Goal: Task Accomplishment & Management: Complete application form

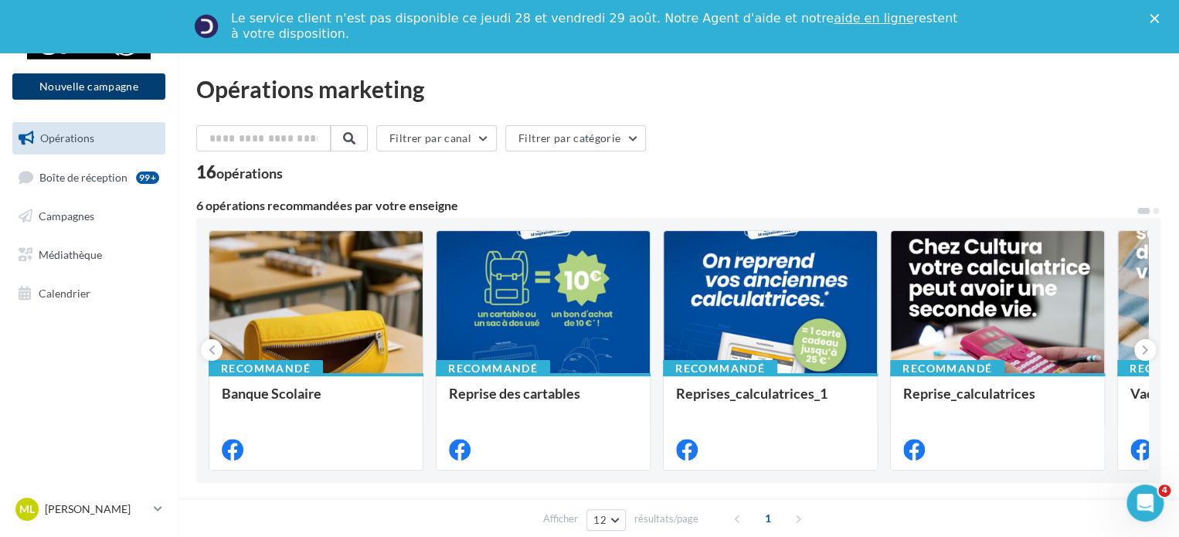
click at [134, 83] on button "Nouvelle campagne" at bounding box center [88, 86] width 153 height 26
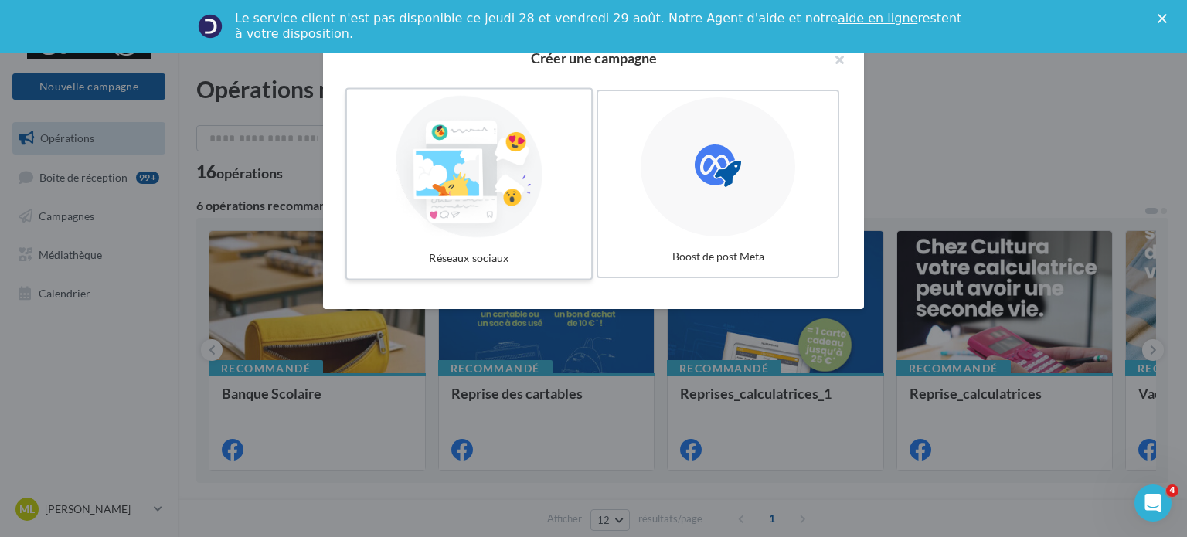
click at [535, 194] on div at bounding box center [469, 167] width 232 height 142
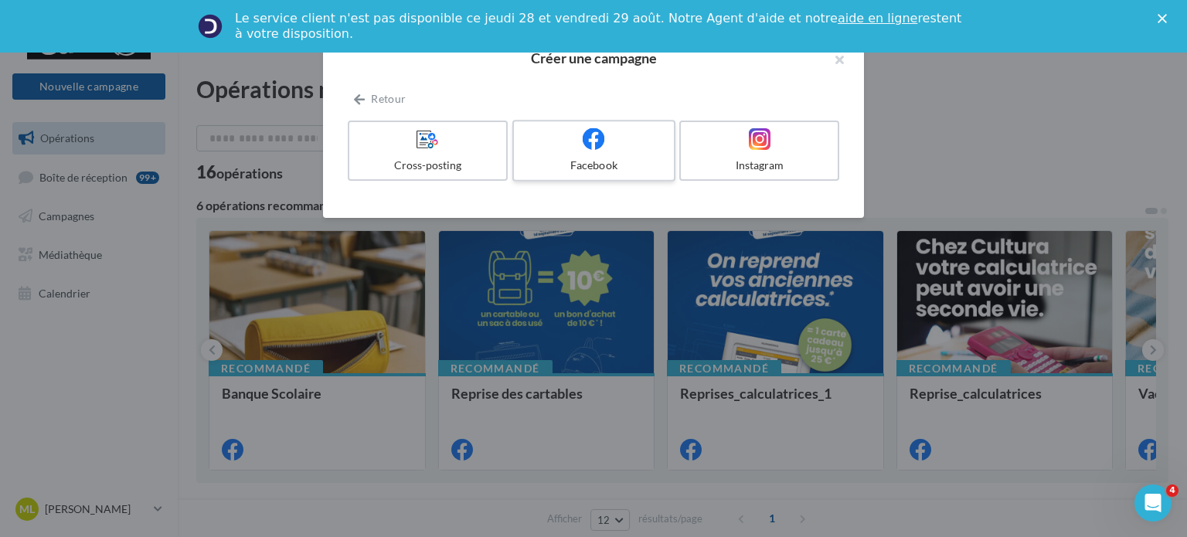
click at [616, 149] on div at bounding box center [593, 140] width 147 height 24
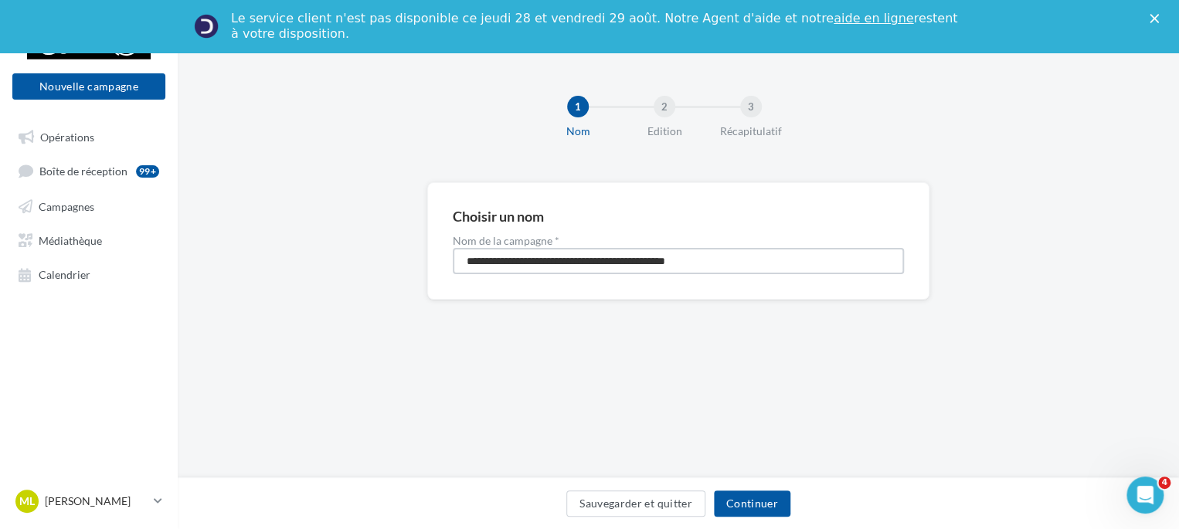
click at [745, 257] on input "**********" at bounding box center [678, 261] width 451 height 26
type input "**********"
click at [770, 508] on button "Continuer" at bounding box center [752, 504] width 77 height 26
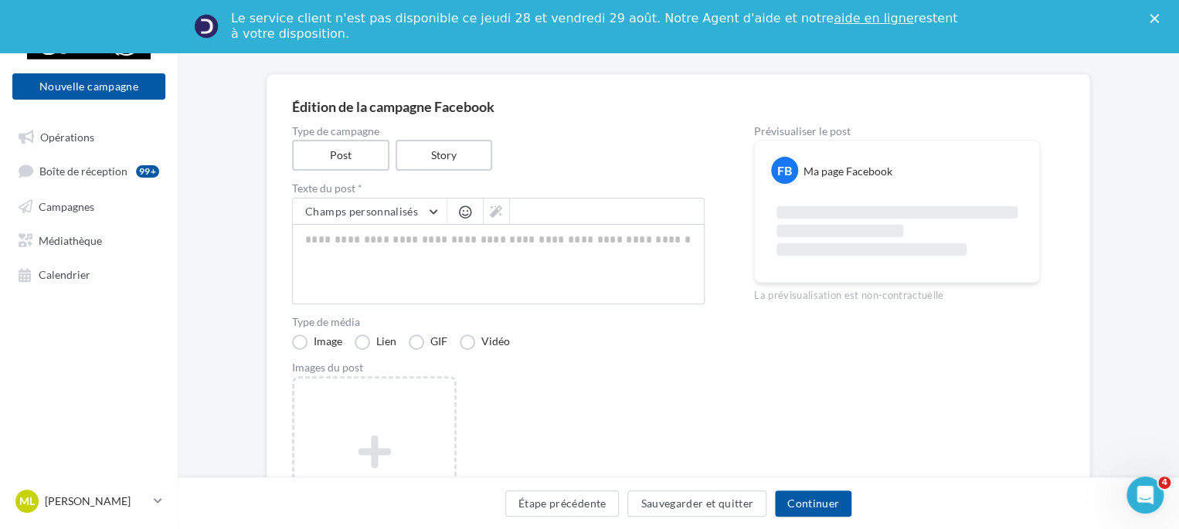
scroll to position [175, 0]
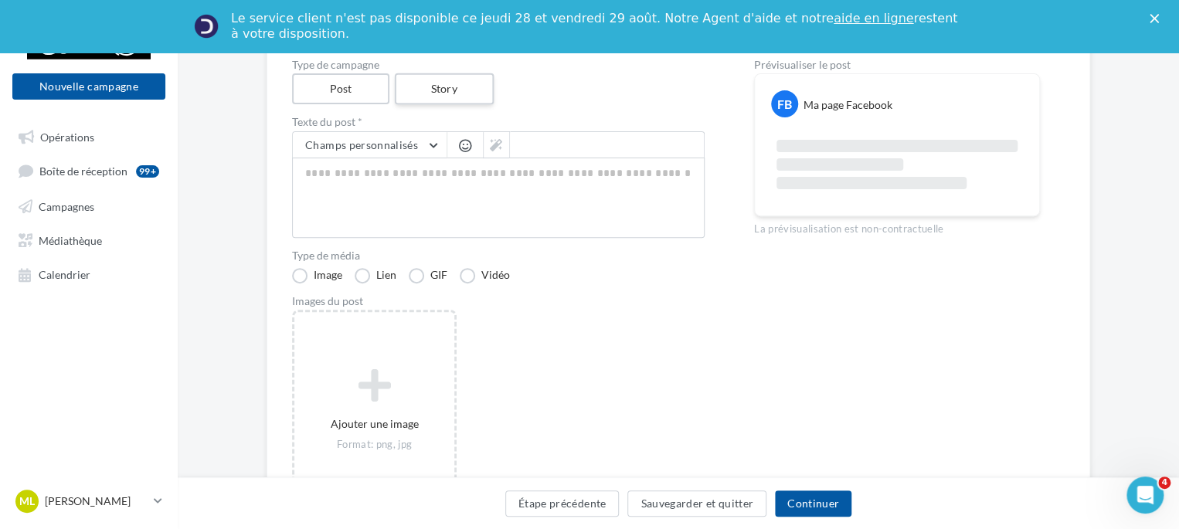
click at [461, 102] on label "Story" at bounding box center [443, 89] width 99 height 32
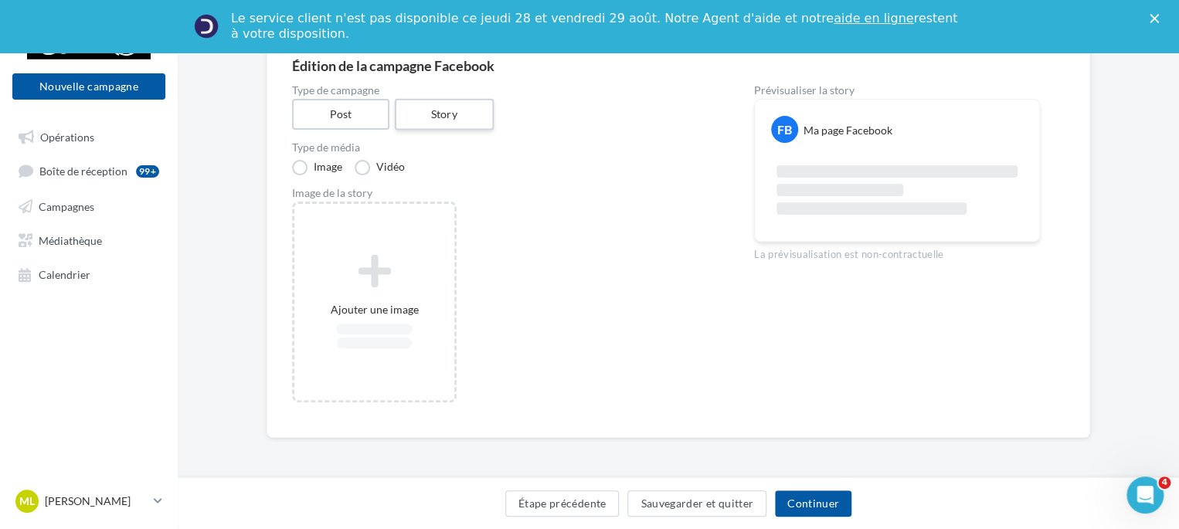
scroll to position [148, 0]
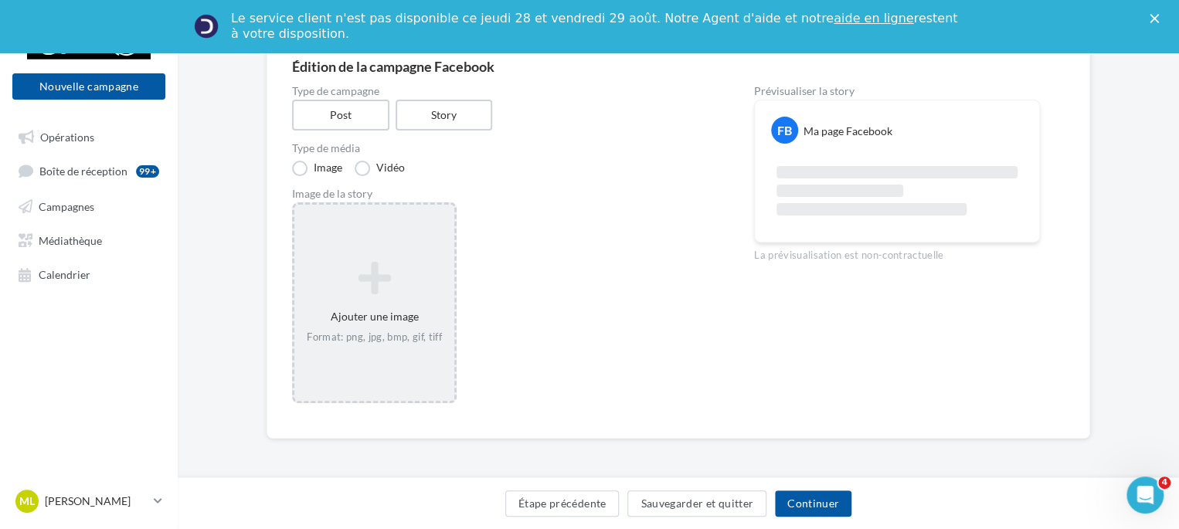
click at [373, 306] on div "Ajouter une image Format: png, jpg, bmp, gif, tiff" at bounding box center [374, 302] width 160 height 99
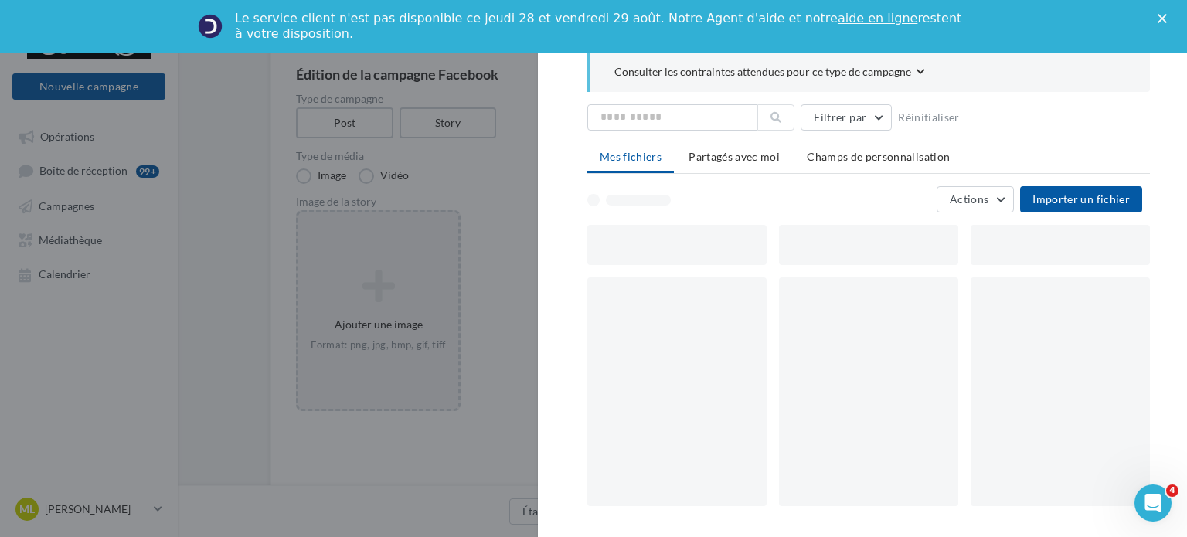
scroll to position [175, 0]
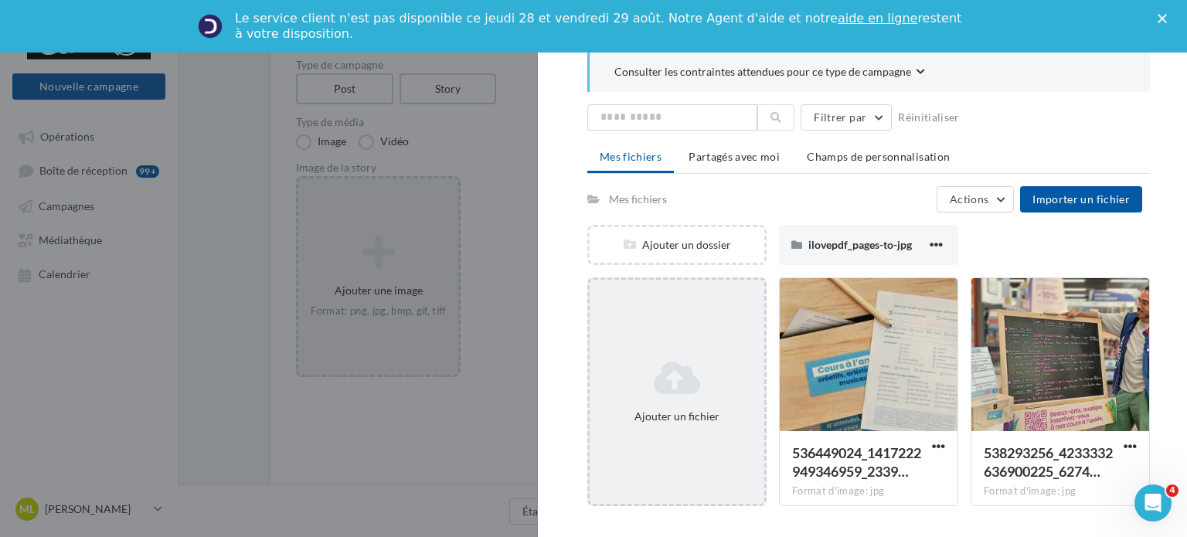
click at [682, 355] on div "Ajouter un fichier" at bounding box center [677, 391] width 175 height 77
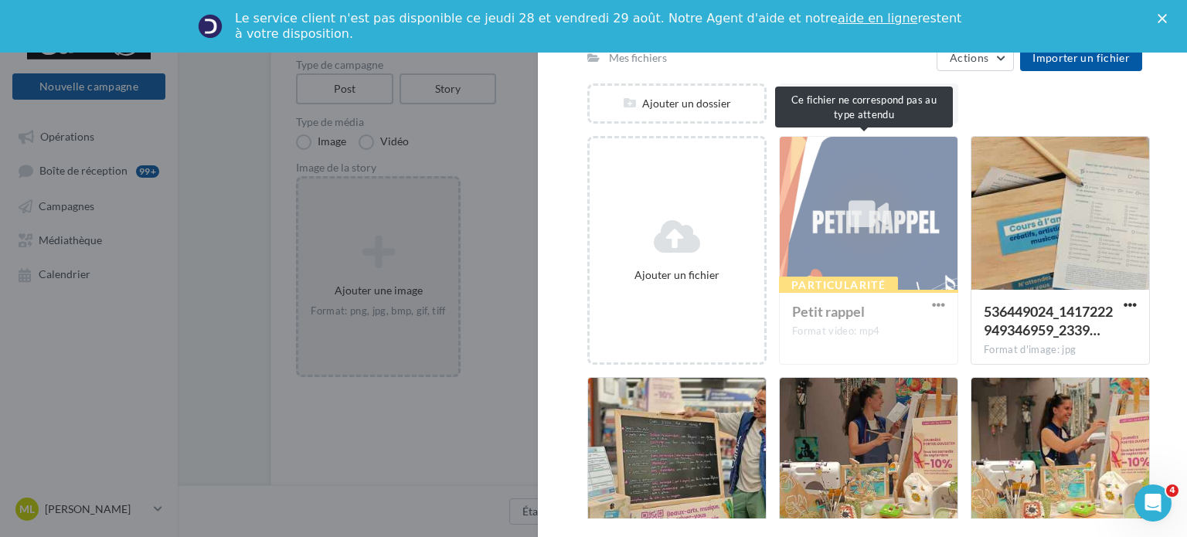
scroll to position [145, 0]
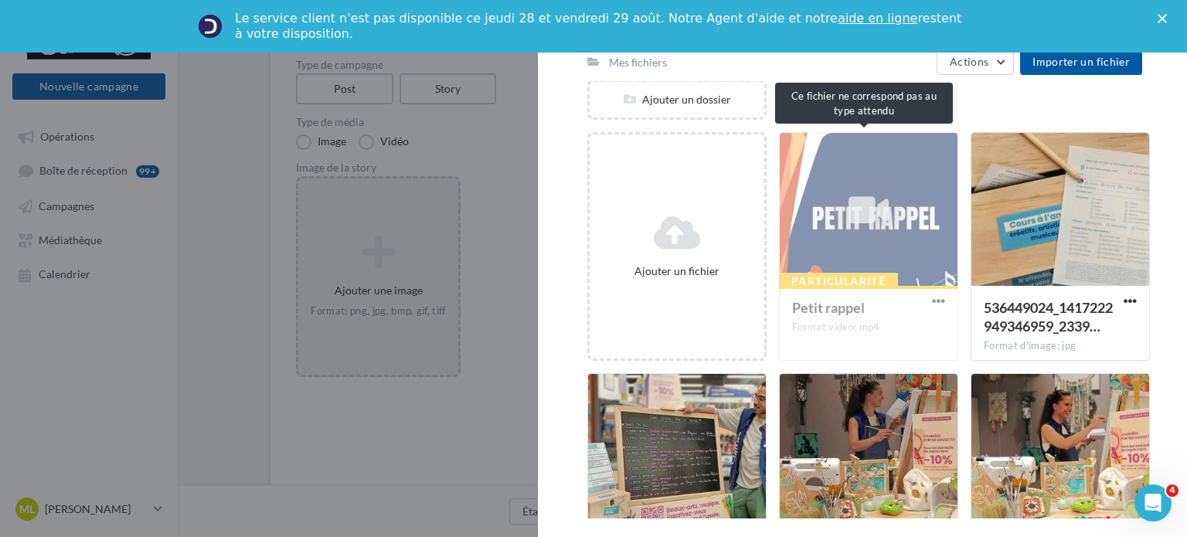
click at [905, 265] on div "Particularité Petit rappel Format video: mp4" at bounding box center [868, 246] width 179 height 229
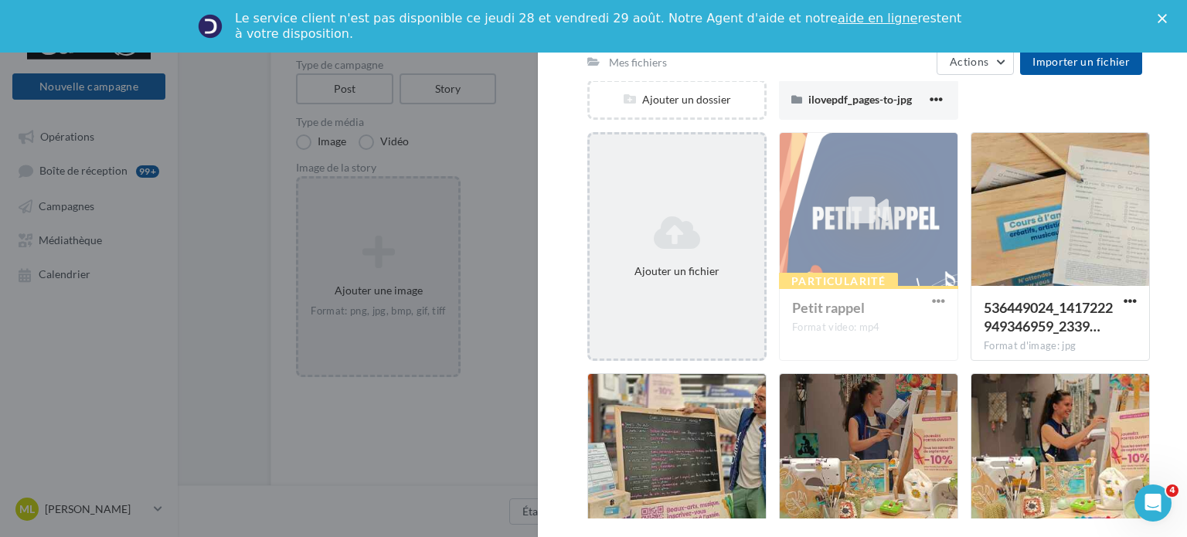
click at [675, 209] on div "Ajouter un fichier" at bounding box center [677, 246] width 175 height 77
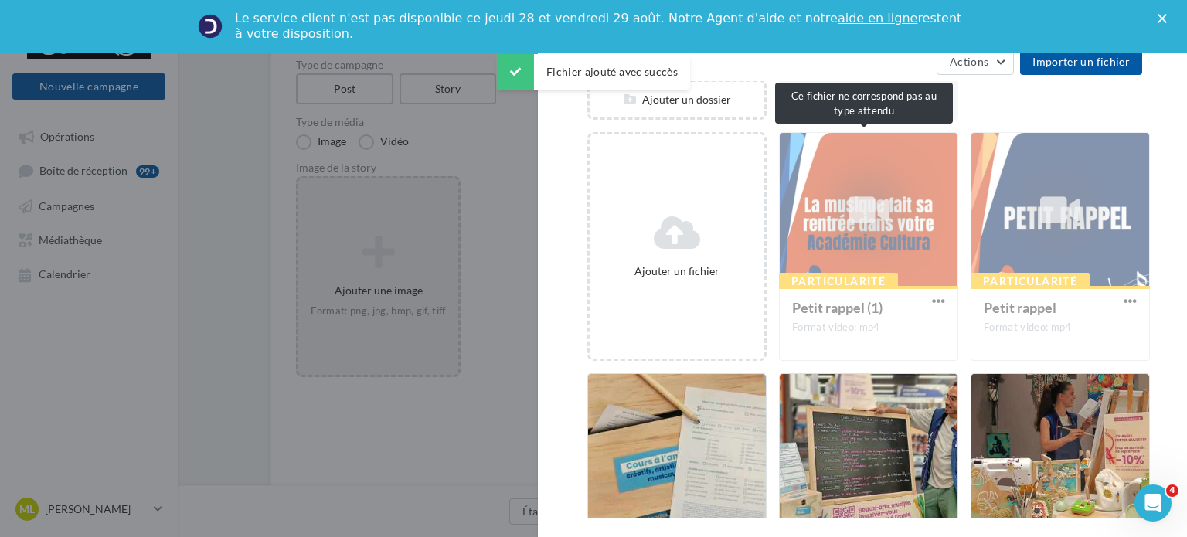
click at [935, 298] on div "Particularité Petit rappel (1) Format video: mp4" at bounding box center [868, 246] width 179 height 229
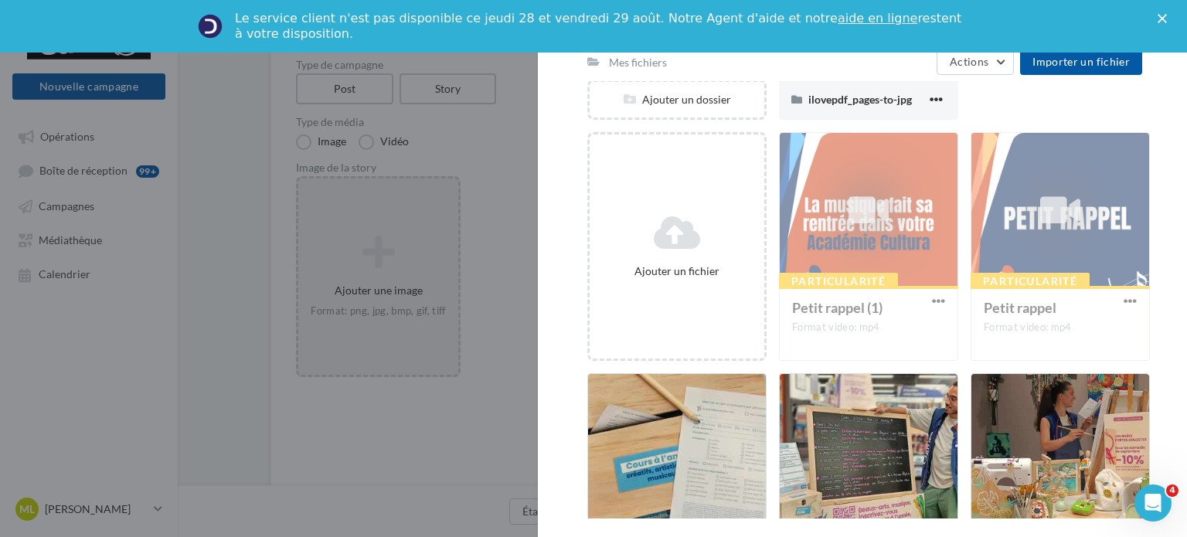
click at [935, 298] on div "Particularité Petit rappel (1) Format video: mp4" at bounding box center [868, 246] width 179 height 229
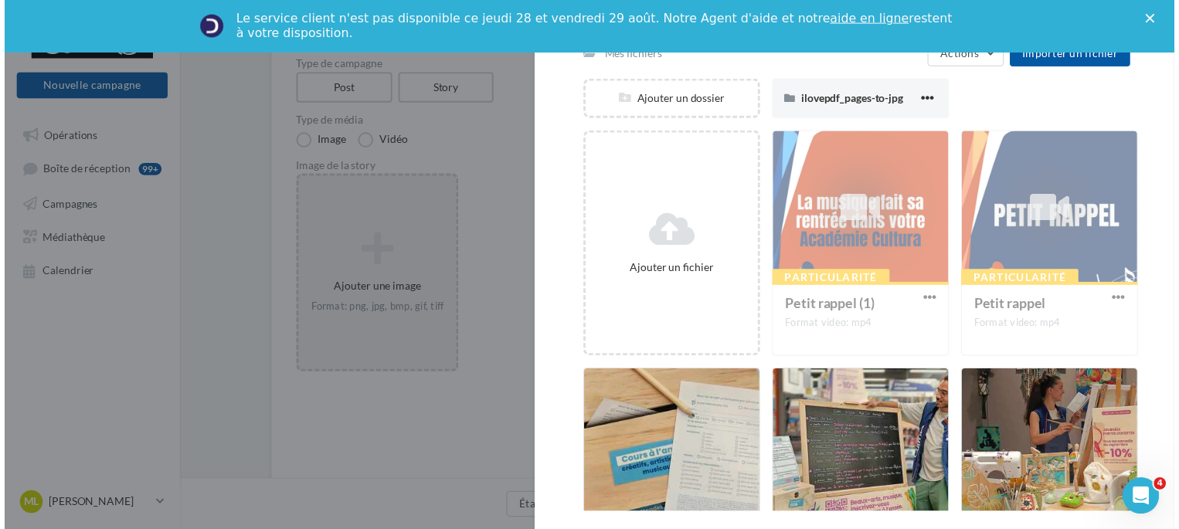
scroll to position [0, 0]
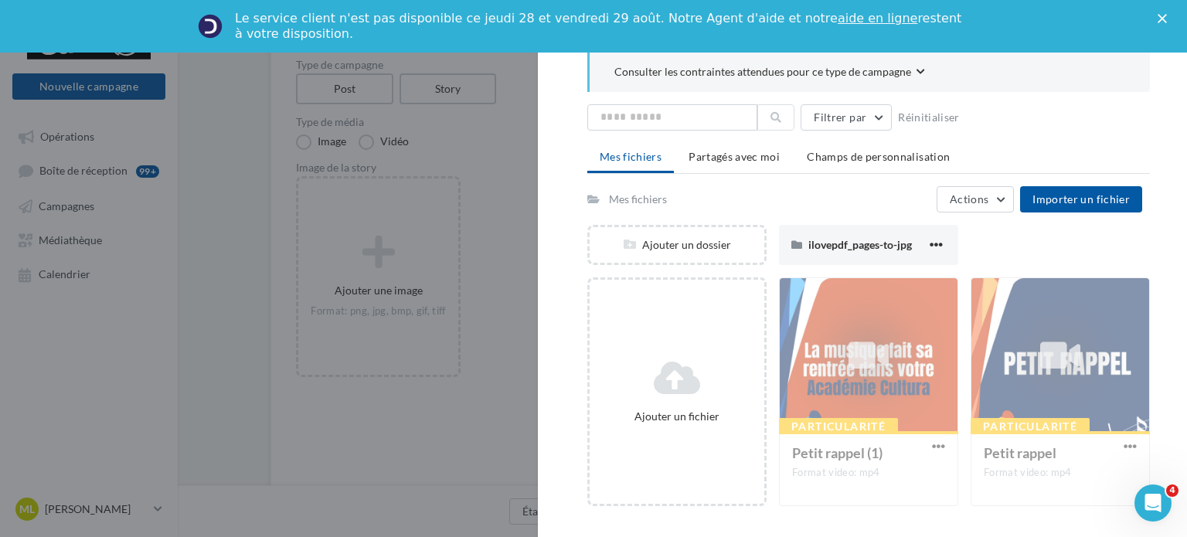
click at [1162, 18] on polygon "Fermer" at bounding box center [1162, 18] width 9 height 9
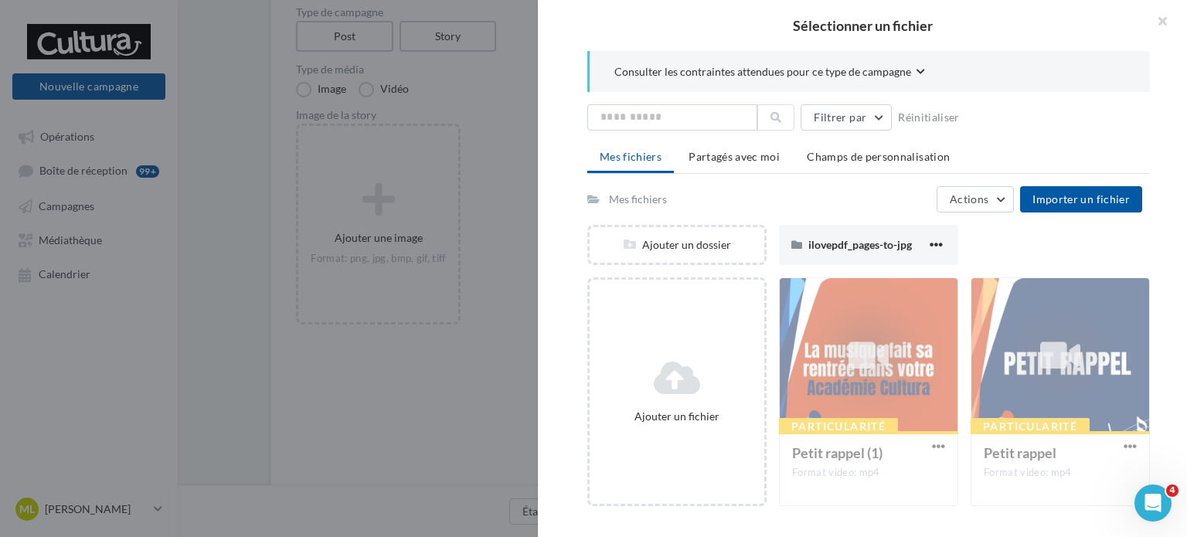
click at [1162, 18] on button "button" at bounding box center [1156, 23] width 62 height 46
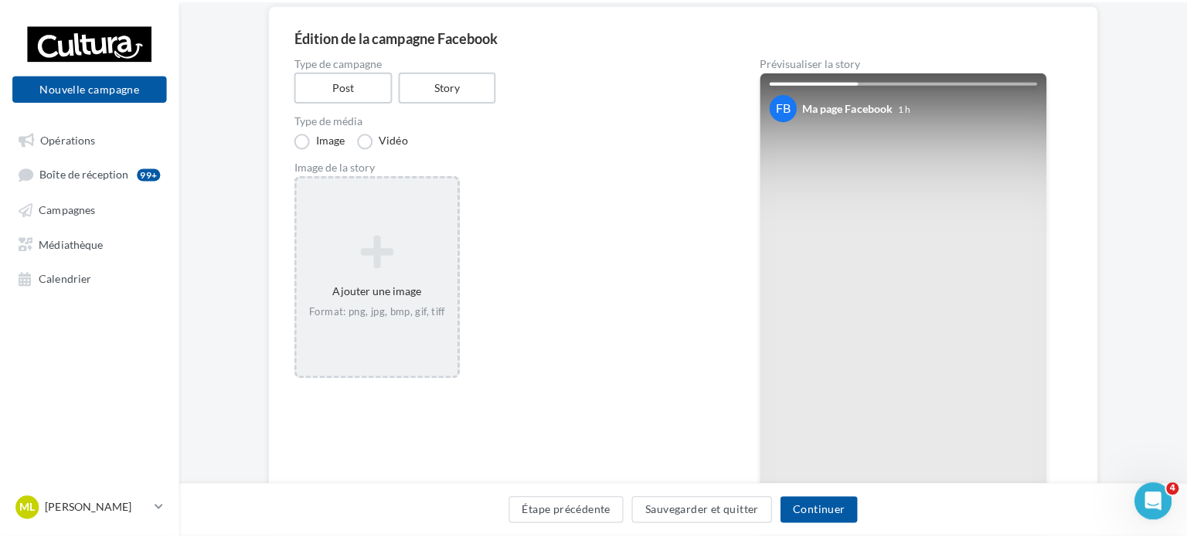
scroll to position [125, 0]
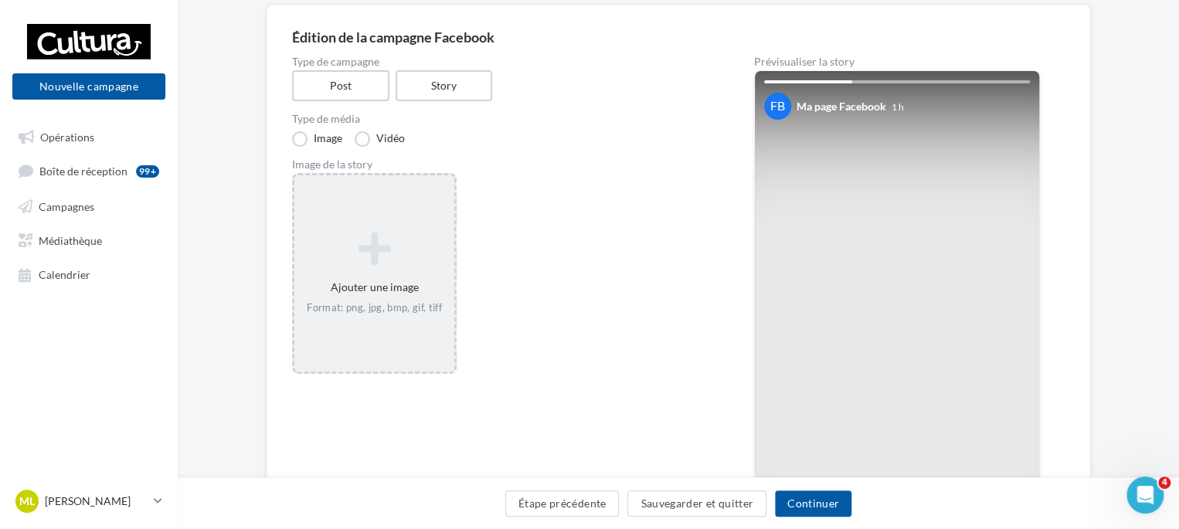
click at [372, 238] on icon at bounding box center [375, 248] width 148 height 37
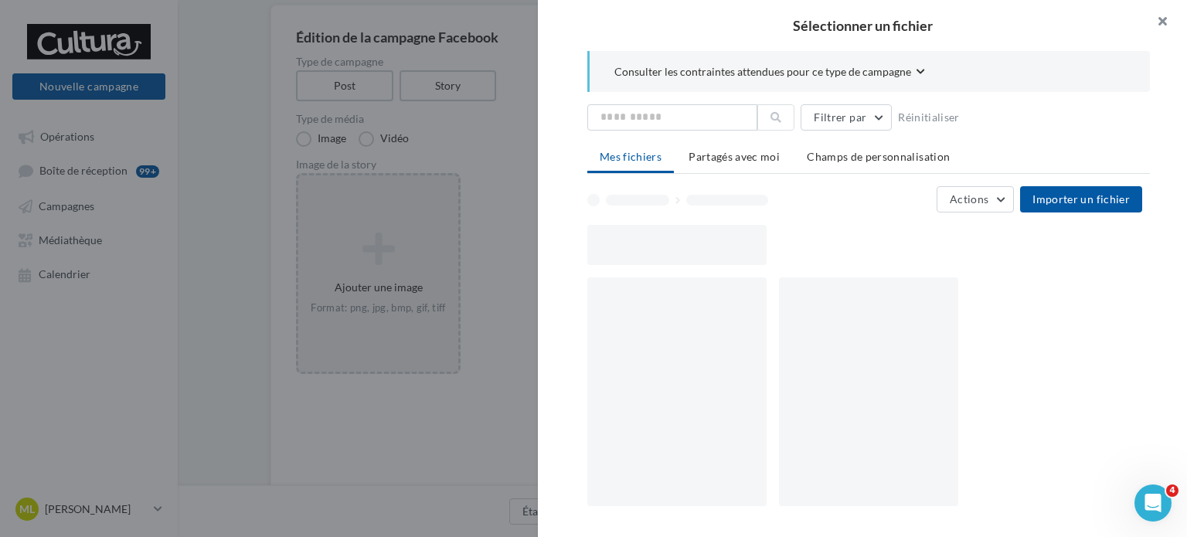
click at [1166, 18] on button "button" at bounding box center [1156, 23] width 62 height 46
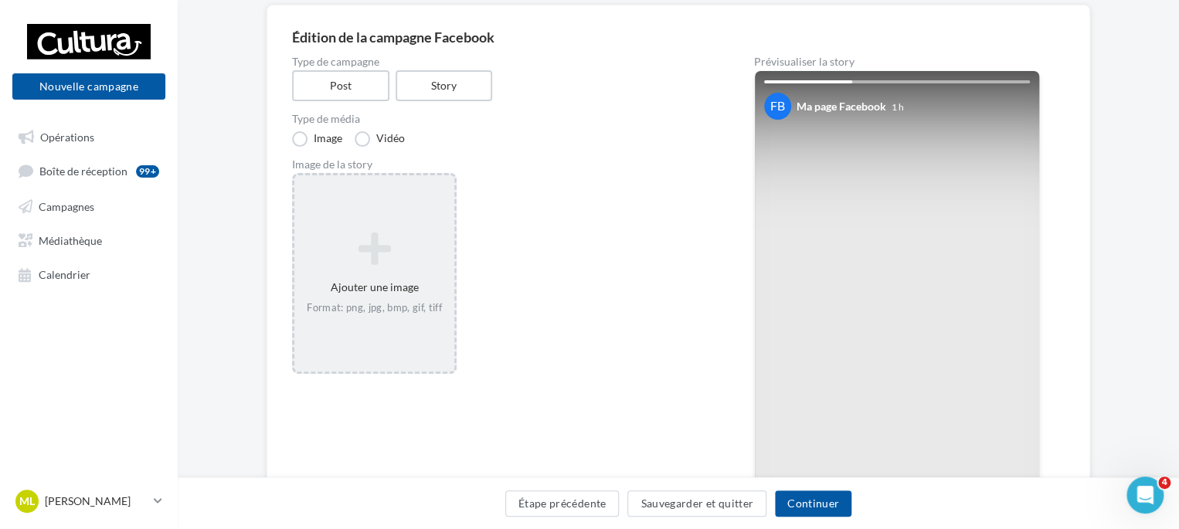
click at [369, 131] on div "Vidéo" at bounding box center [380, 139] width 50 height 16
click at [363, 131] on label "Vidéo" at bounding box center [380, 138] width 50 height 15
click at [386, 192] on div "Ajouter une vidéo Format: mp4" at bounding box center [374, 273] width 165 height 201
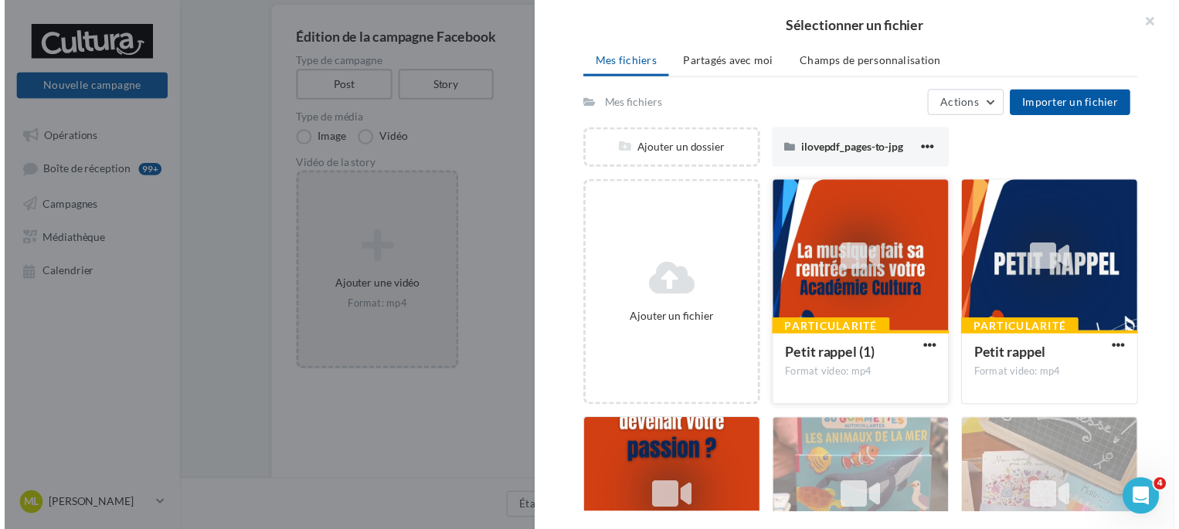
scroll to position [105, 0]
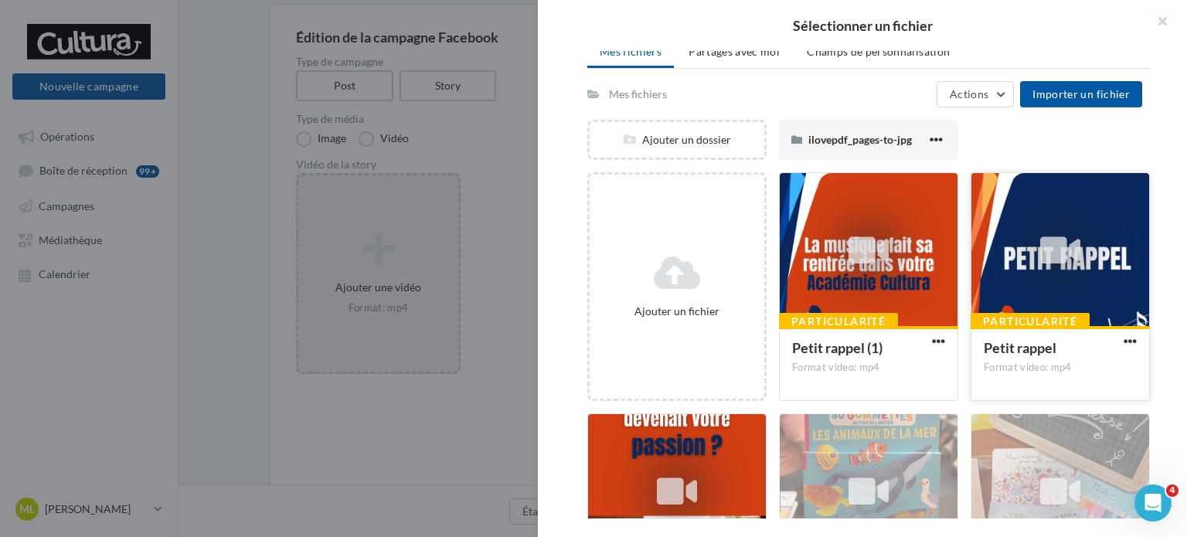
click at [1008, 267] on div at bounding box center [1060, 250] width 178 height 155
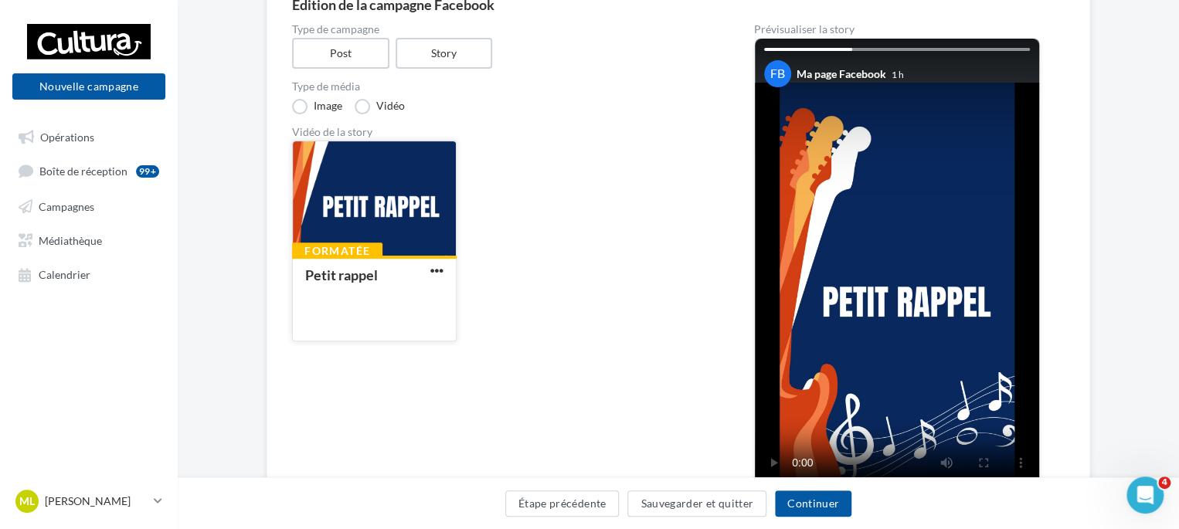
scroll to position [160, 0]
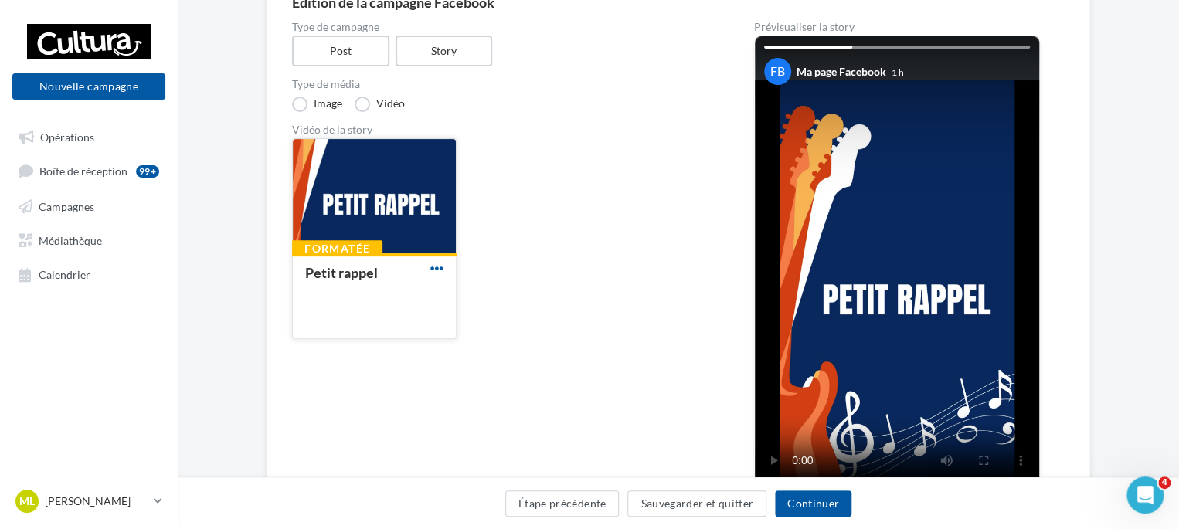
click at [433, 267] on span "button" at bounding box center [436, 268] width 13 height 13
click at [502, 303] on button "Remplacer la vidéo" at bounding box center [504, 300] width 155 height 40
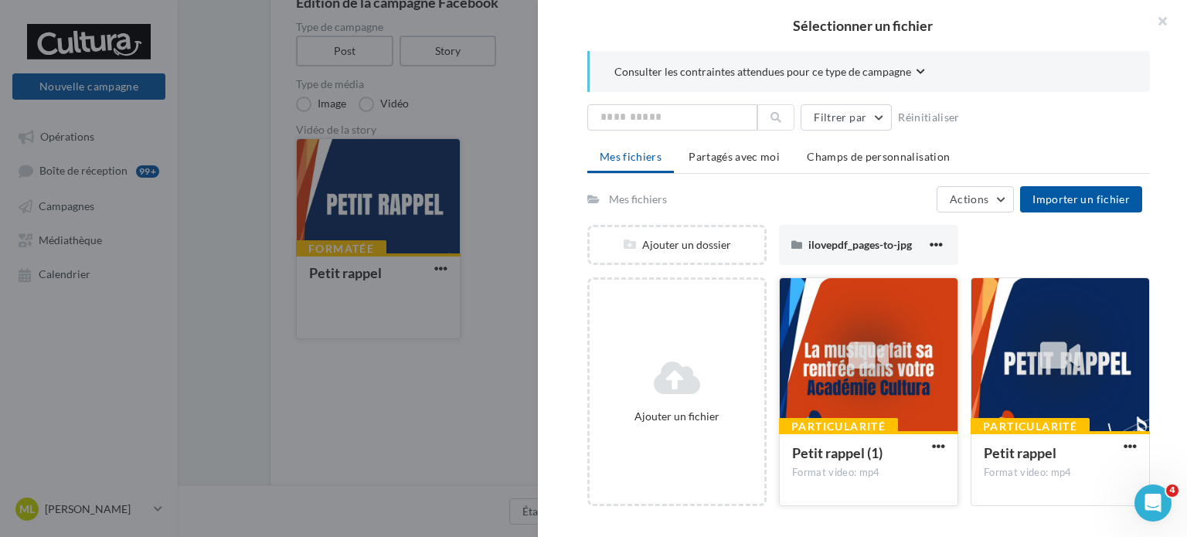
click at [863, 355] on icon at bounding box center [868, 356] width 40 height 36
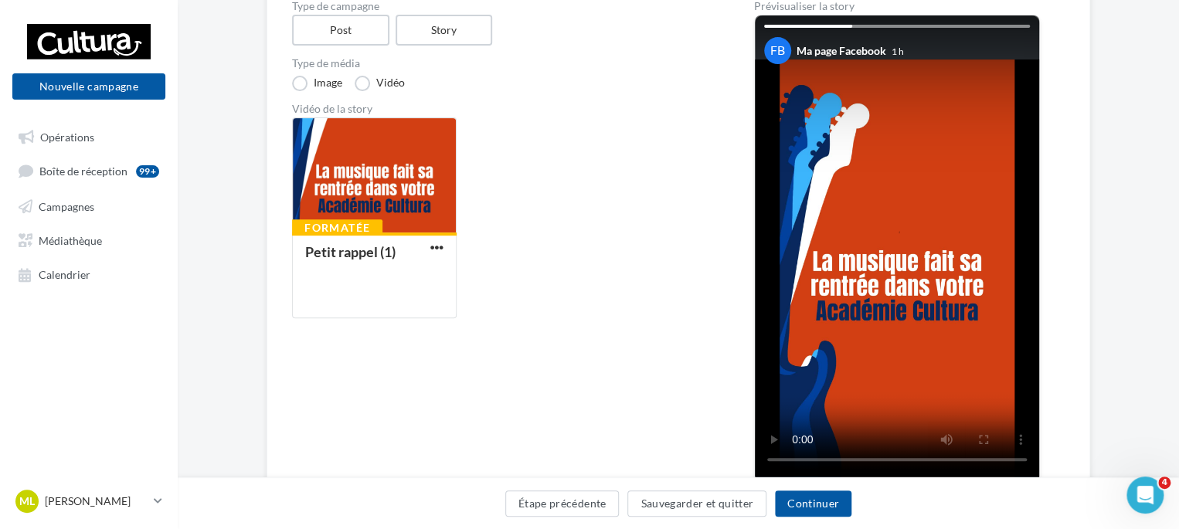
scroll to position [138, 0]
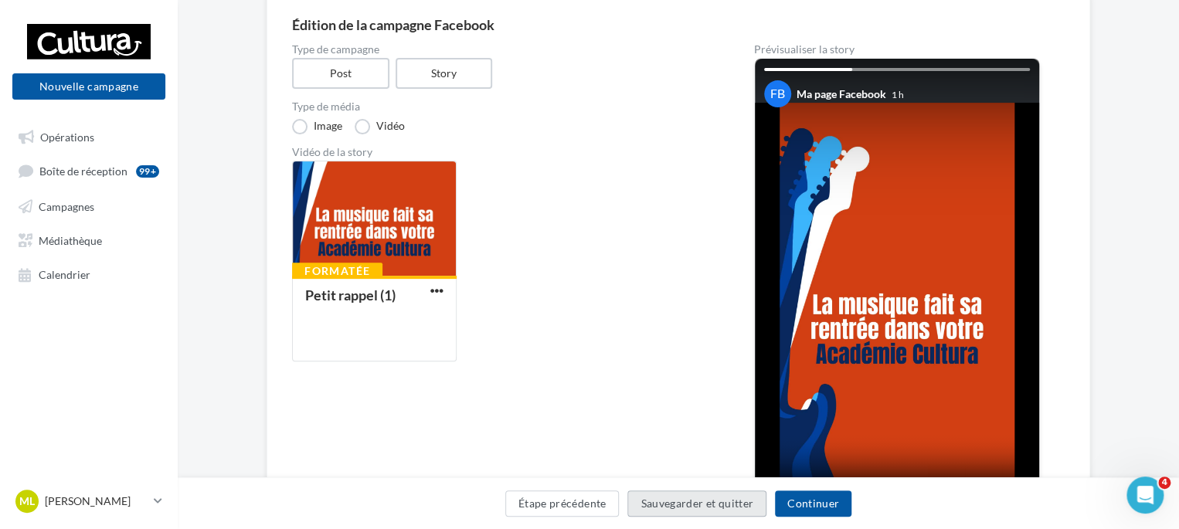
click at [693, 507] on button "Sauvegarder et quitter" at bounding box center [696, 504] width 139 height 26
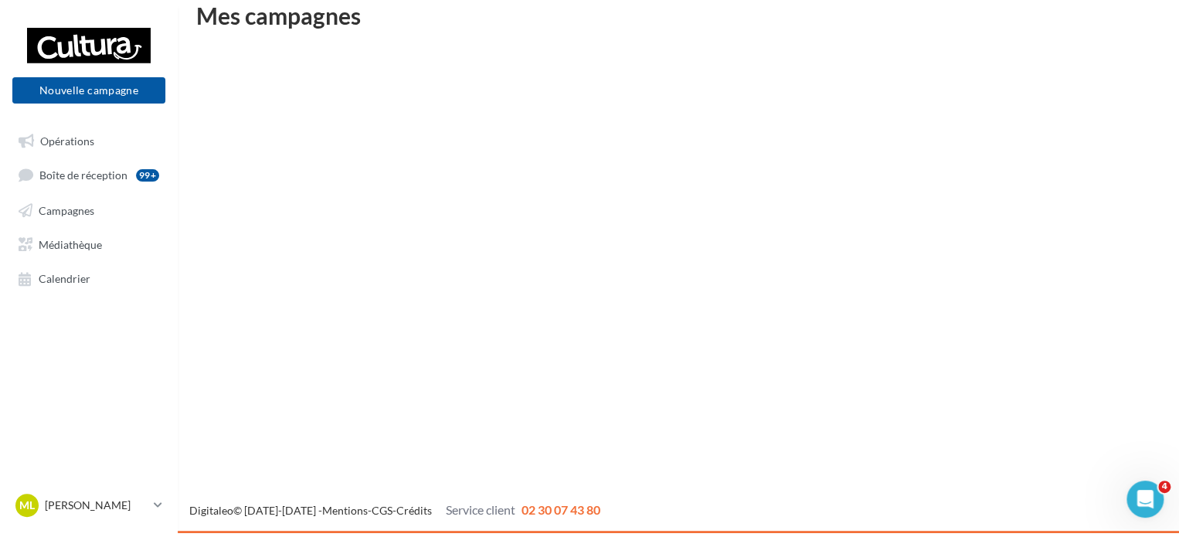
scroll to position [25, 0]
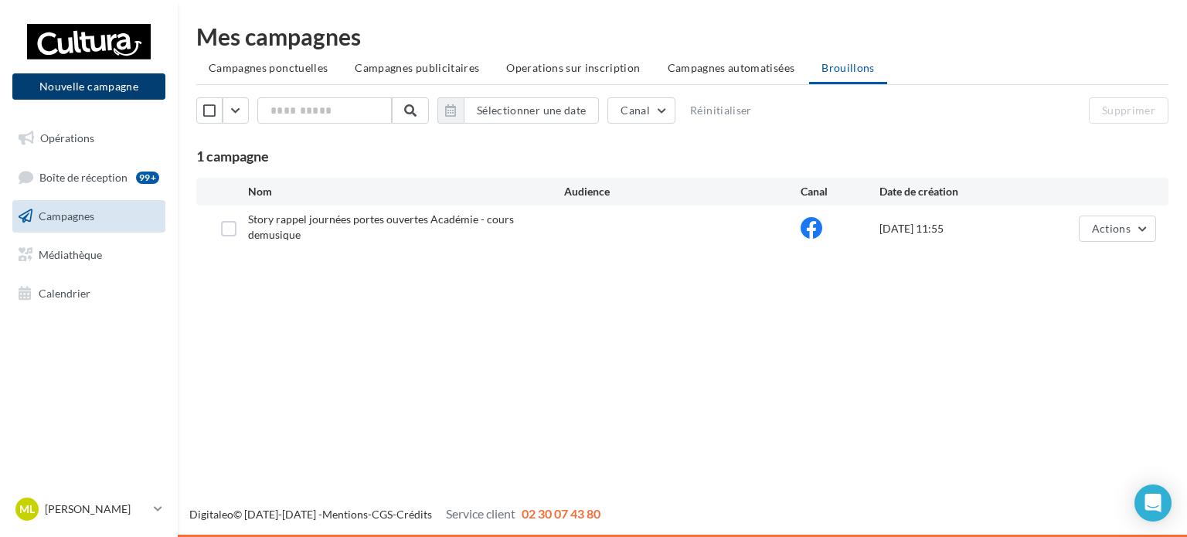
click at [114, 88] on button "Nouvelle campagne" at bounding box center [88, 86] width 153 height 26
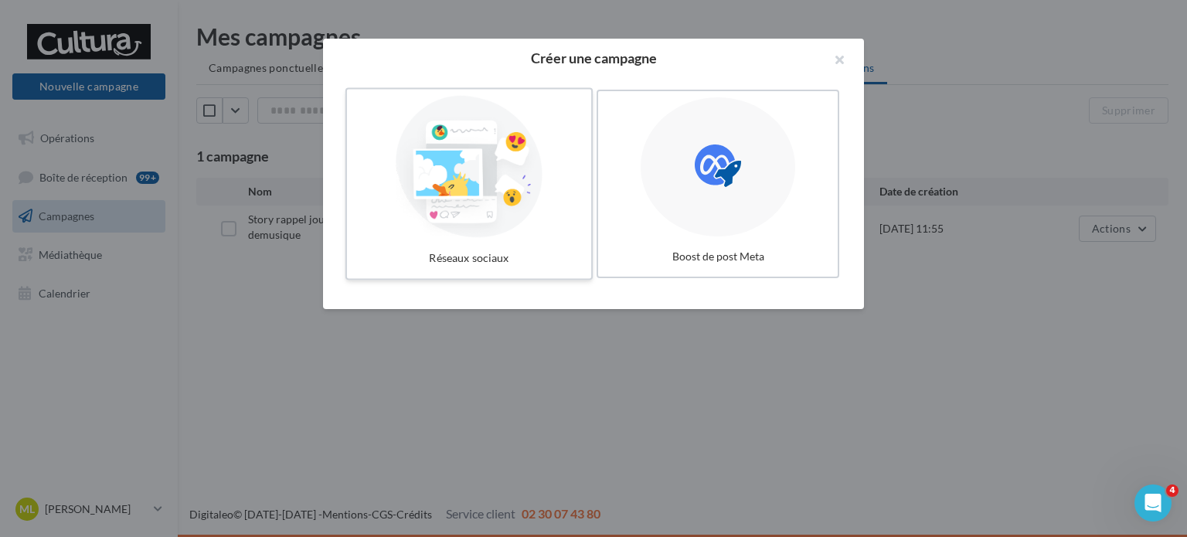
click at [501, 169] on div at bounding box center [469, 167] width 232 height 142
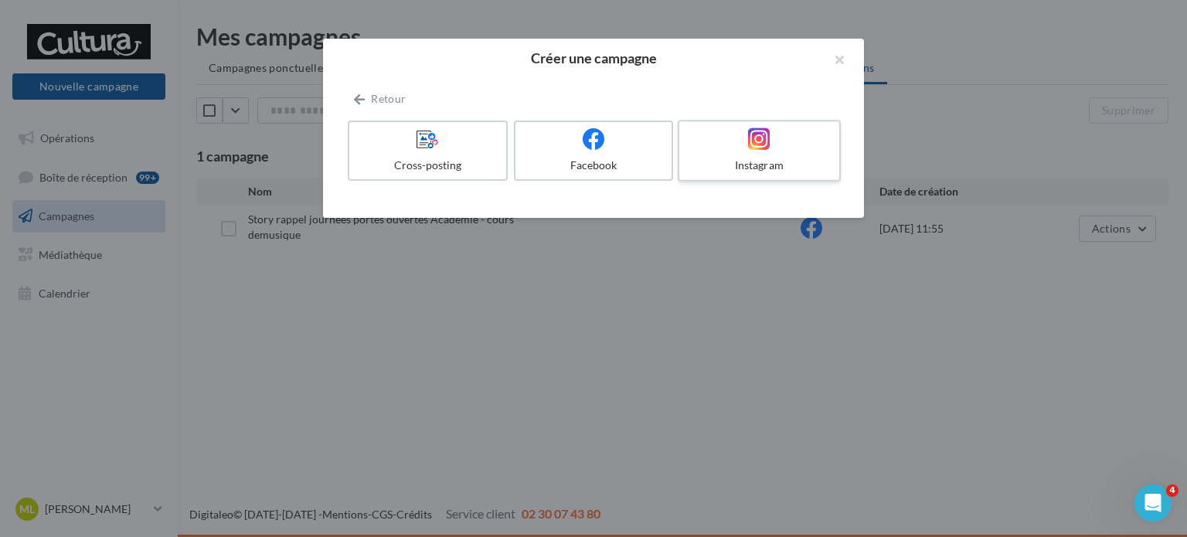
click at [767, 165] on div "Instagram" at bounding box center [758, 165] width 147 height 15
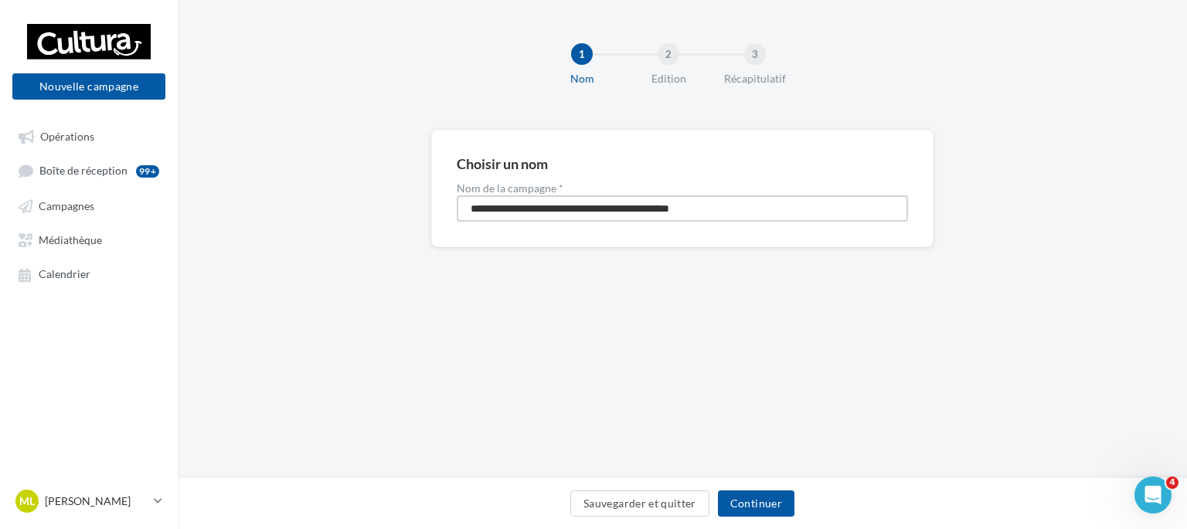
drag, startPoint x: 740, startPoint y: 206, endPoint x: 376, endPoint y: 204, distance: 364.0
click at [376, 204] on div "**********" at bounding box center [682, 213] width 1009 height 167
type input "**********"
click at [744, 495] on button "Continuer" at bounding box center [756, 504] width 77 height 26
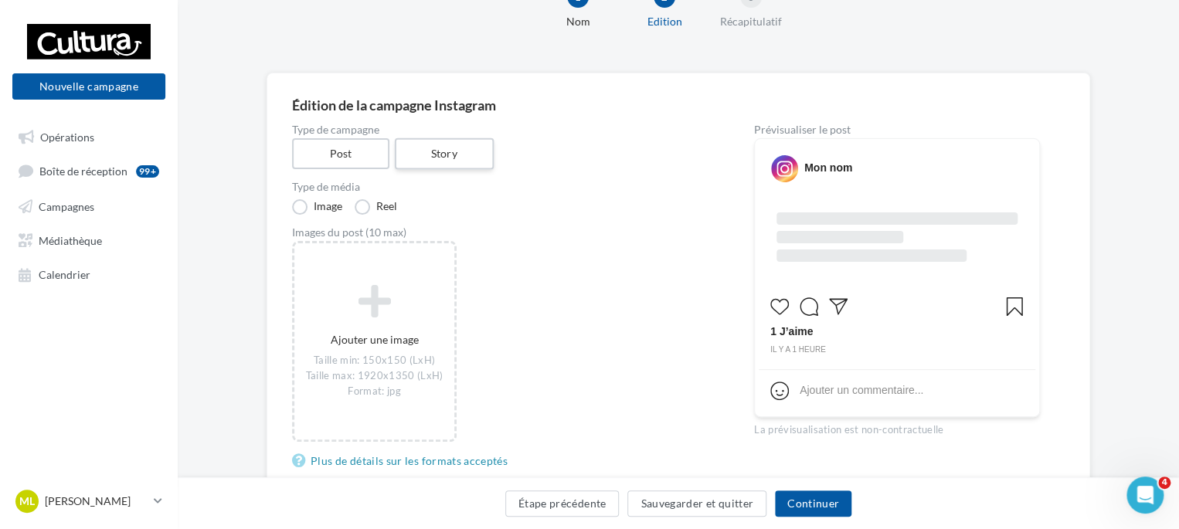
scroll to position [58, 0]
click at [442, 155] on label "Story" at bounding box center [443, 154] width 99 height 32
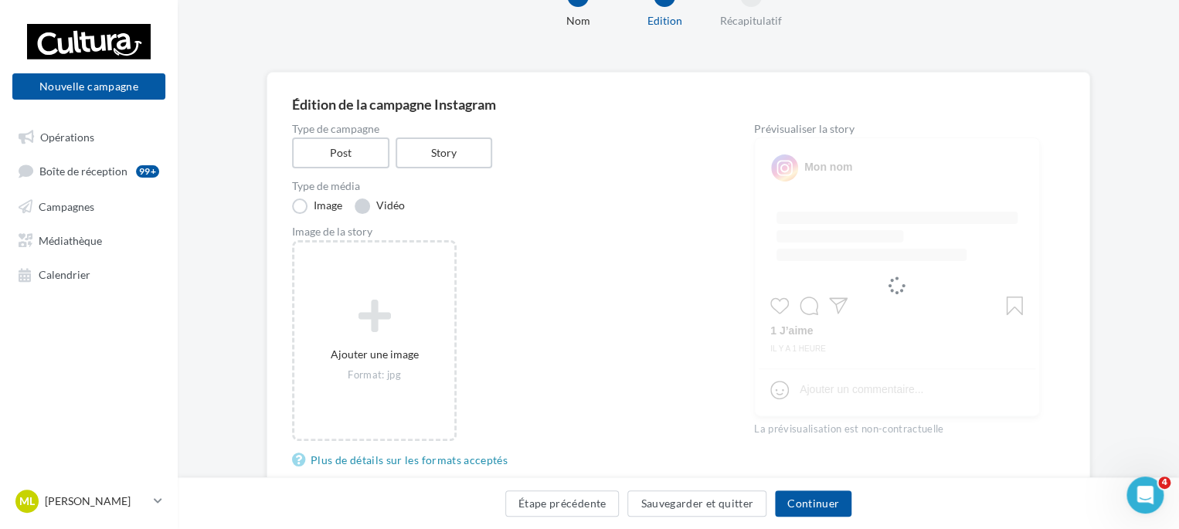
click at [355, 199] on label "Vidéo" at bounding box center [380, 206] width 50 height 15
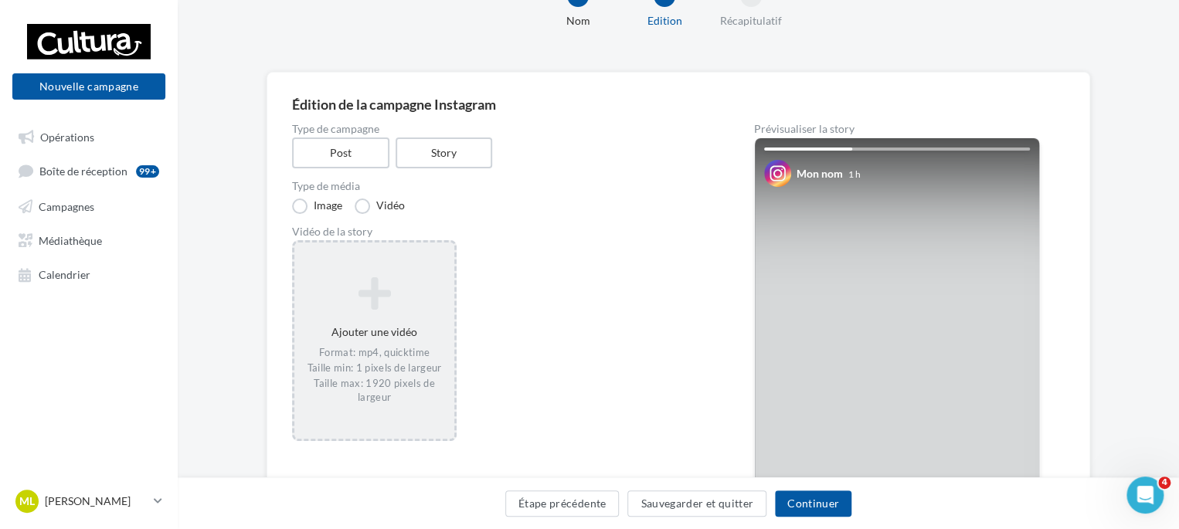
click at [368, 336] on div "Ajouter une vidéo Format: mp4, quicktime Taille min: 1 pixels de largeur Taille…" at bounding box center [374, 341] width 160 height 144
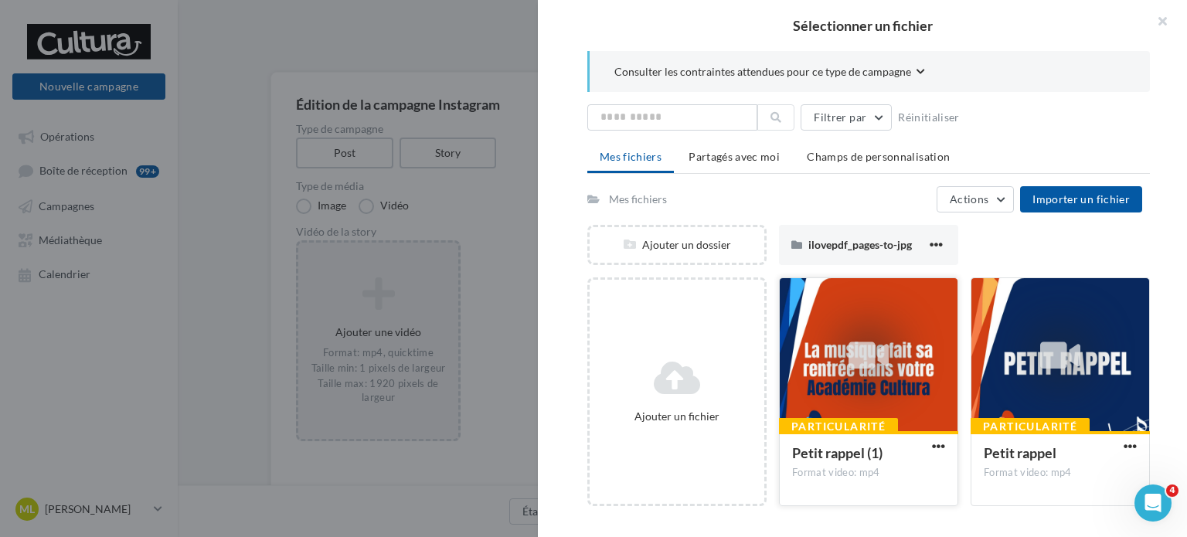
click at [879, 341] on icon at bounding box center [868, 356] width 40 height 36
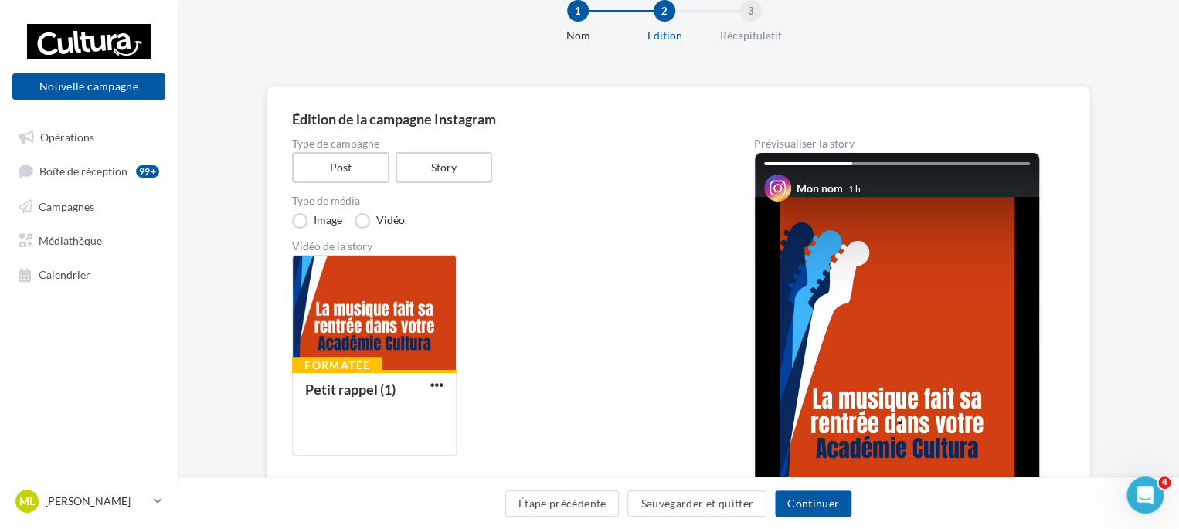
scroll to position [37, 0]
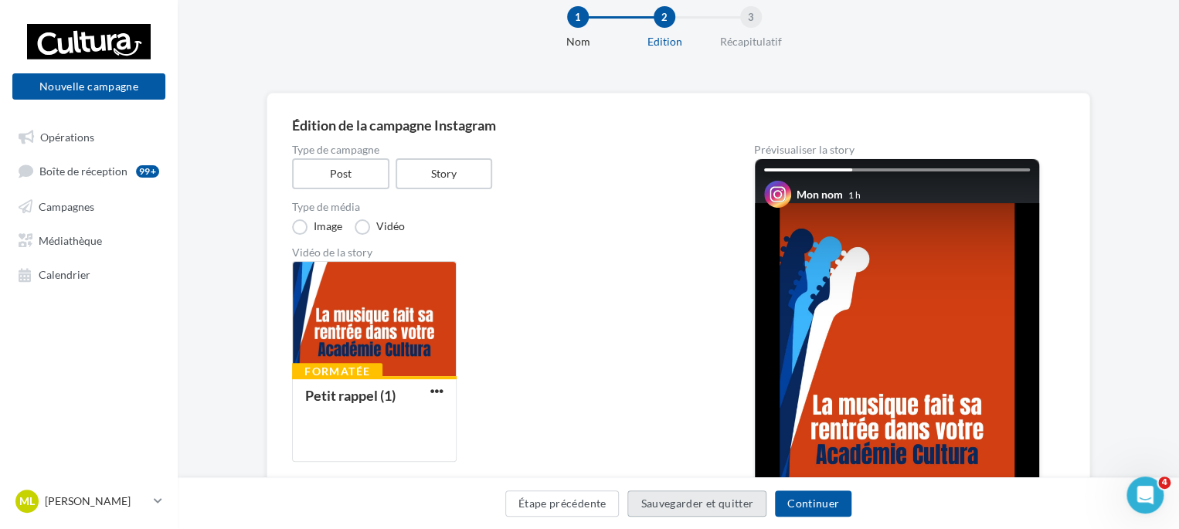
click at [671, 497] on button "Sauvegarder et quitter" at bounding box center [696, 504] width 139 height 26
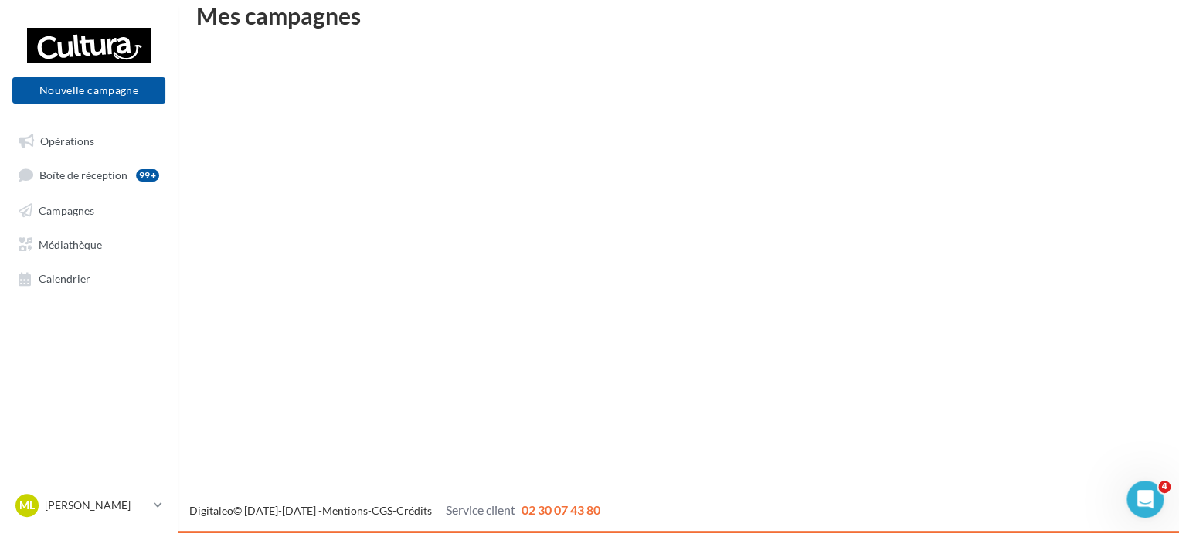
scroll to position [25, 0]
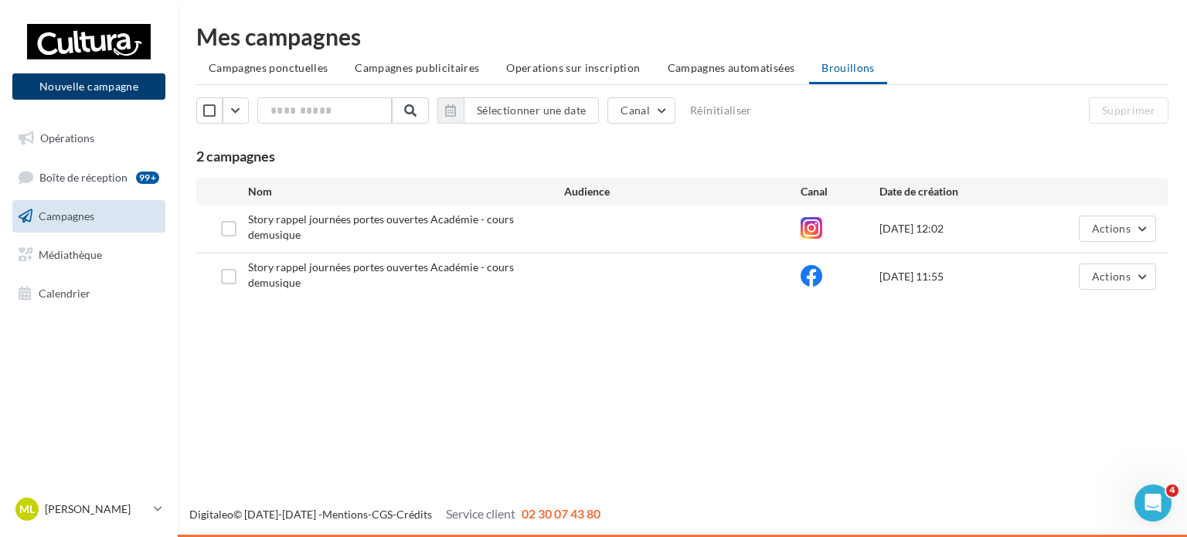
click at [148, 89] on button "Nouvelle campagne" at bounding box center [88, 86] width 153 height 26
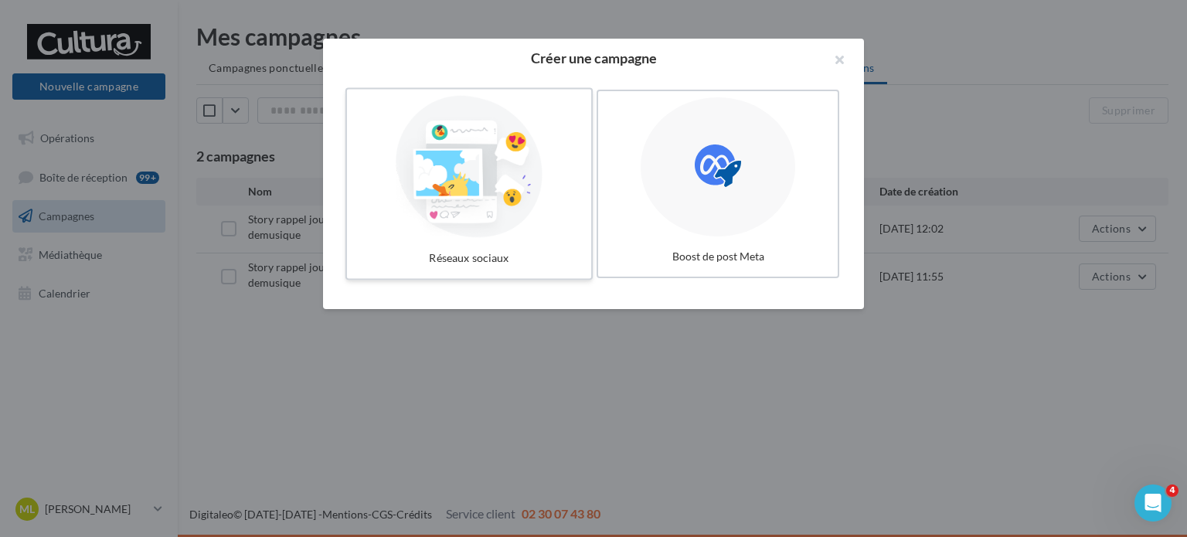
click at [478, 224] on div at bounding box center [469, 167] width 232 height 142
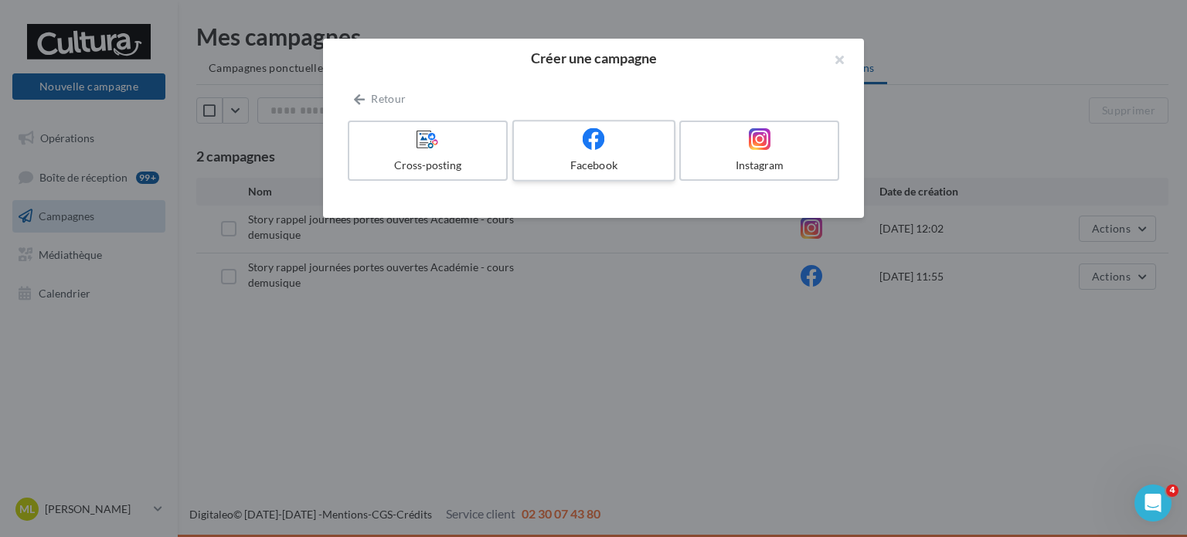
click at [617, 138] on div at bounding box center [593, 140] width 147 height 24
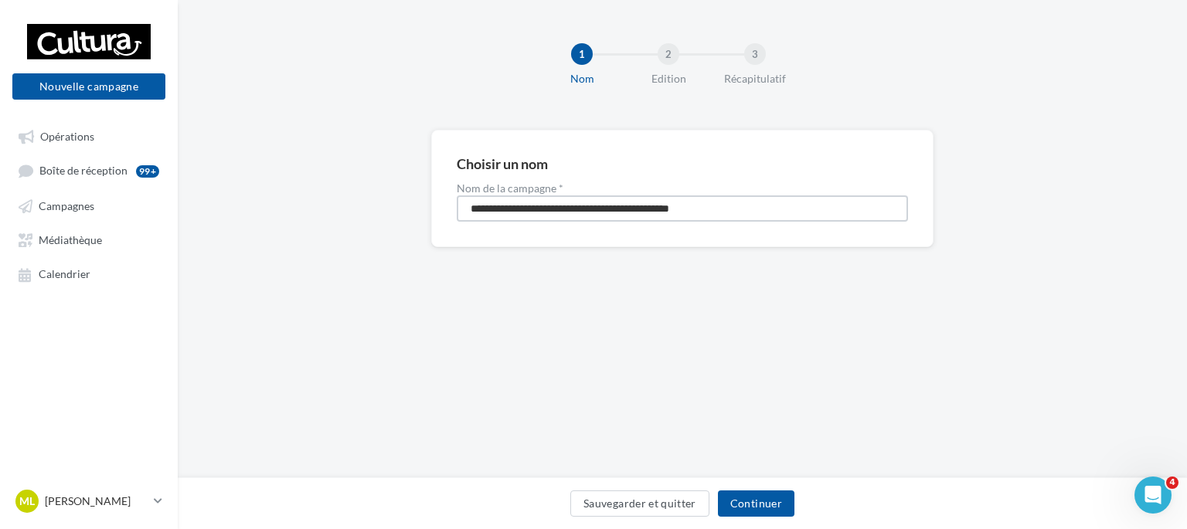
click at [763, 196] on input "**********" at bounding box center [682, 209] width 451 height 26
type input "**********"
click at [755, 512] on button "Continuer" at bounding box center [756, 504] width 77 height 26
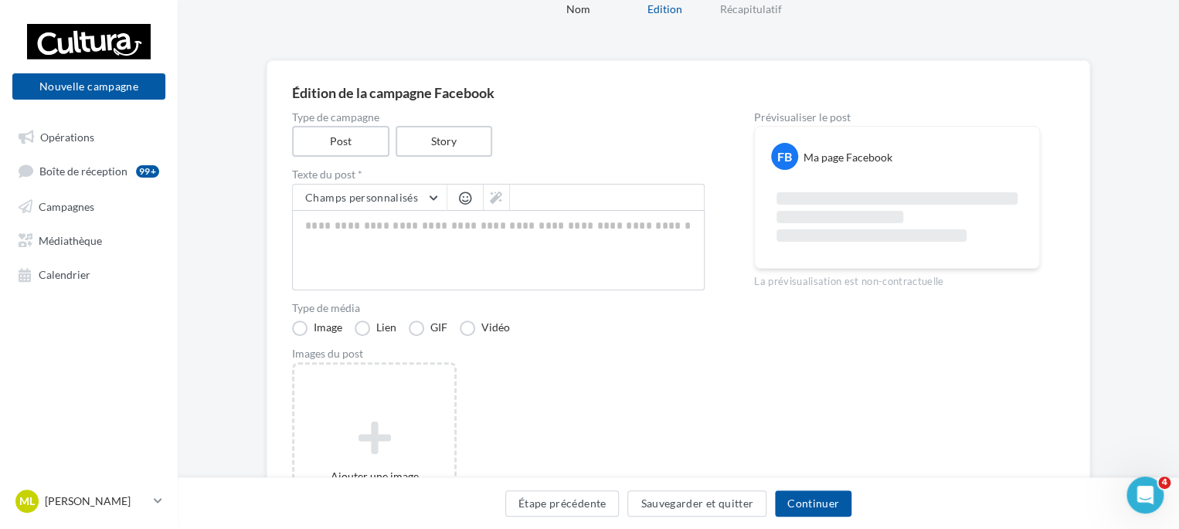
scroll to position [70, 0]
click at [455, 138] on label "Story" at bounding box center [443, 141] width 99 height 32
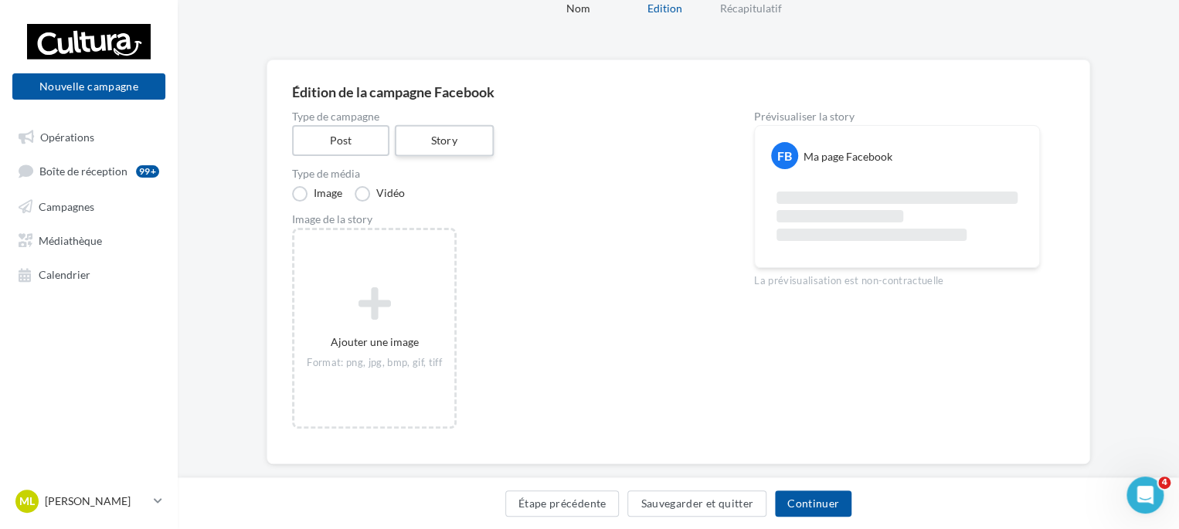
scroll to position [96, 0]
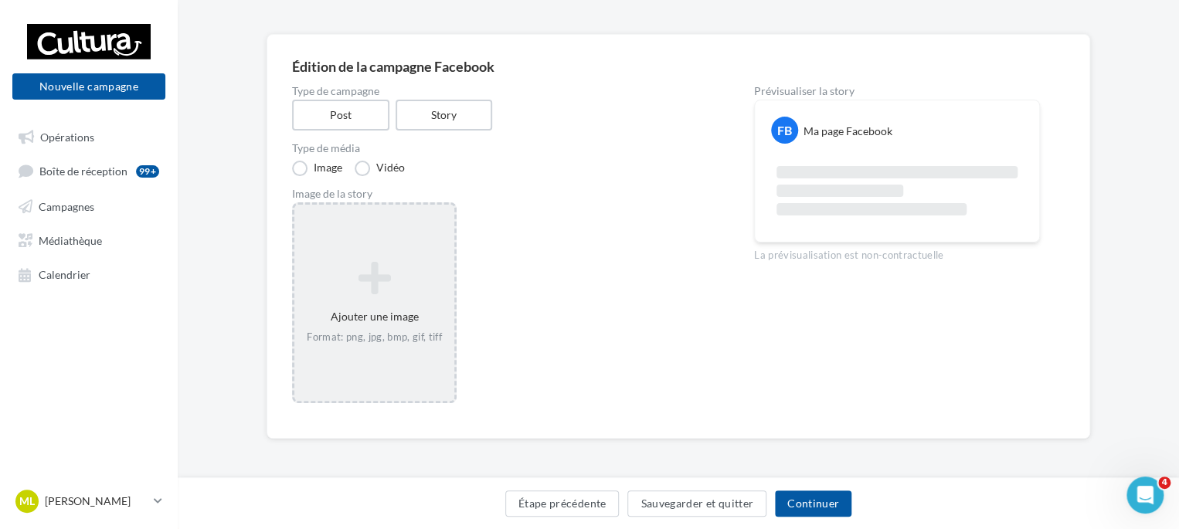
click at [340, 287] on icon at bounding box center [375, 278] width 148 height 37
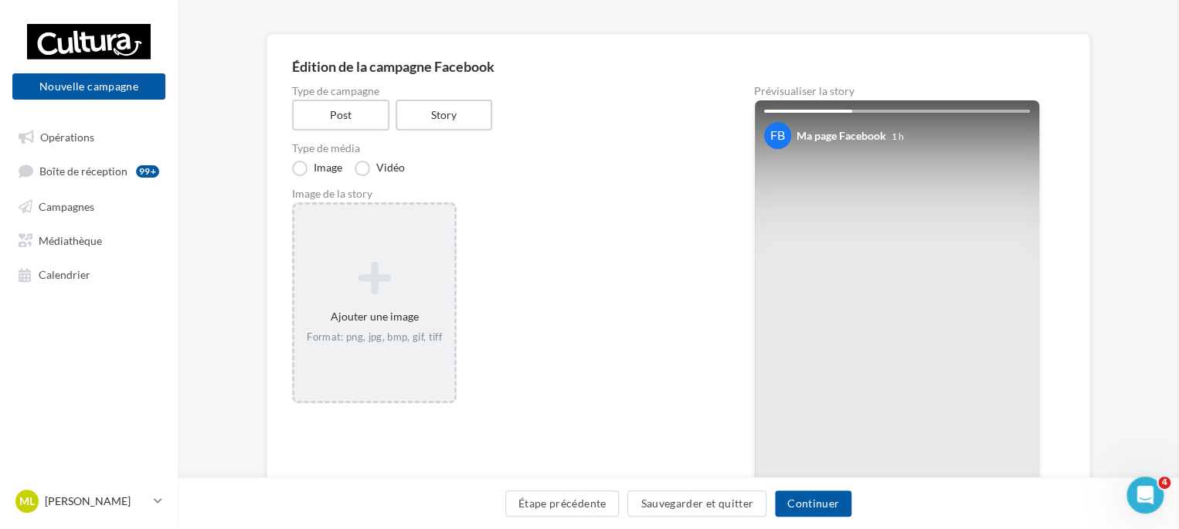
click at [454, 205] on div "Sélectionner un fichier Consulter les contraintes attendues pour ce type de cam…" at bounding box center [374, 205] width 160 height 0
click at [367, 165] on label "Vidéo" at bounding box center [380, 168] width 50 height 15
click at [364, 253] on icon at bounding box center [375, 271] width 148 height 37
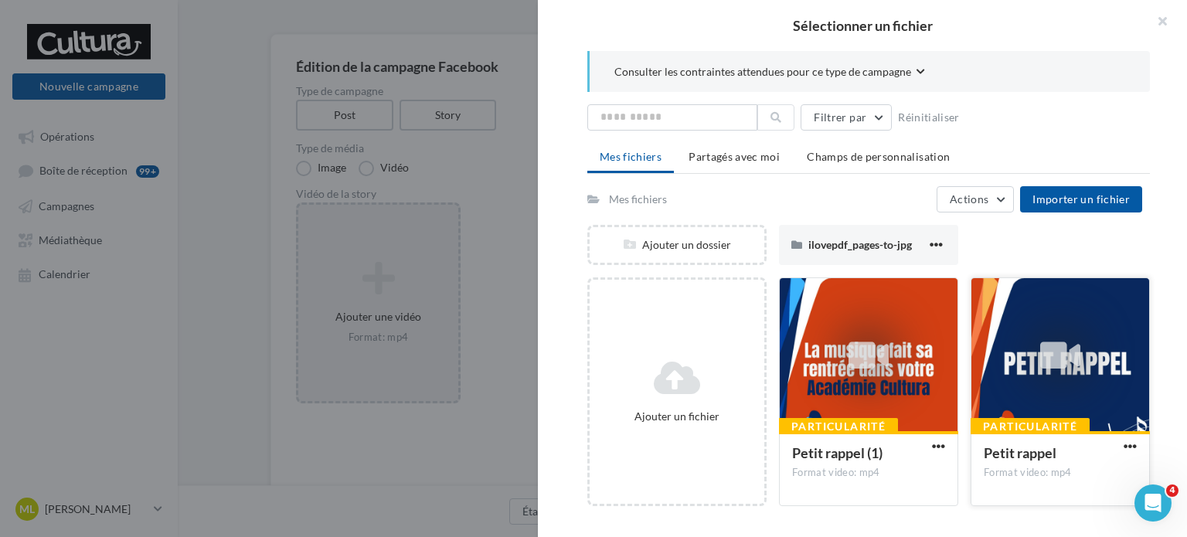
click at [1022, 330] on div at bounding box center [1060, 355] width 178 height 155
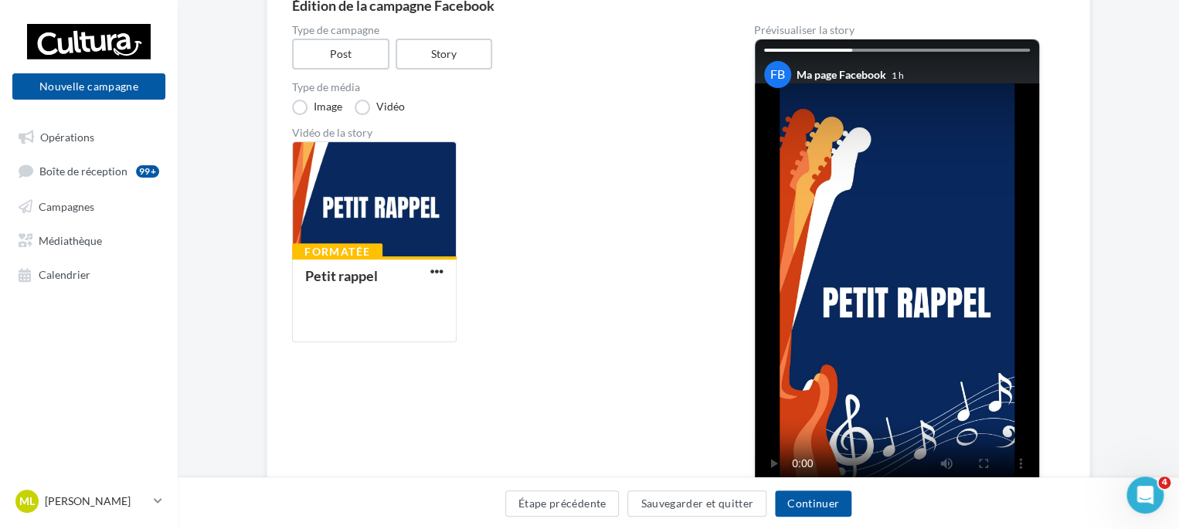
scroll to position [158, 0]
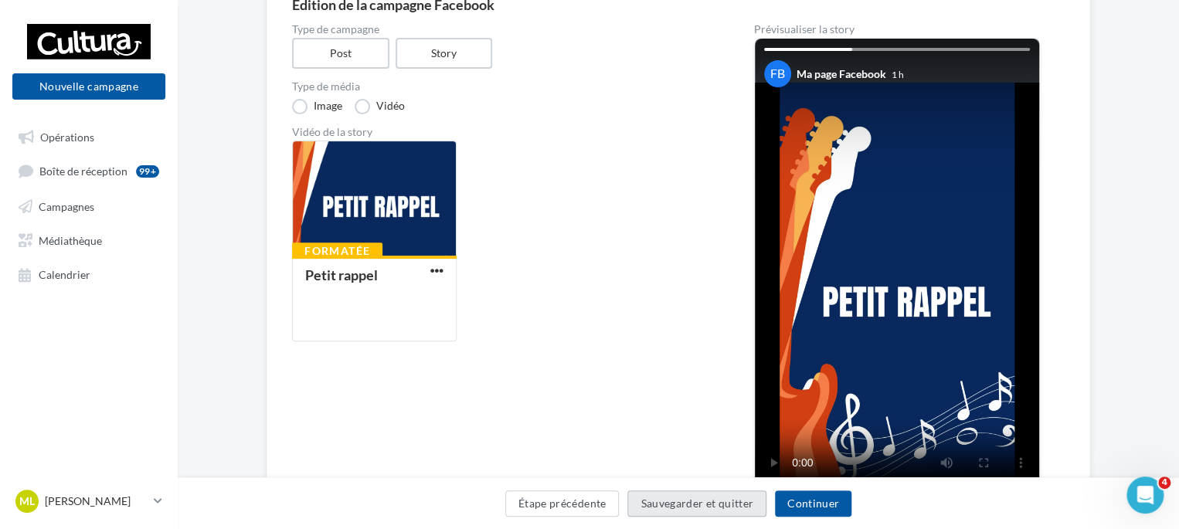
click at [726, 504] on button "Sauvegarder et quitter" at bounding box center [696, 504] width 139 height 26
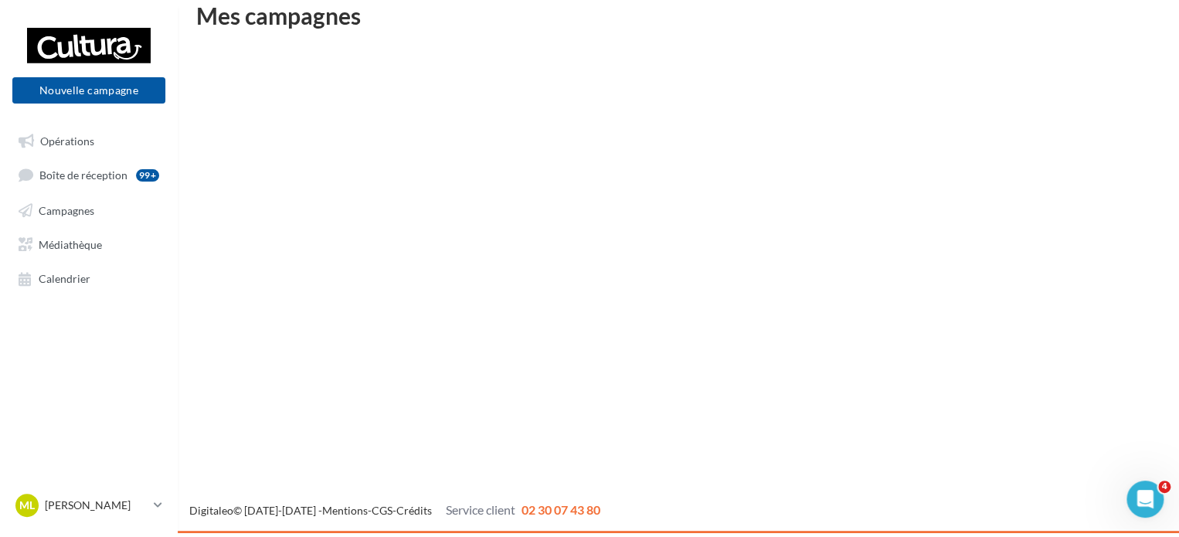
scroll to position [25, 0]
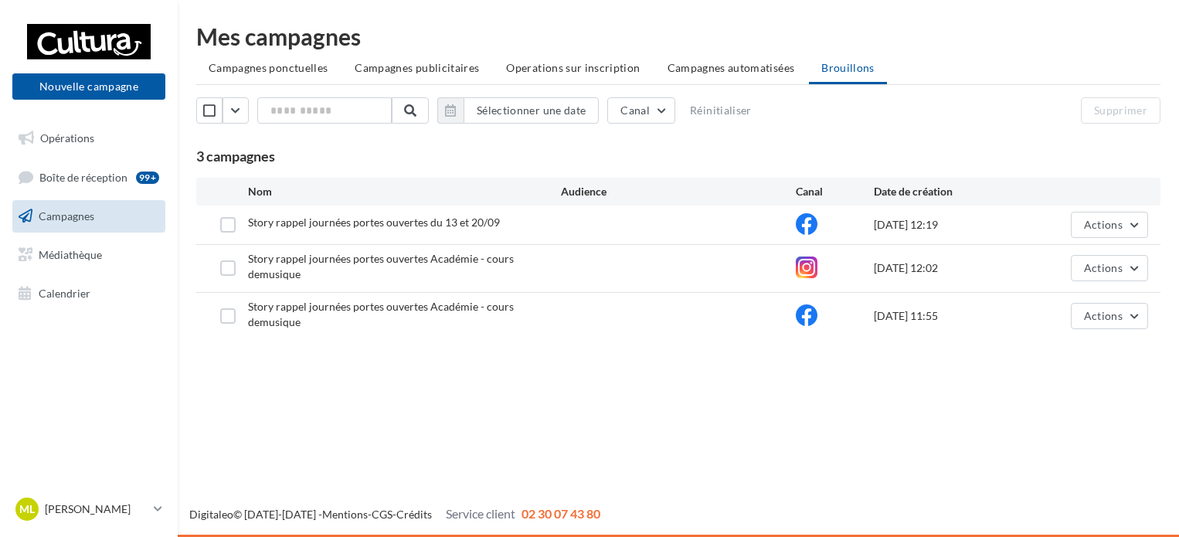
click at [73, 85] on button "Nouvelle campagne" at bounding box center [88, 86] width 153 height 26
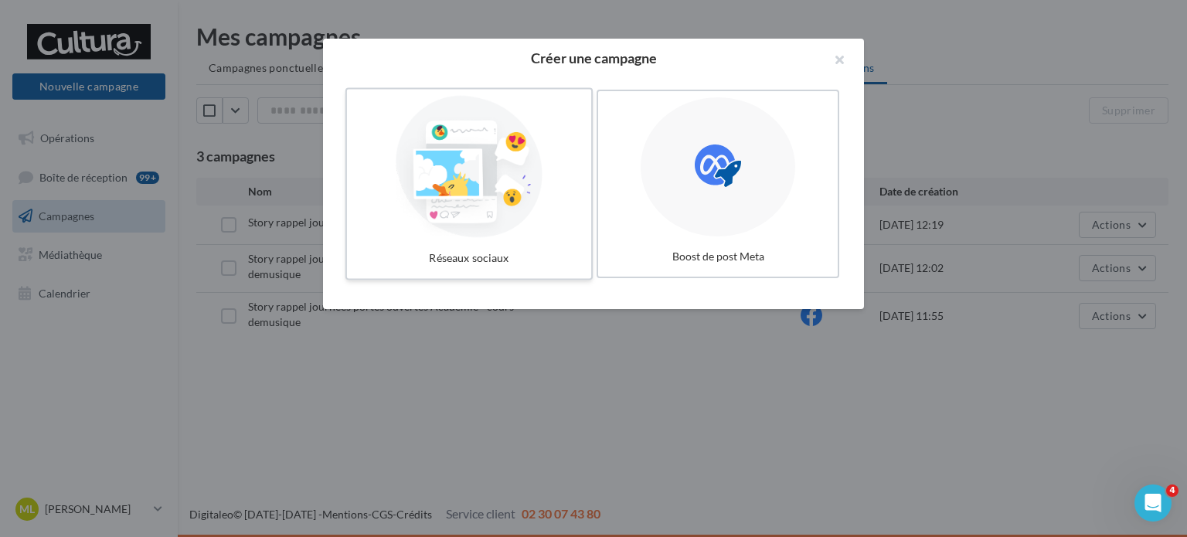
click at [472, 213] on div at bounding box center [469, 167] width 232 height 142
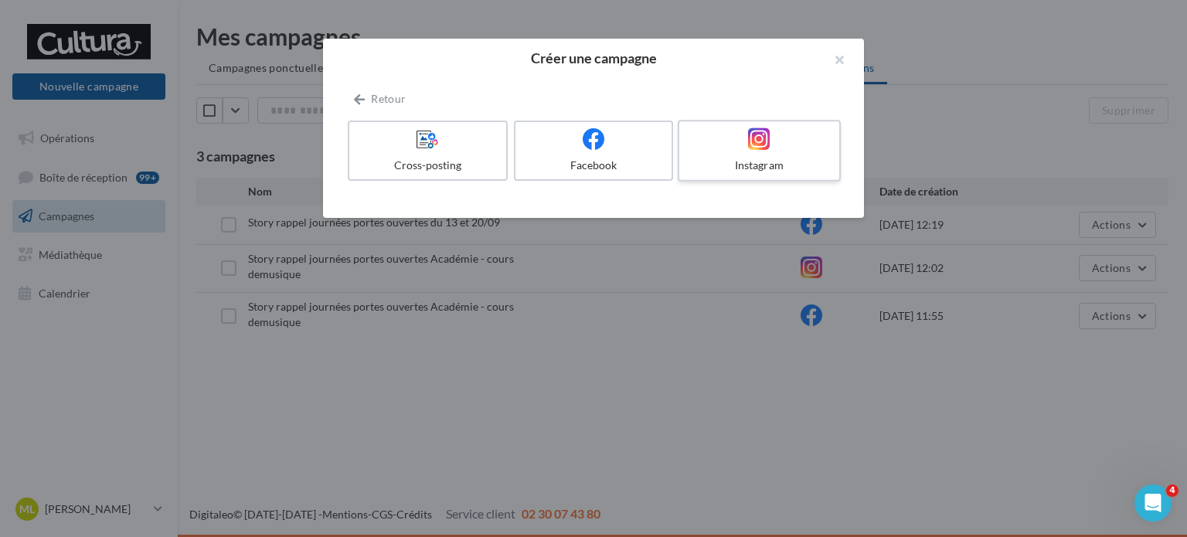
click at [742, 155] on label "Instagram" at bounding box center [759, 151] width 163 height 62
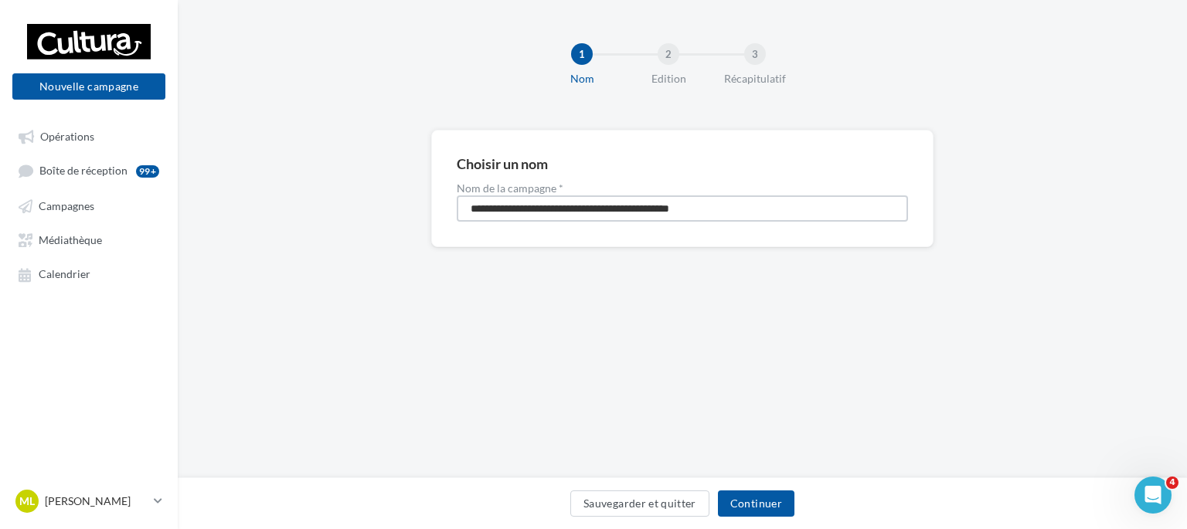
click at [774, 209] on input "**********" at bounding box center [682, 209] width 451 height 26
type input "*"
type input "**********"
click at [754, 501] on button "Continuer" at bounding box center [756, 504] width 77 height 26
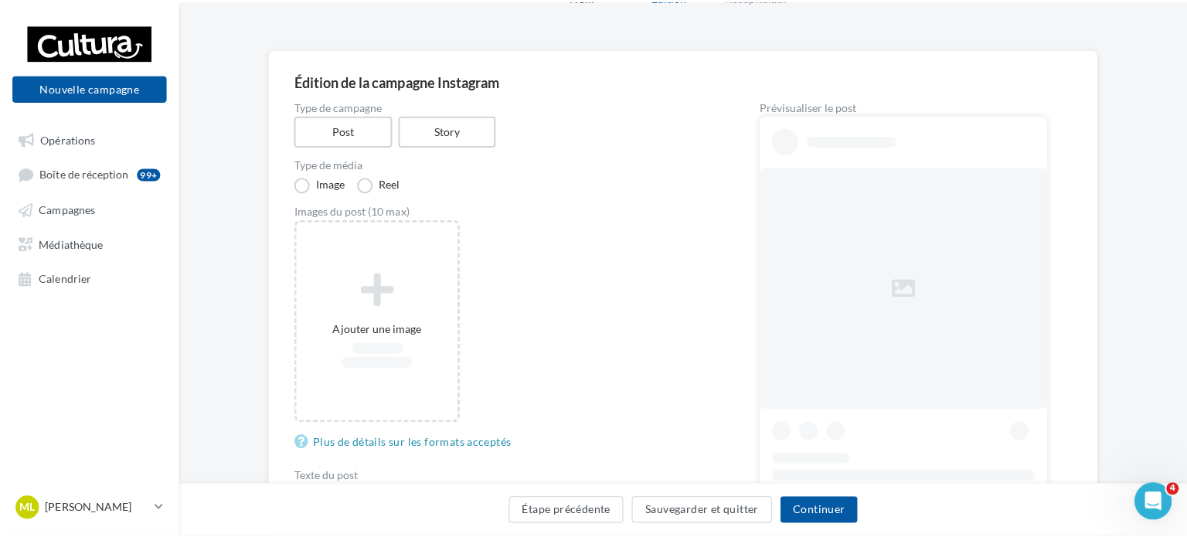
scroll to position [83, 0]
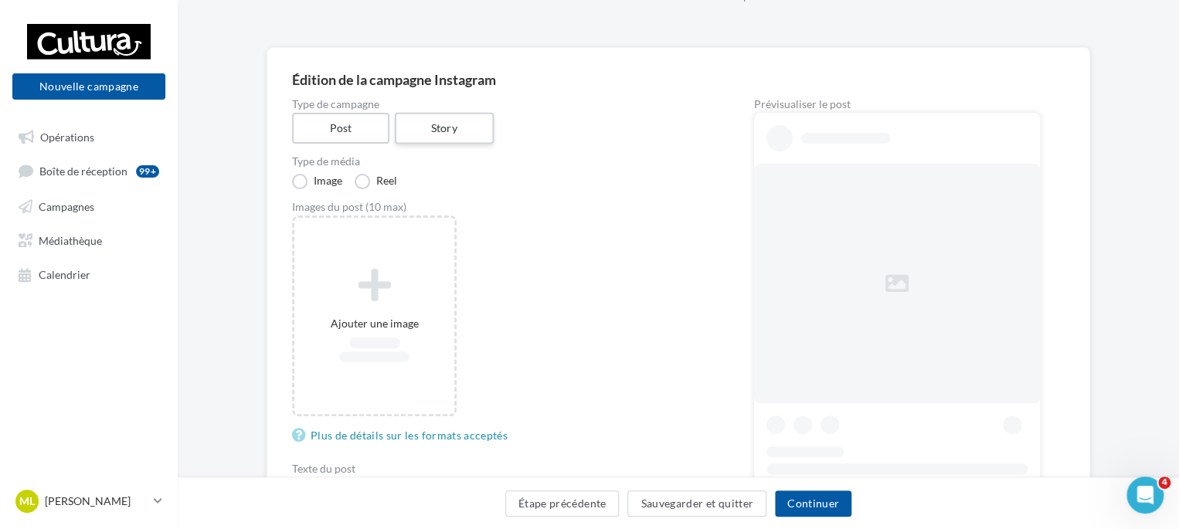
click at [475, 121] on label "Story" at bounding box center [443, 129] width 99 height 32
click at [355, 185] on label "Vidéo" at bounding box center [380, 181] width 50 height 15
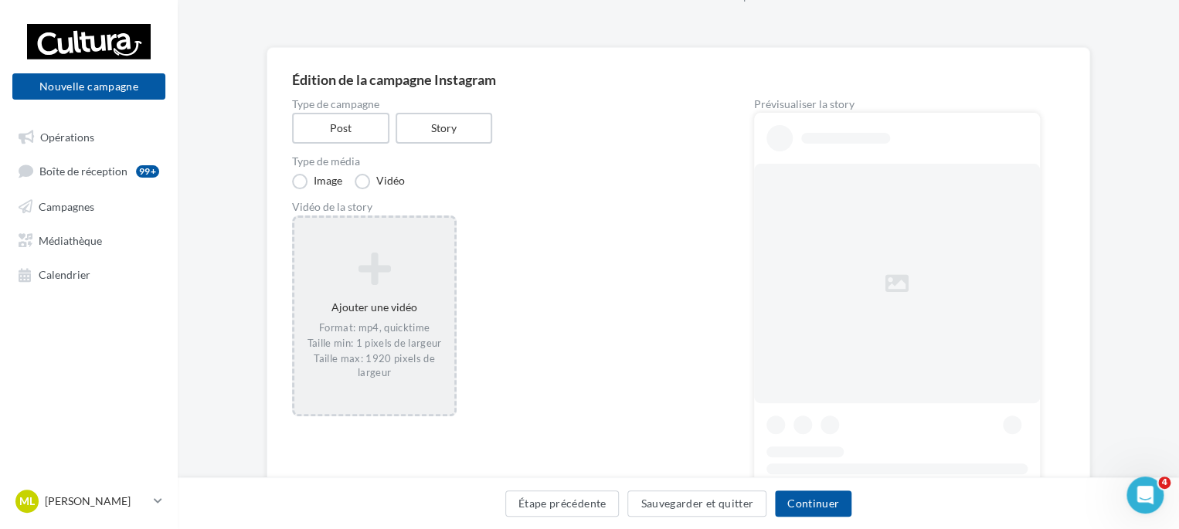
click at [400, 320] on div "Ajouter une vidéo Format: mp4, quicktime Taille min: 1 pixels de largeur Taille…" at bounding box center [374, 316] width 160 height 144
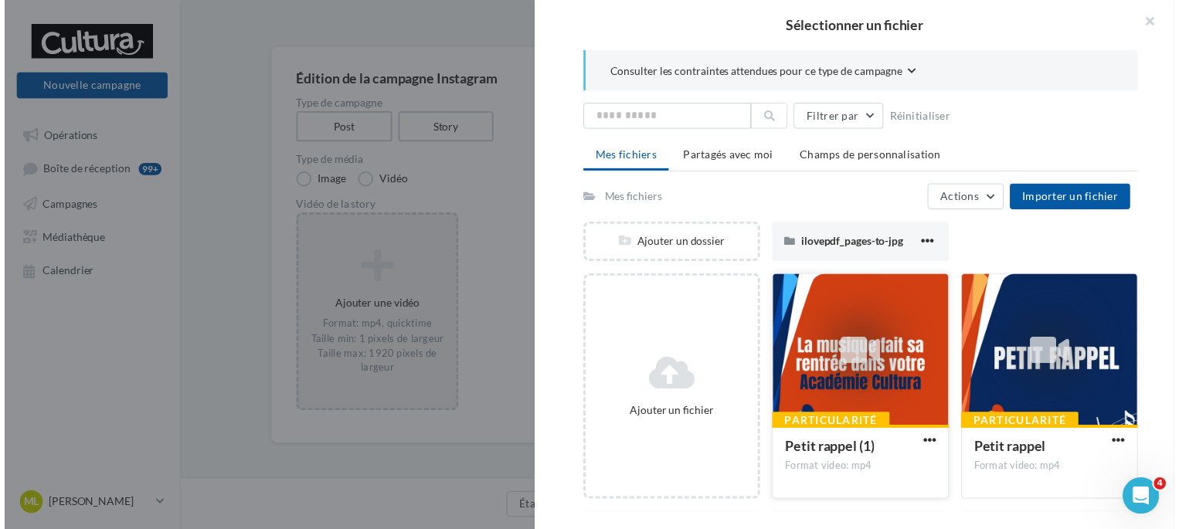
scroll to position [71, 0]
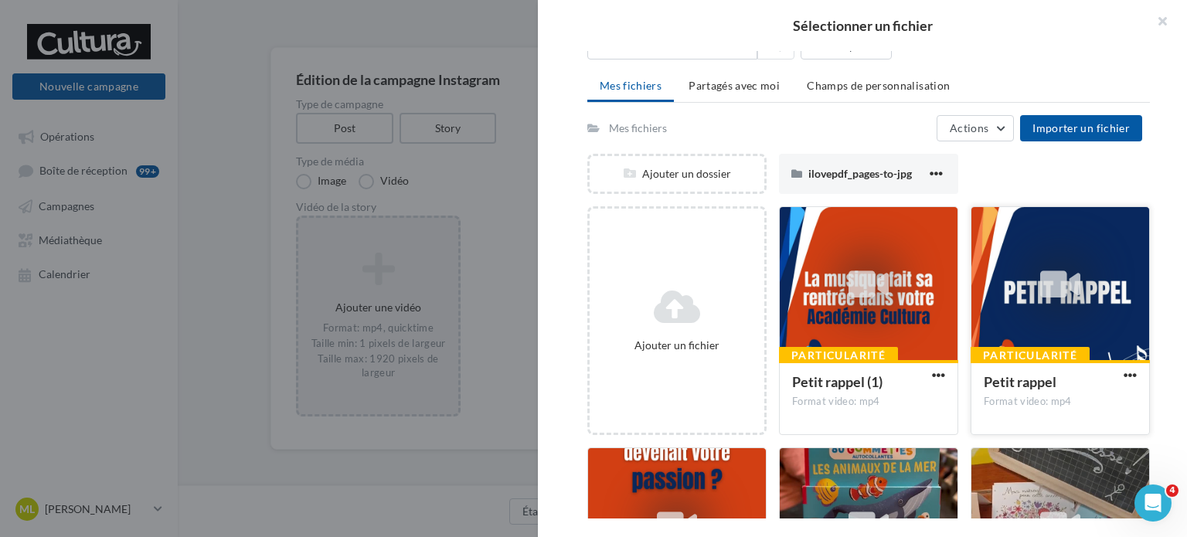
click at [1063, 280] on icon at bounding box center [1060, 285] width 40 height 36
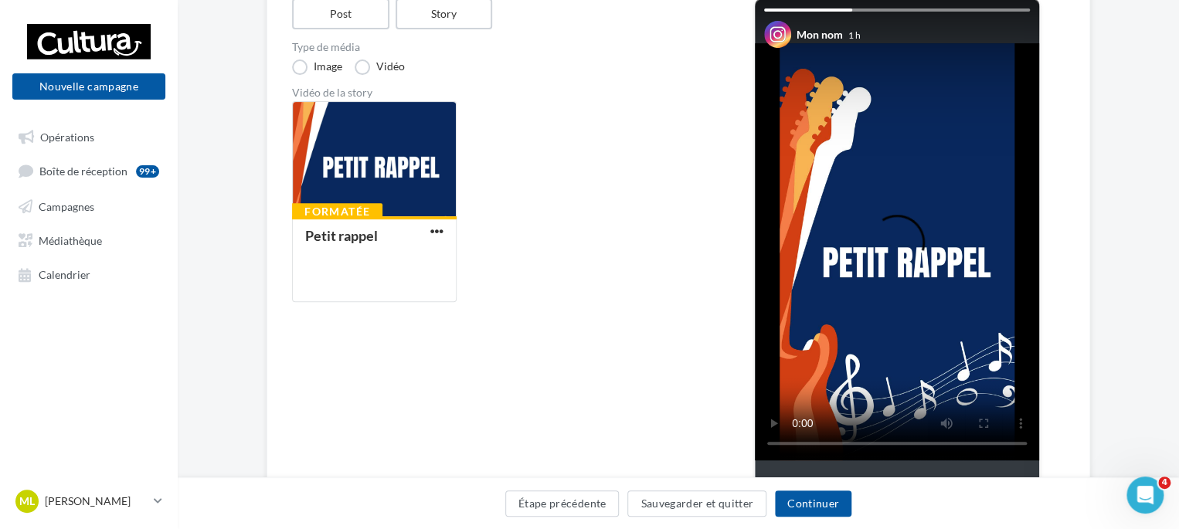
scroll to position [237, 0]
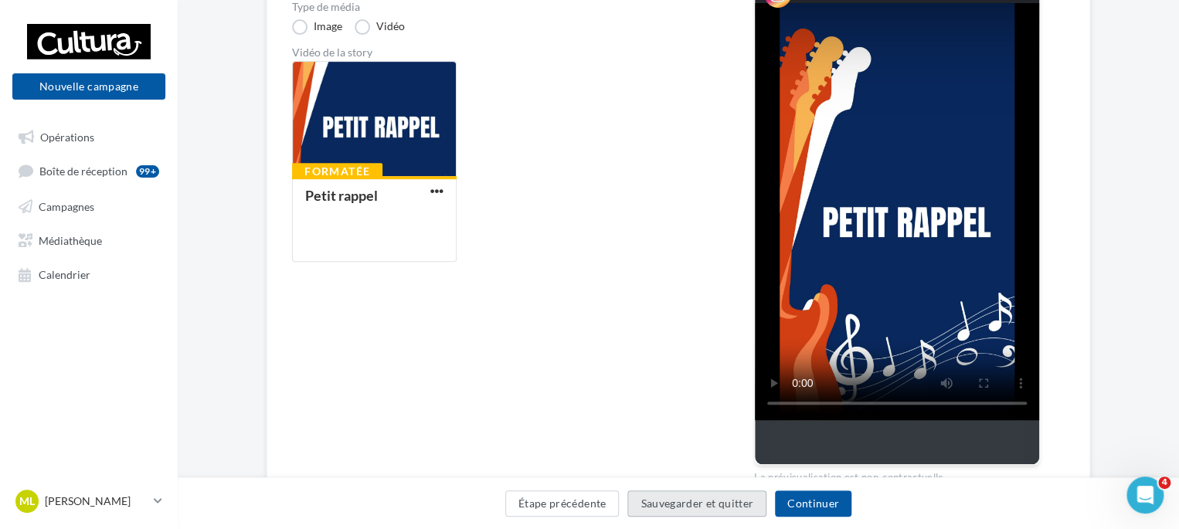
click at [705, 506] on button "Sauvegarder et quitter" at bounding box center [696, 504] width 139 height 26
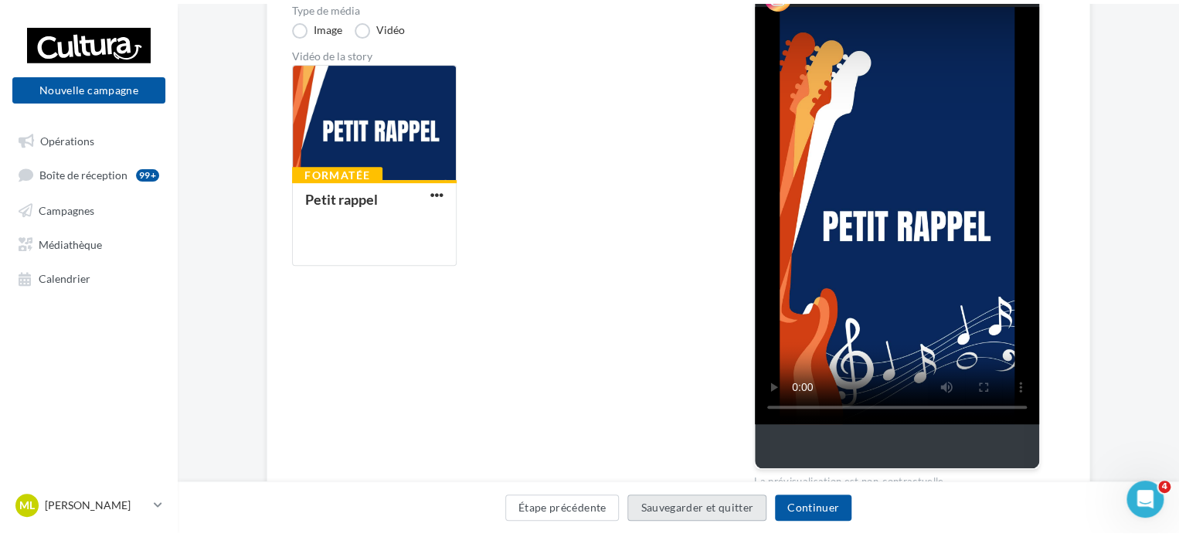
scroll to position [25, 0]
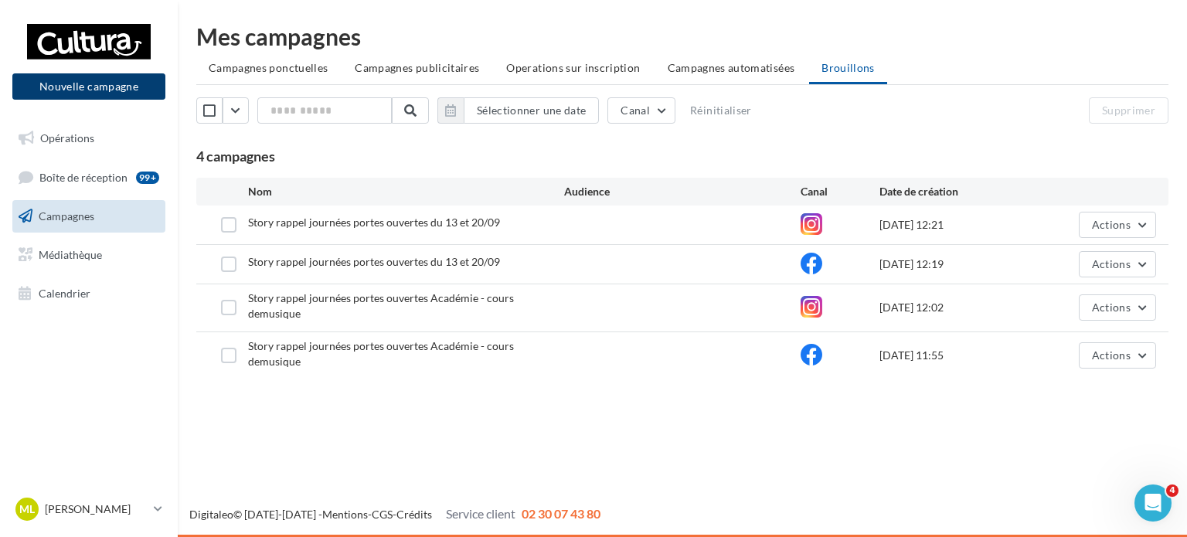
click at [116, 79] on button "Nouvelle campagne" at bounding box center [88, 86] width 153 height 26
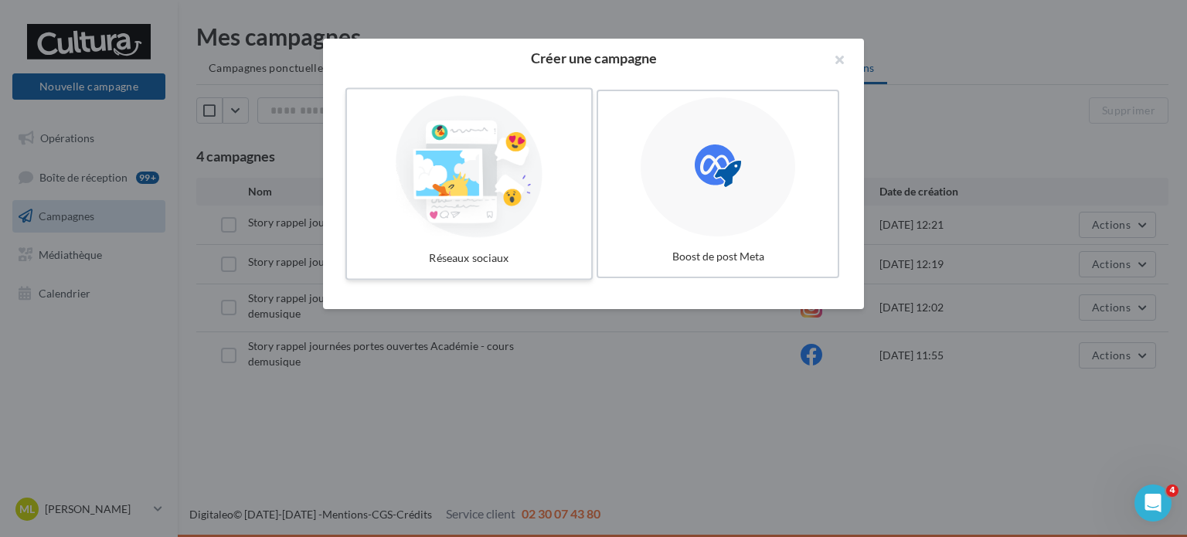
click at [403, 146] on div at bounding box center [469, 167] width 232 height 142
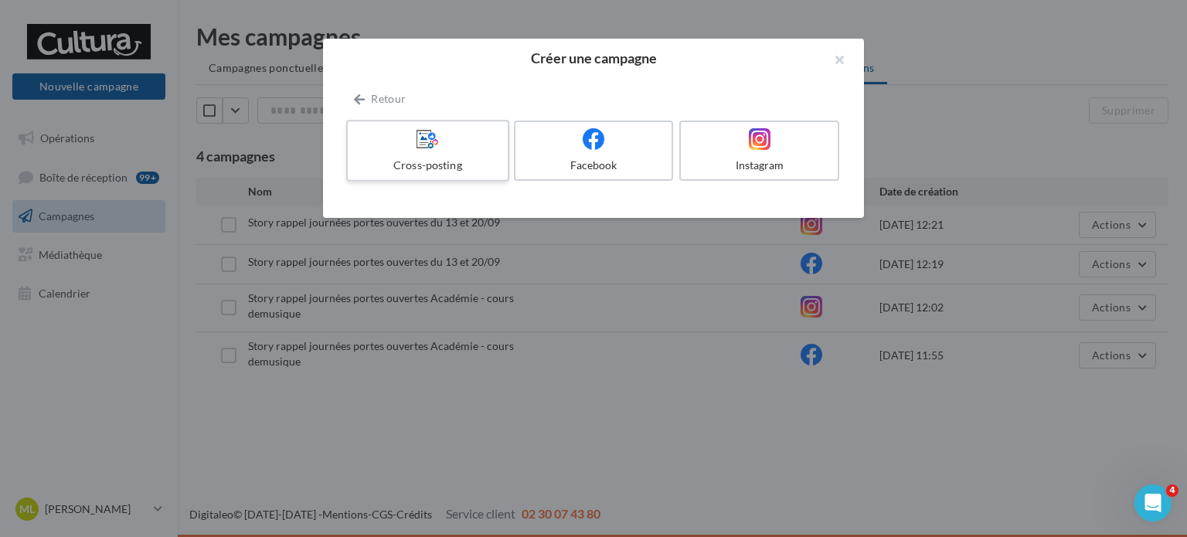
click at [423, 160] on div "Cross-posting" at bounding box center [427, 165] width 147 height 15
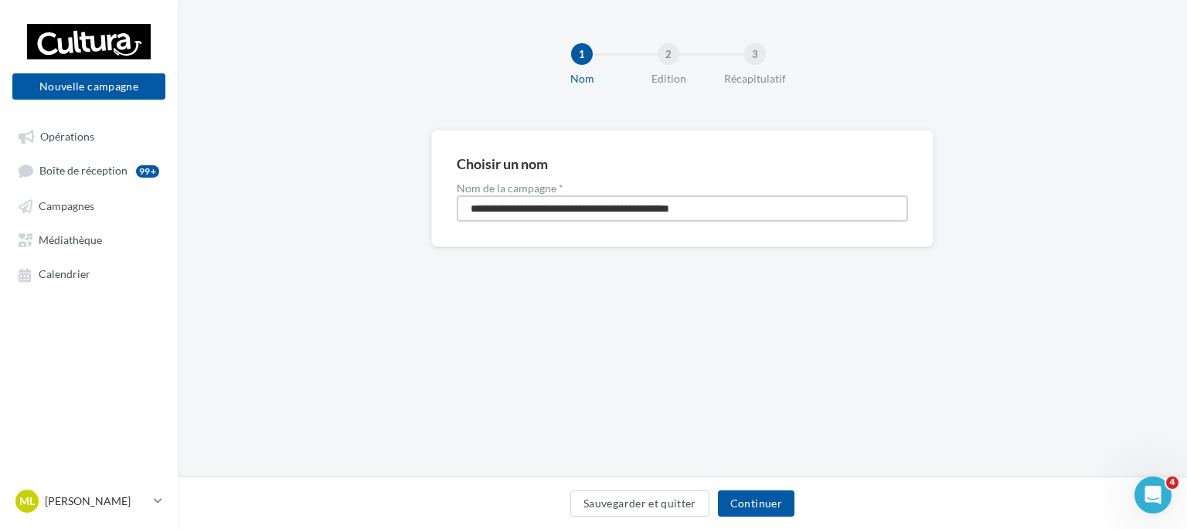
drag, startPoint x: 732, startPoint y: 214, endPoint x: 375, endPoint y: 216, distance: 357.0
click at [375, 216] on div "**********" at bounding box center [682, 213] width 1009 height 167
type input "*"
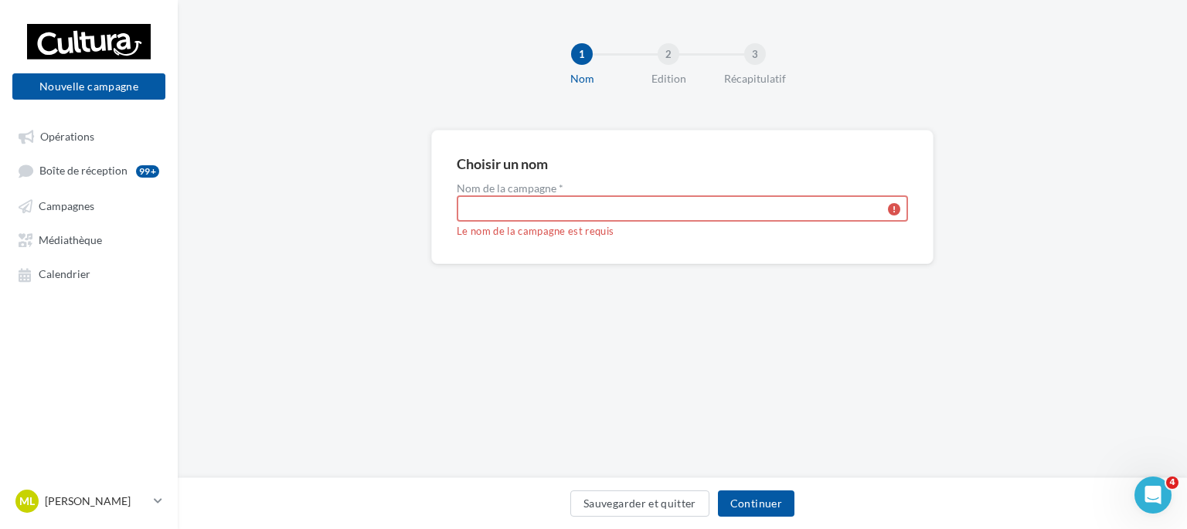
type input "*"
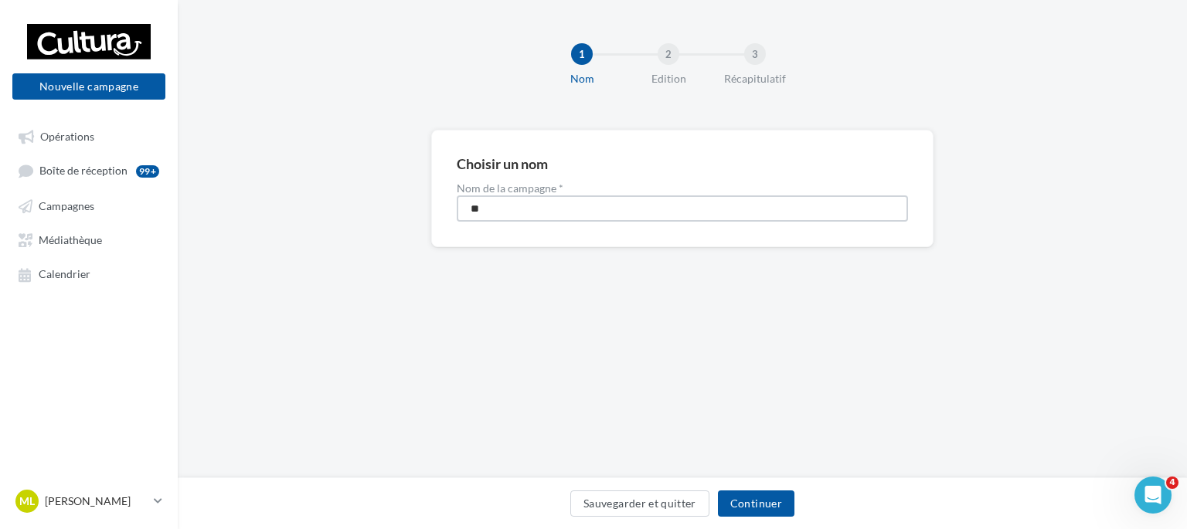
type input "*"
type input "**********"
click at [772, 500] on button "Continuer" at bounding box center [756, 504] width 77 height 26
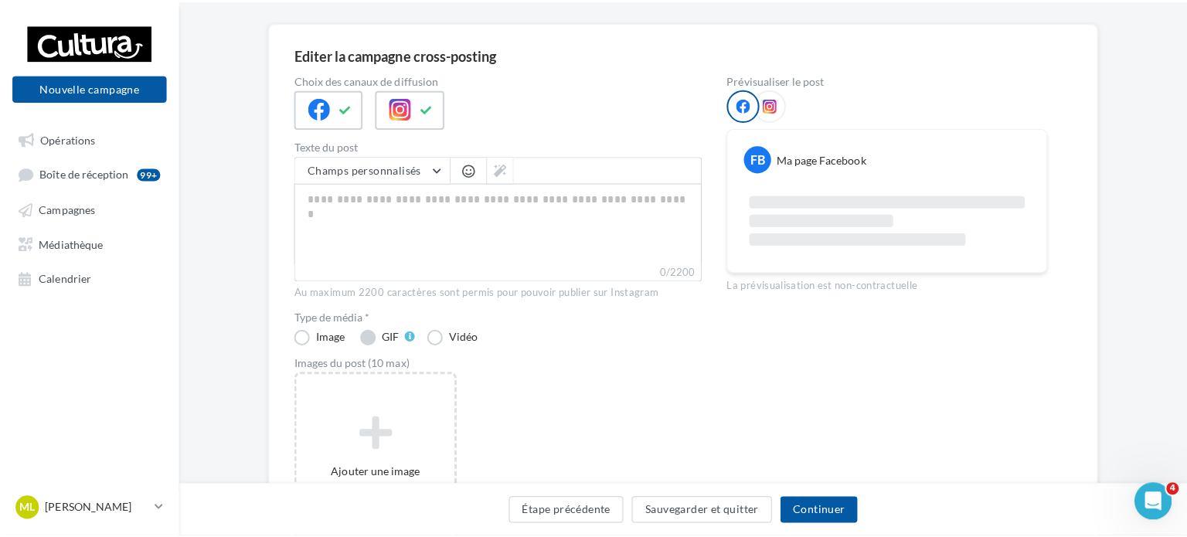
scroll to position [241, 0]
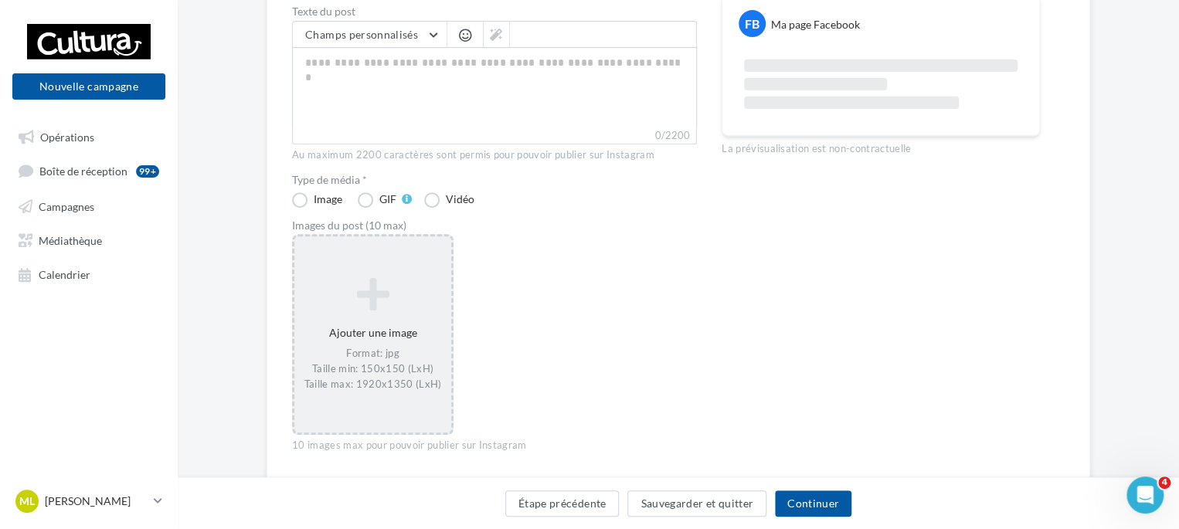
click at [385, 315] on div "Ajouter une image Format: jpg Taille min: 150x150 (LxH) Taille max: 1920x1350 (…" at bounding box center [372, 335] width 157 height 130
click at [419, 236] on div "Sélectionner un ou plusieurs fichiers Consulter les contraintes attendues pour …" at bounding box center [372, 236] width 157 height 0
click at [369, 311] on div "Ajouter une image Format: jpg Taille min: 150x150 (LxH) Taille max: 1920x1350 (…" at bounding box center [372, 335] width 157 height 130
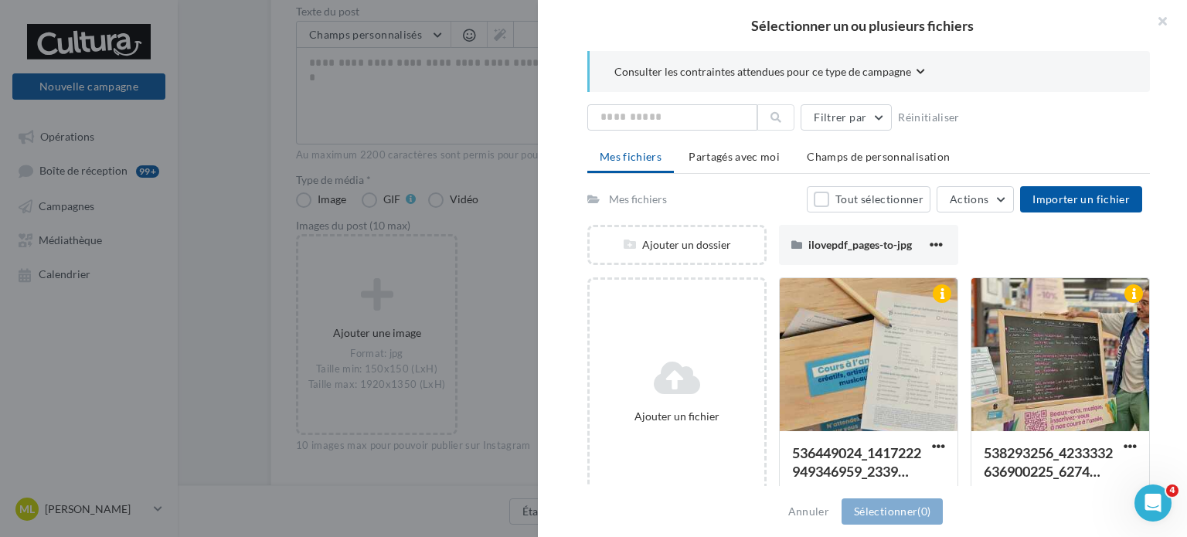
click at [657, 339] on div "Ajouter un fichier" at bounding box center [676, 391] width 179 height 229
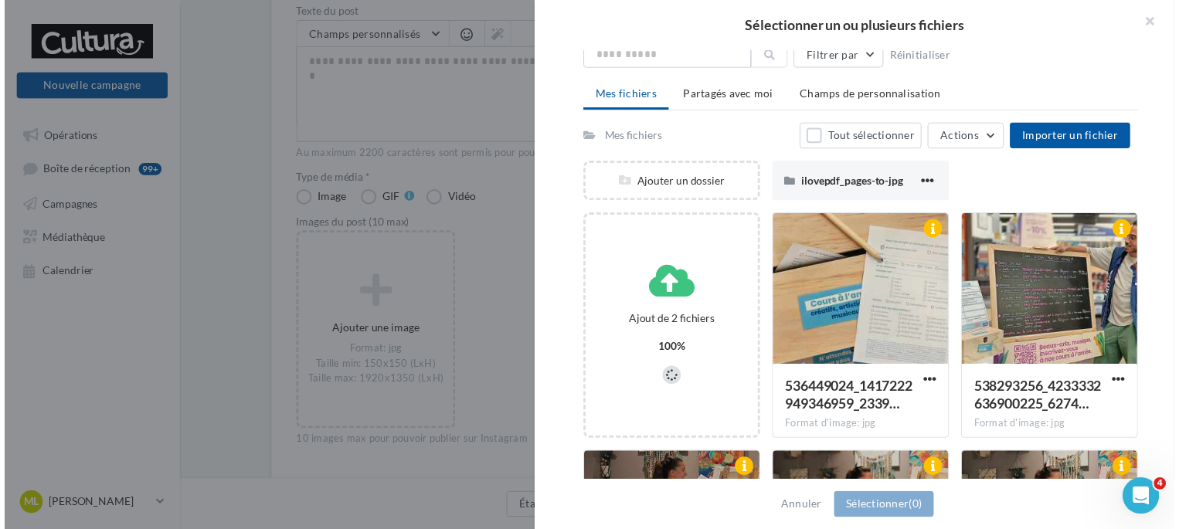
scroll to position [110, 0]
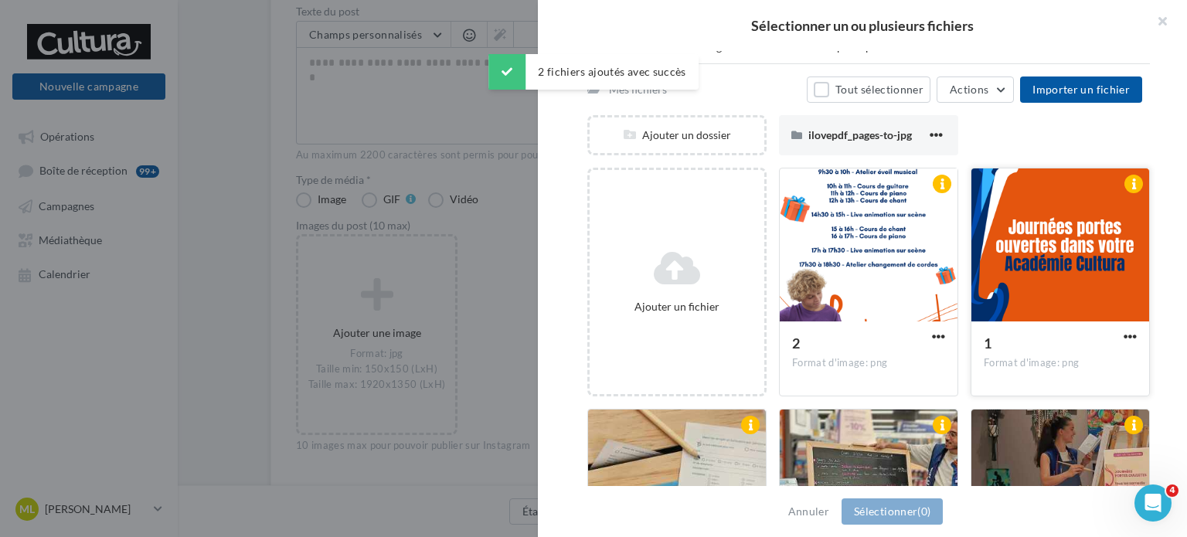
click at [1030, 257] on div at bounding box center [1060, 245] width 178 height 155
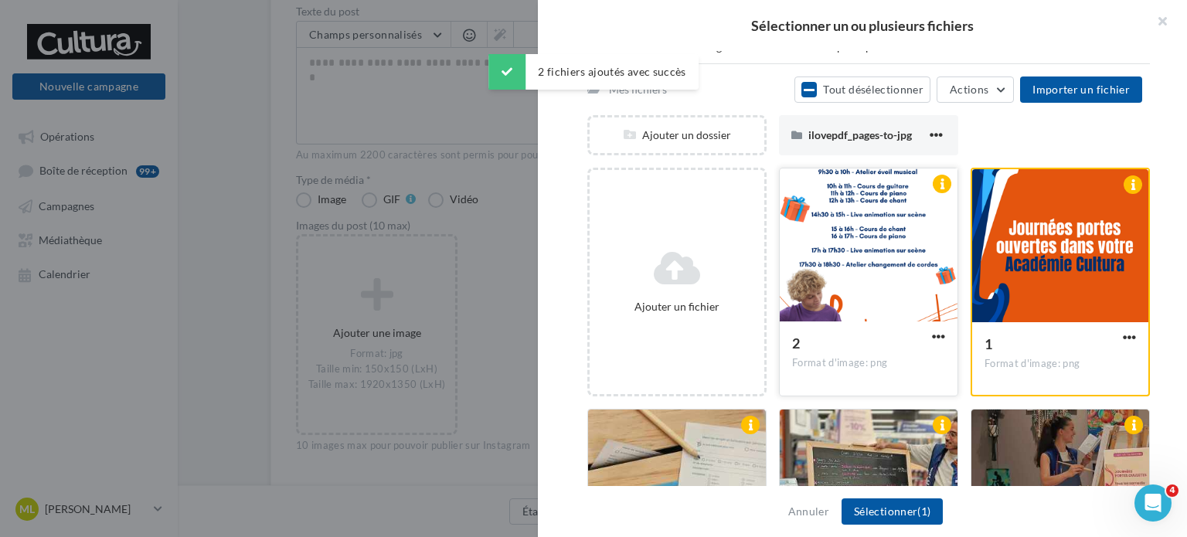
click at [928, 240] on div at bounding box center [869, 245] width 178 height 155
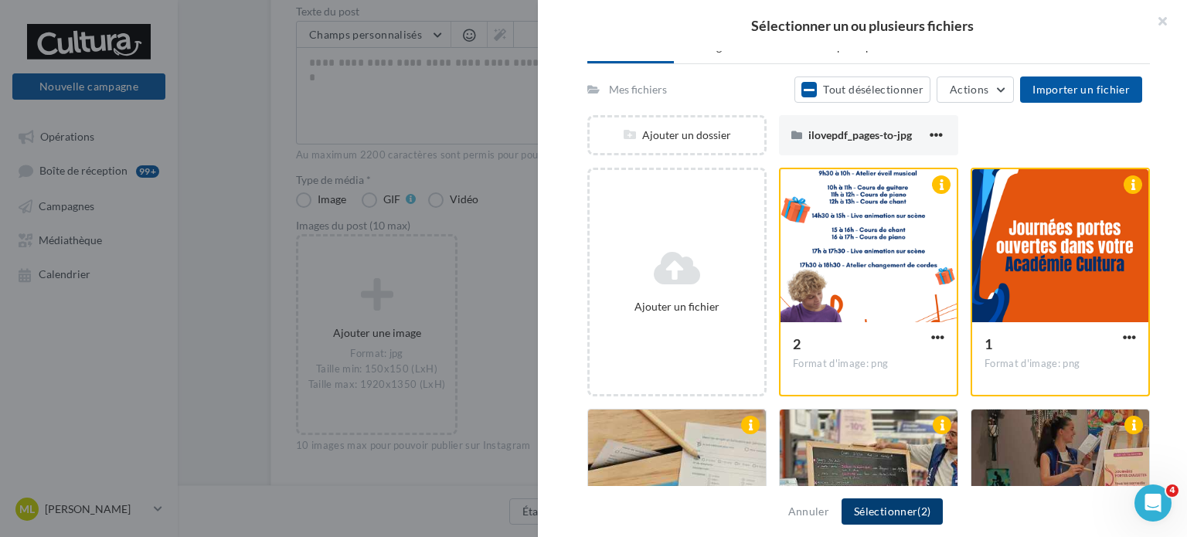
click at [889, 522] on button "Sélectionner (2)" at bounding box center [892, 511] width 101 height 26
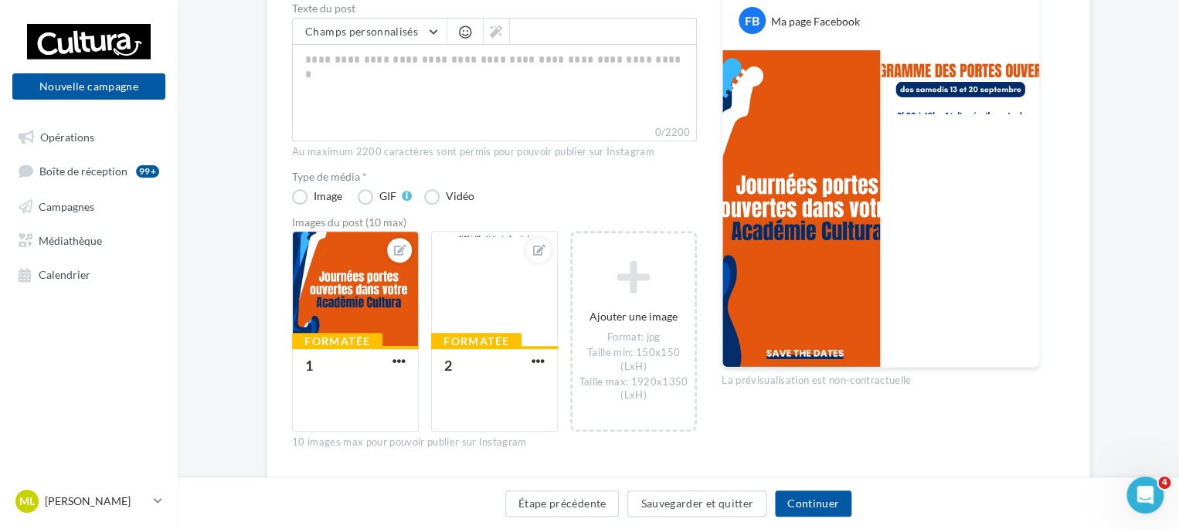
scroll to position [250, 0]
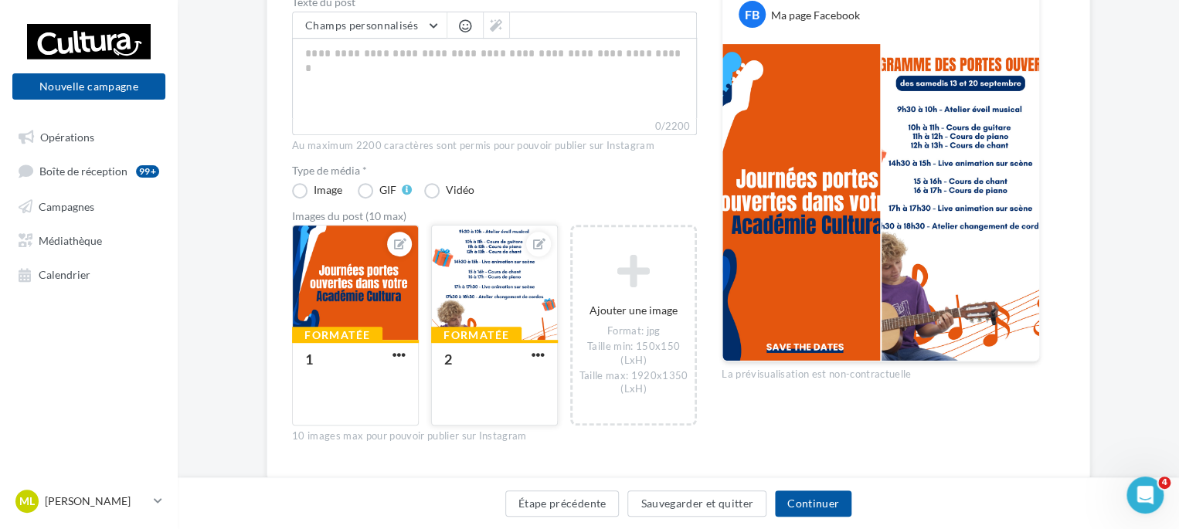
drag, startPoint x: 532, startPoint y: 236, endPoint x: 525, endPoint y: 249, distance: 14.2
click at [525, 249] on div at bounding box center [538, 244] width 37 height 37
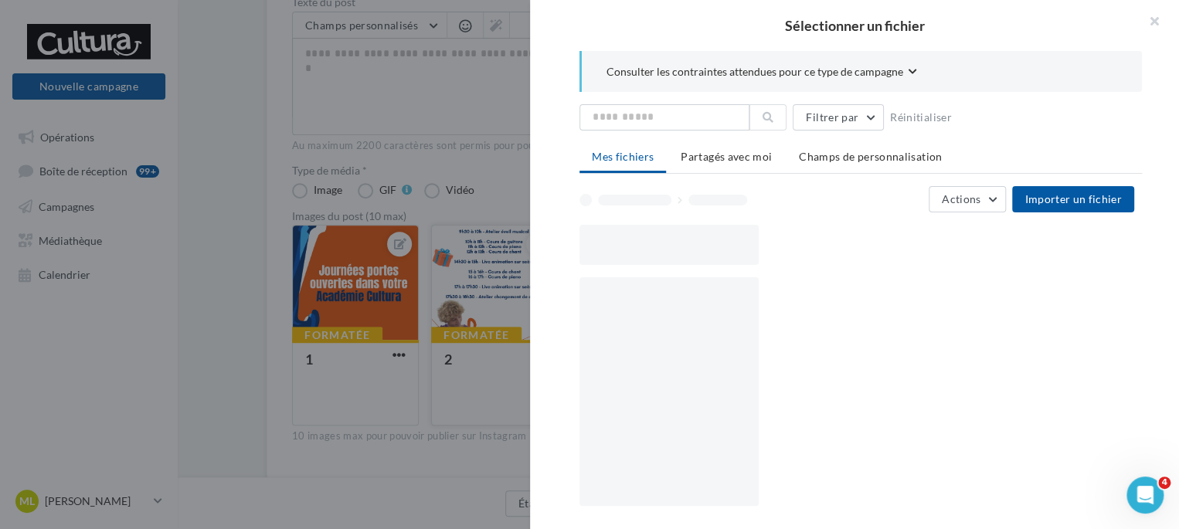
scroll to position [131, 0]
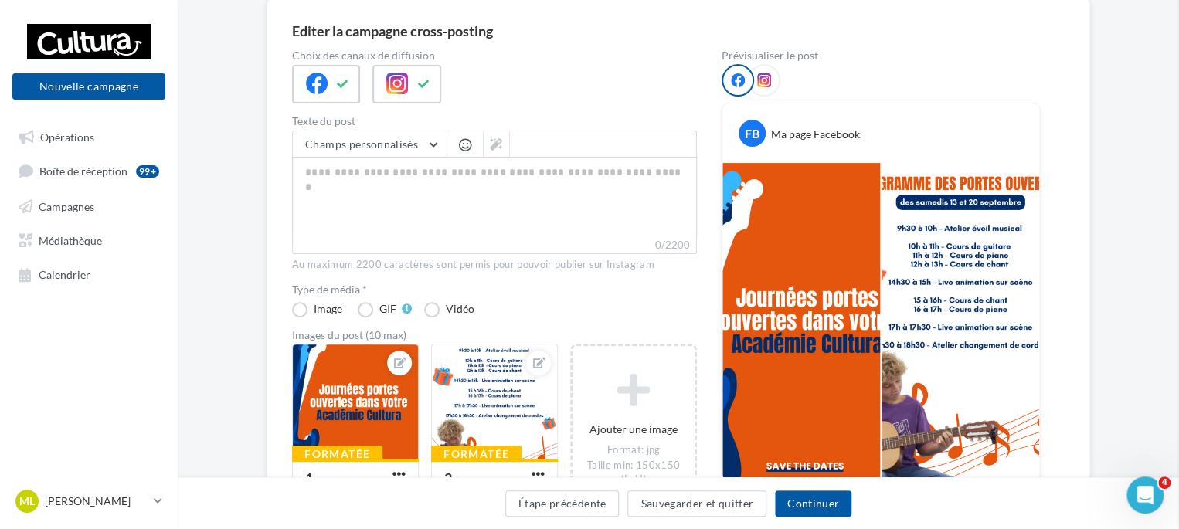
click at [376, 169] on textarea "0/2200" at bounding box center [494, 197] width 405 height 80
paste textarea "**********"
type textarea "**********"
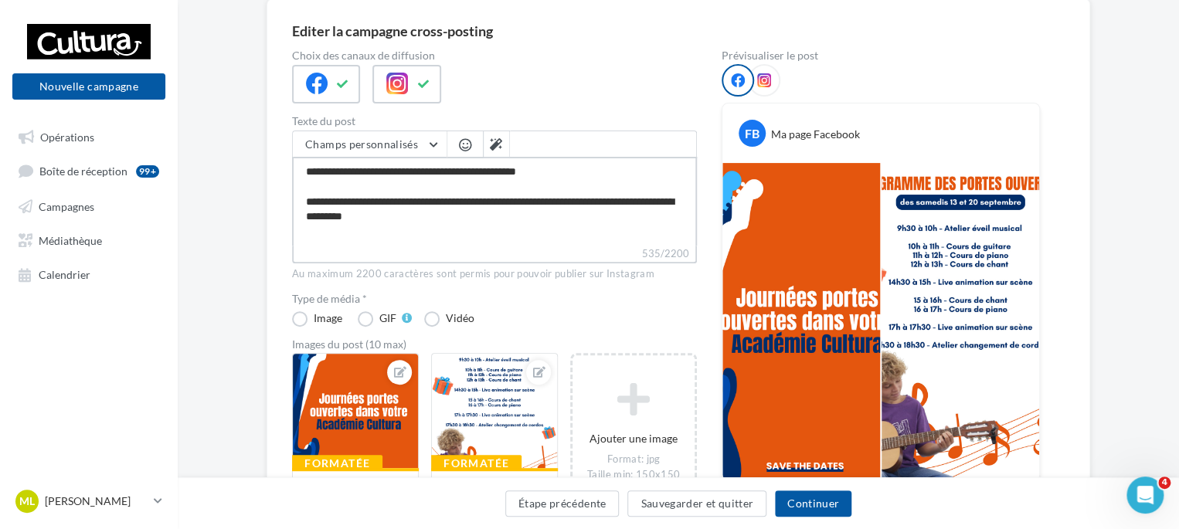
scroll to position [200, 0]
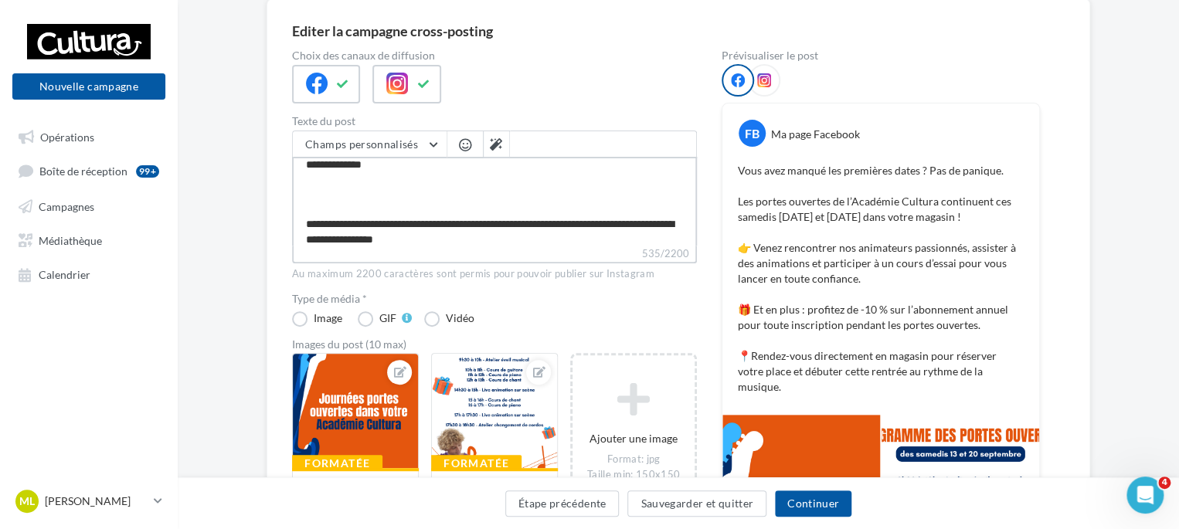
click at [325, 202] on textarea "**********" at bounding box center [494, 201] width 405 height 89
type textarea "**********"
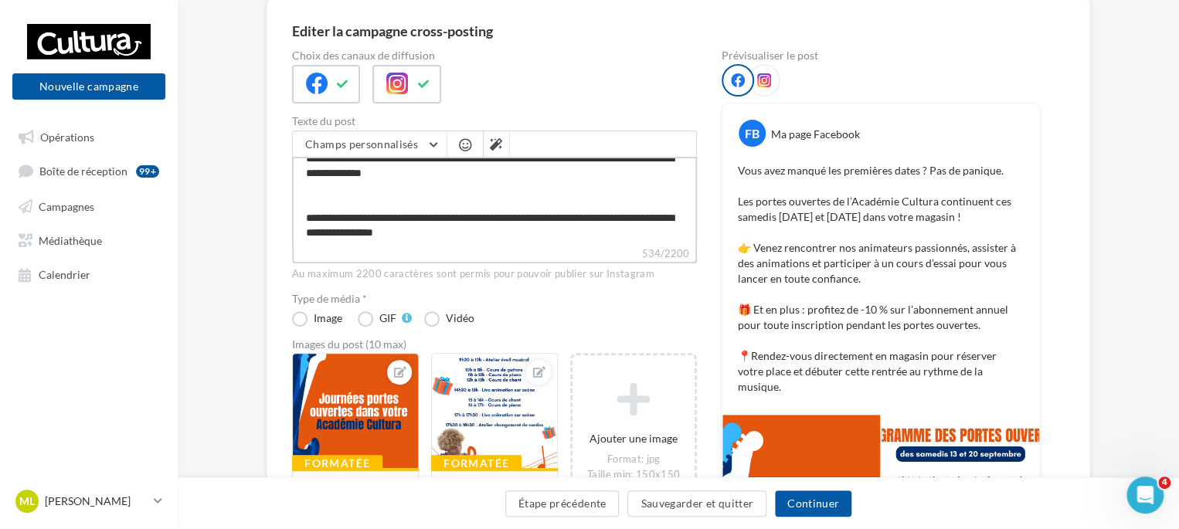
type textarea "**********"
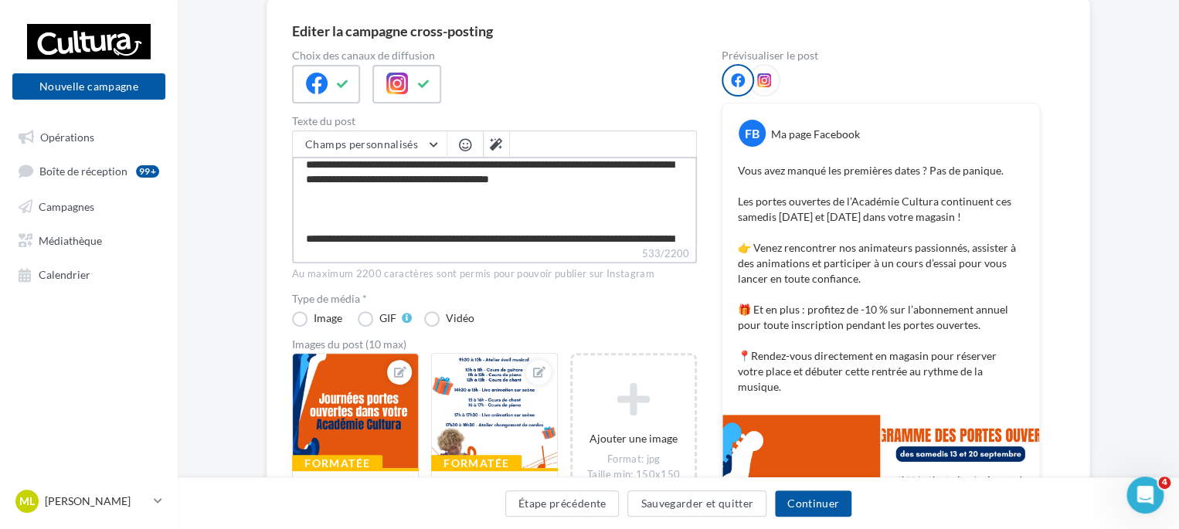
scroll to position [103, 0]
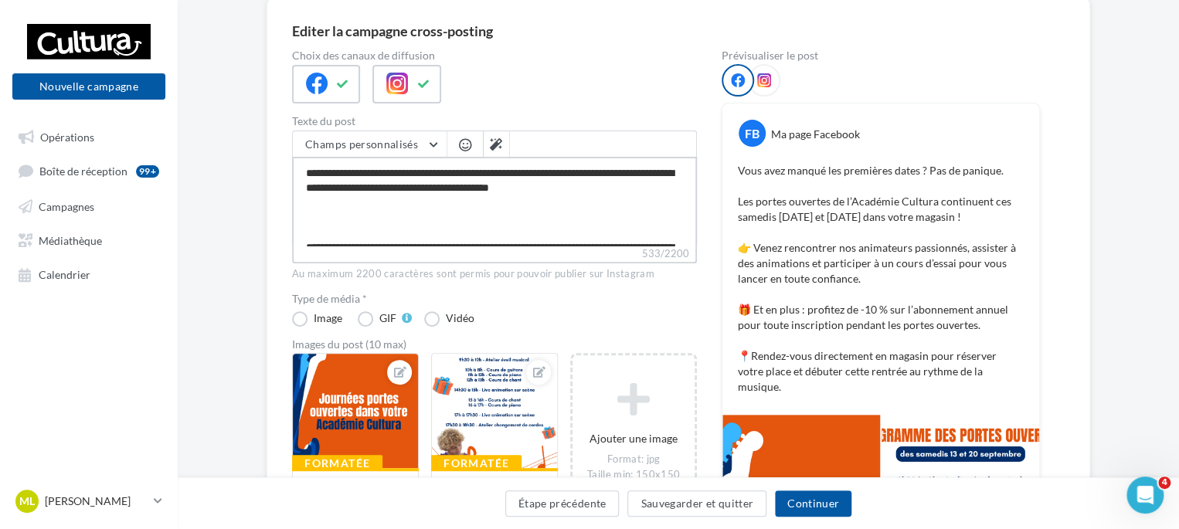
click at [311, 230] on textarea "**********" at bounding box center [494, 201] width 405 height 89
type textarea "**********"
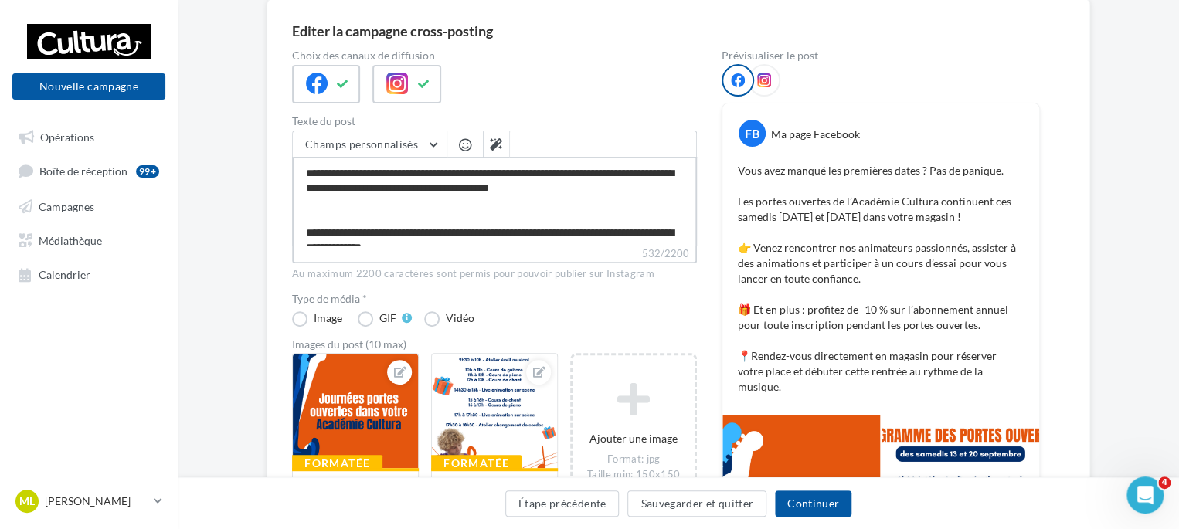
type textarea "**********"
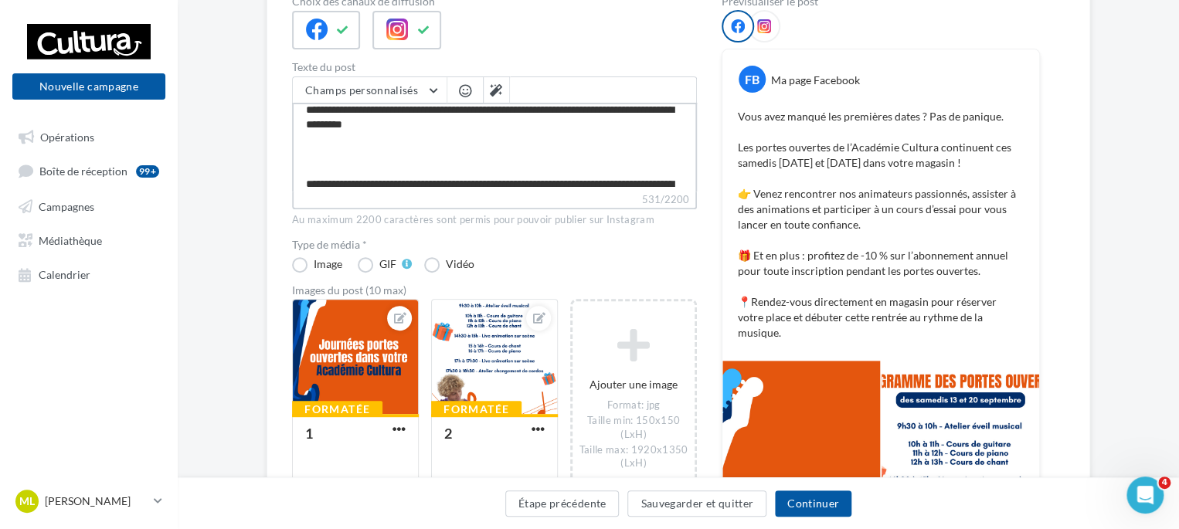
scroll to position [39, 0]
click at [318, 163] on textarea "**********" at bounding box center [494, 147] width 405 height 89
type textarea "**********"
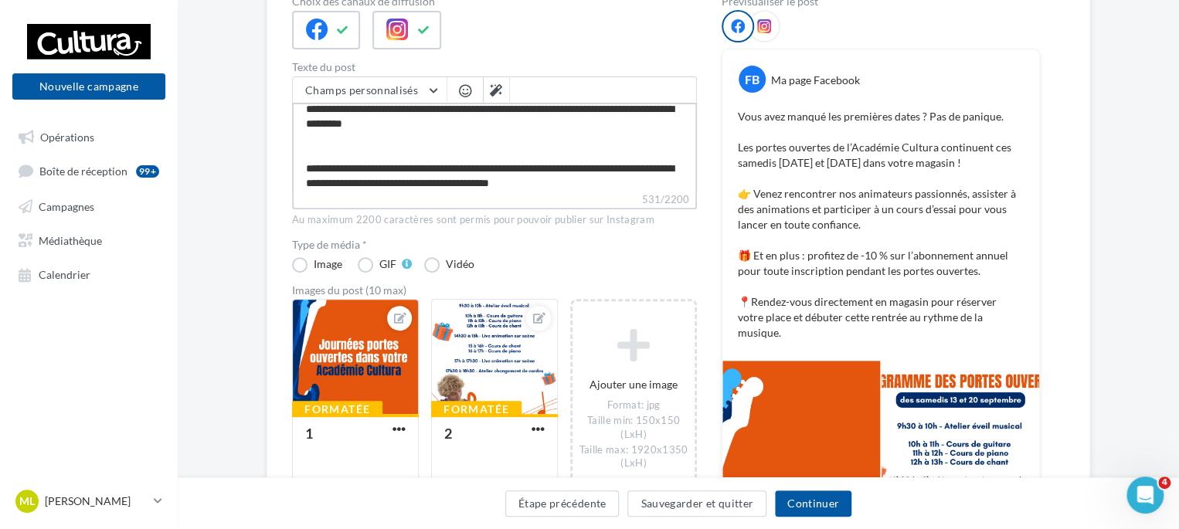
type textarea "**********"
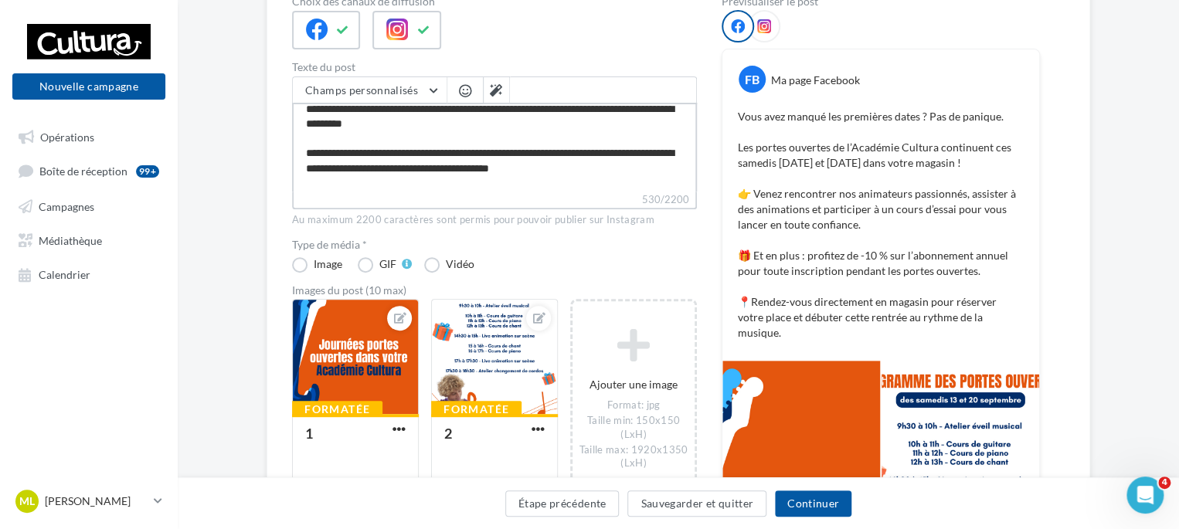
type textarea "**********"
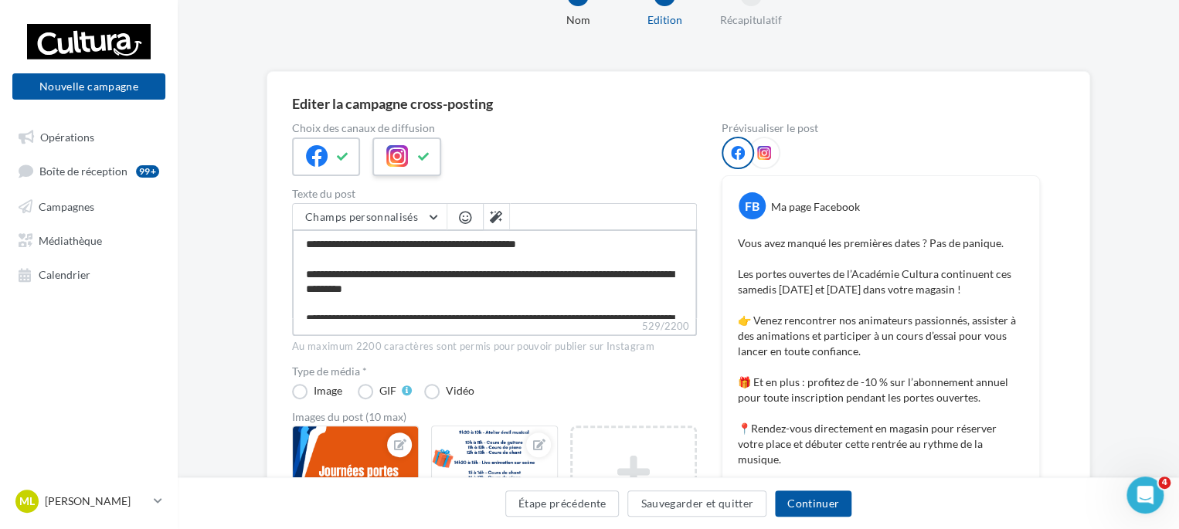
scroll to position [59, 0]
type textarea "**********"
click at [762, 160] on span at bounding box center [764, 153] width 14 height 15
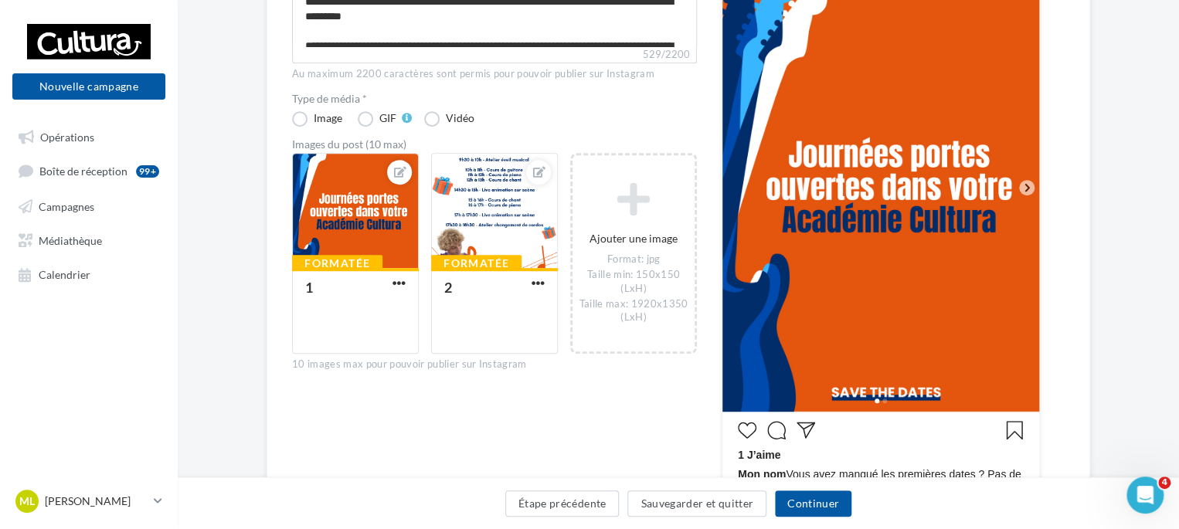
scroll to position [342, 0]
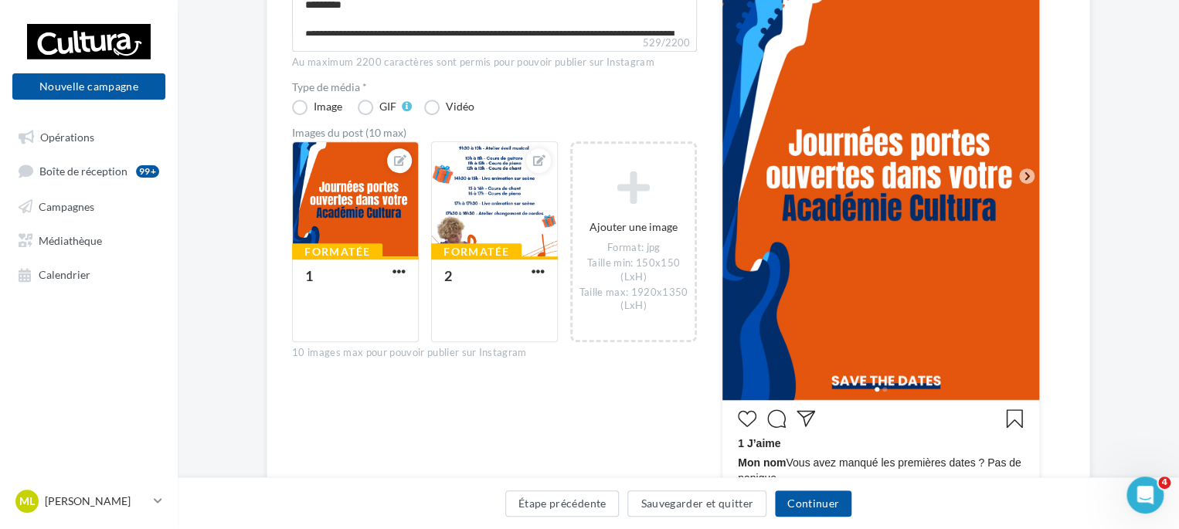
click at [1025, 172] on icon at bounding box center [1027, 176] width 5 height 8
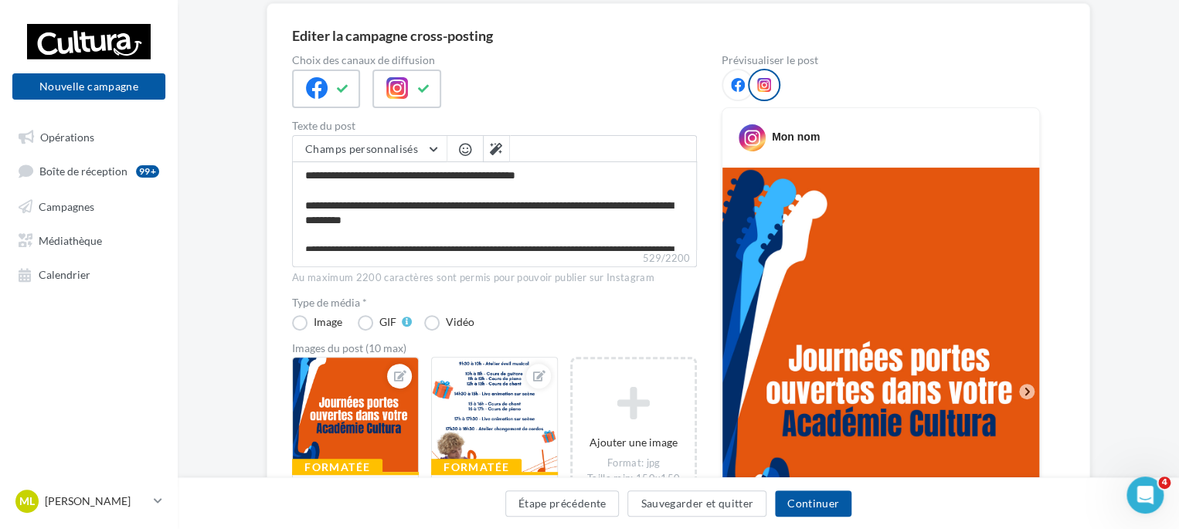
scroll to position [114, 0]
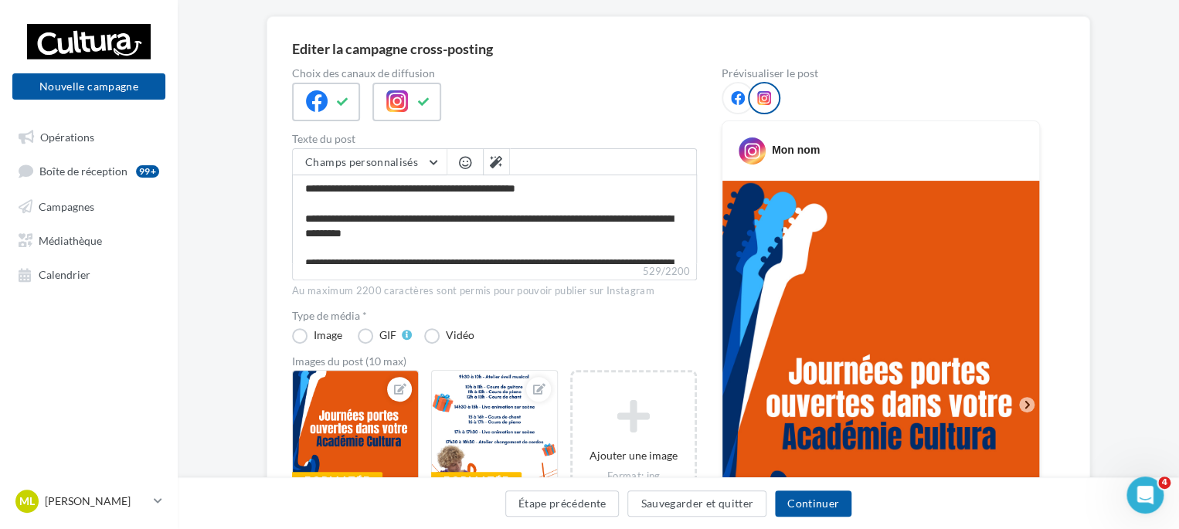
click at [740, 91] on icon at bounding box center [738, 98] width 14 height 14
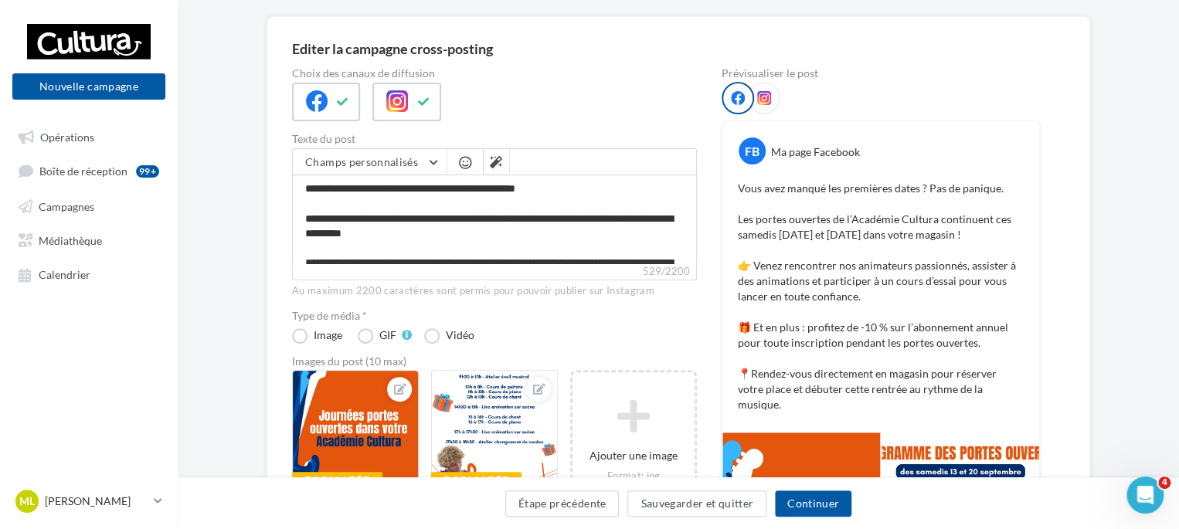
click at [758, 96] on icon at bounding box center [764, 98] width 14 height 14
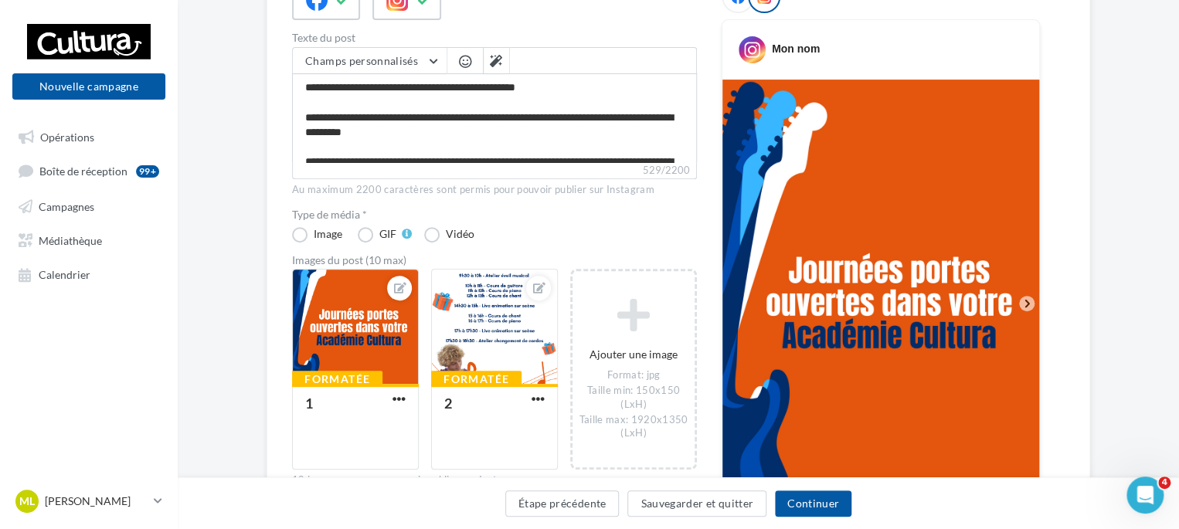
scroll to position [104, 0]
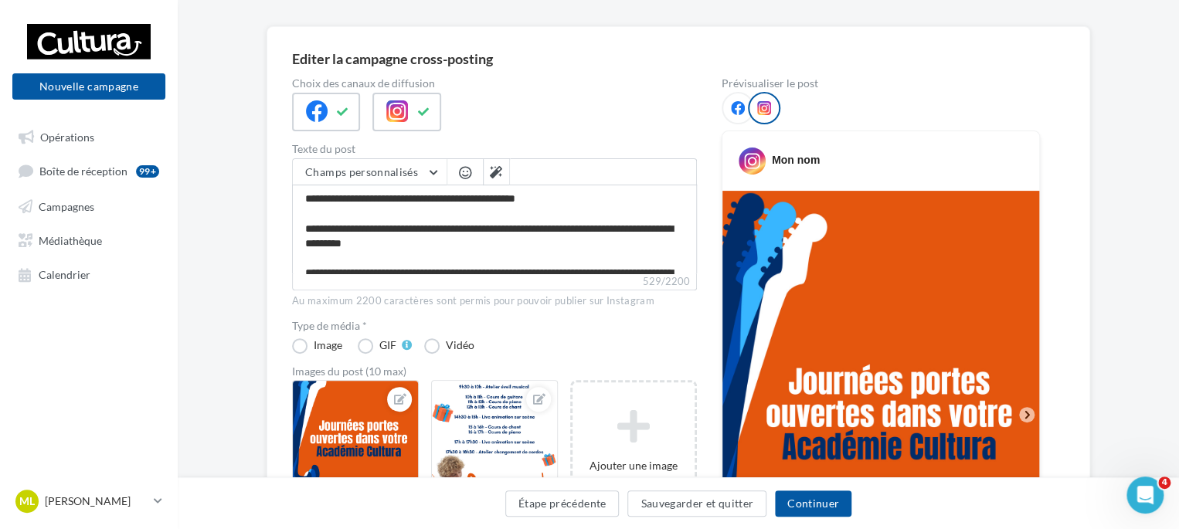
click at [739, 105] on icon at bounding box center [738, 108] width 14 height 14
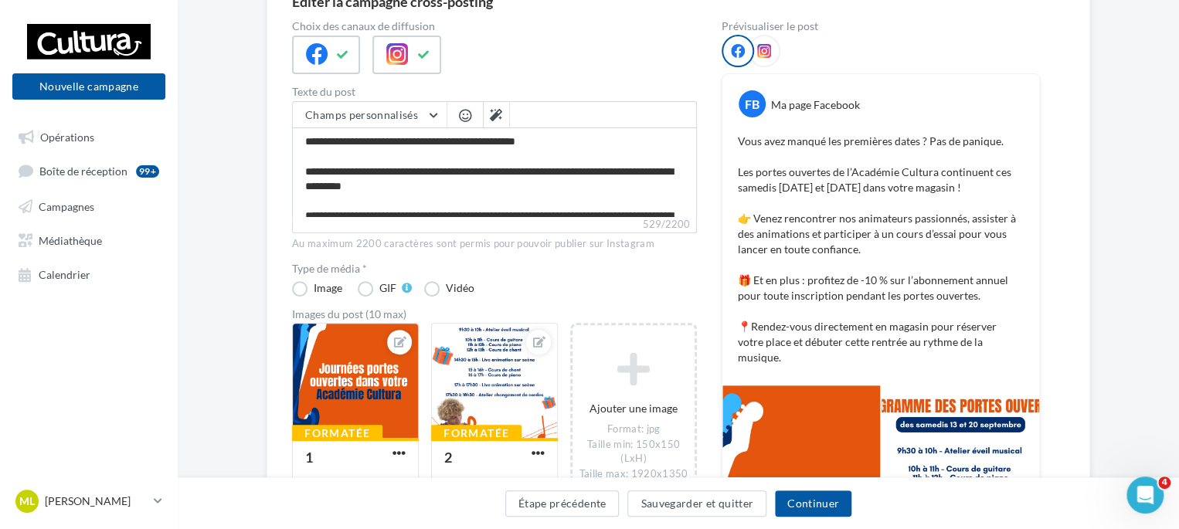
scroll to position [150, 0]
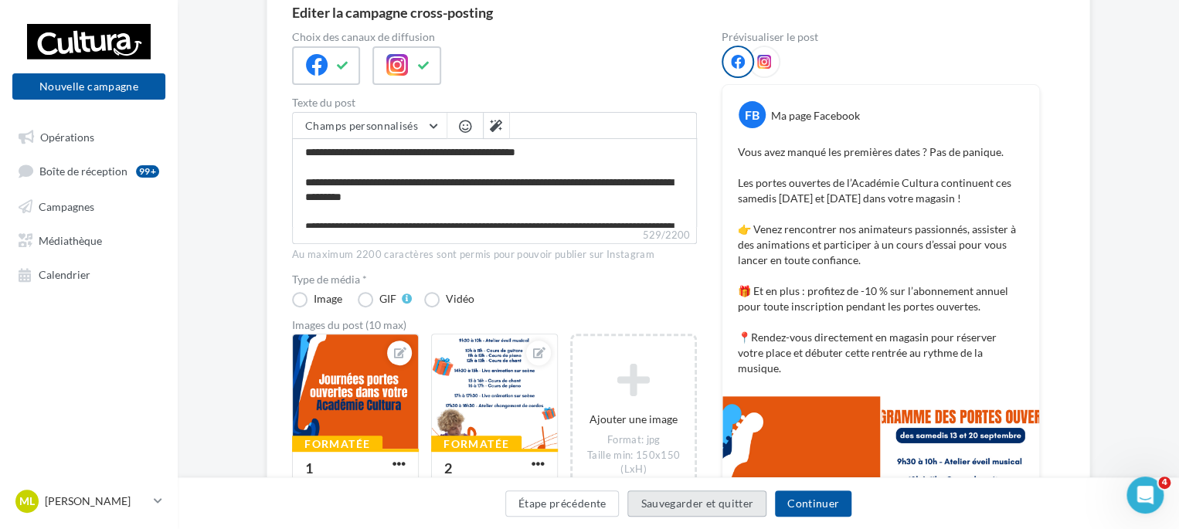
click at [676, 501] on button "Sauvegarder et quitter" at bounding box center [696, 504] width 139 height 26
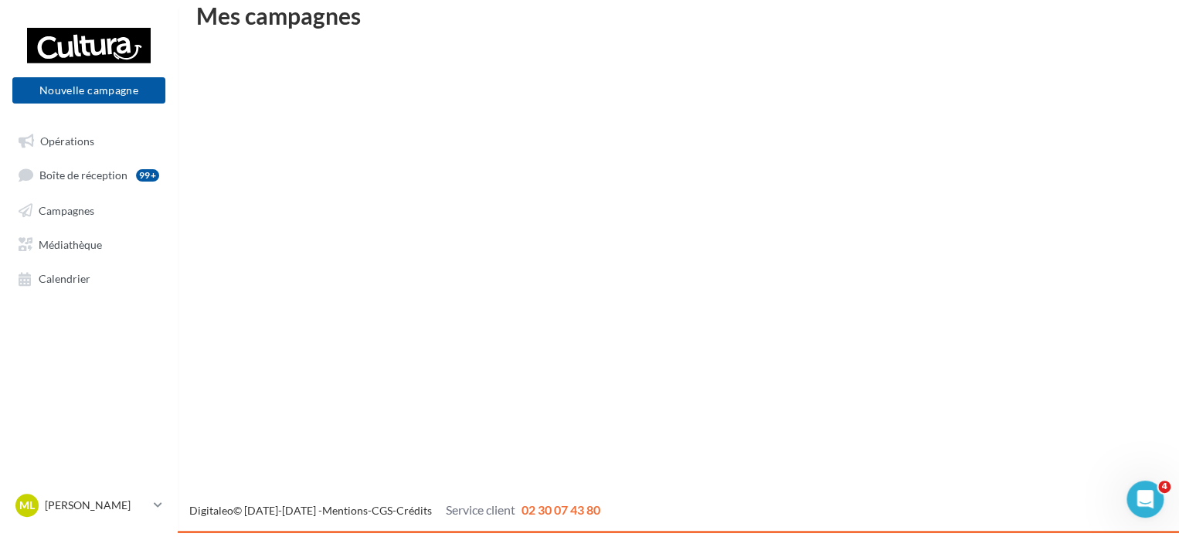
scroll to position [25, 0]
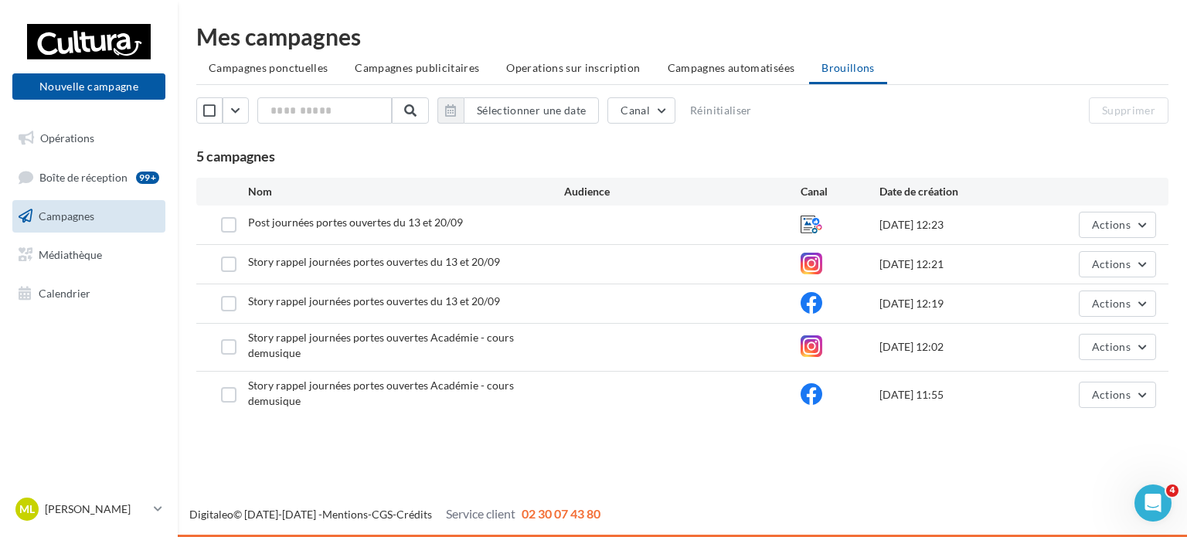
click at [422, 218] on span "Post journées portes ouvertes du 13 et 20/09" at bounding box center [355, 222] width 215 height 13
click at [1142, 226] on button "Actions" at bounding box center [1117, 225] width 77 height 26
click at [1083, 258] on button "Editer" at bounding box center [1079, 261] width 155 height 40
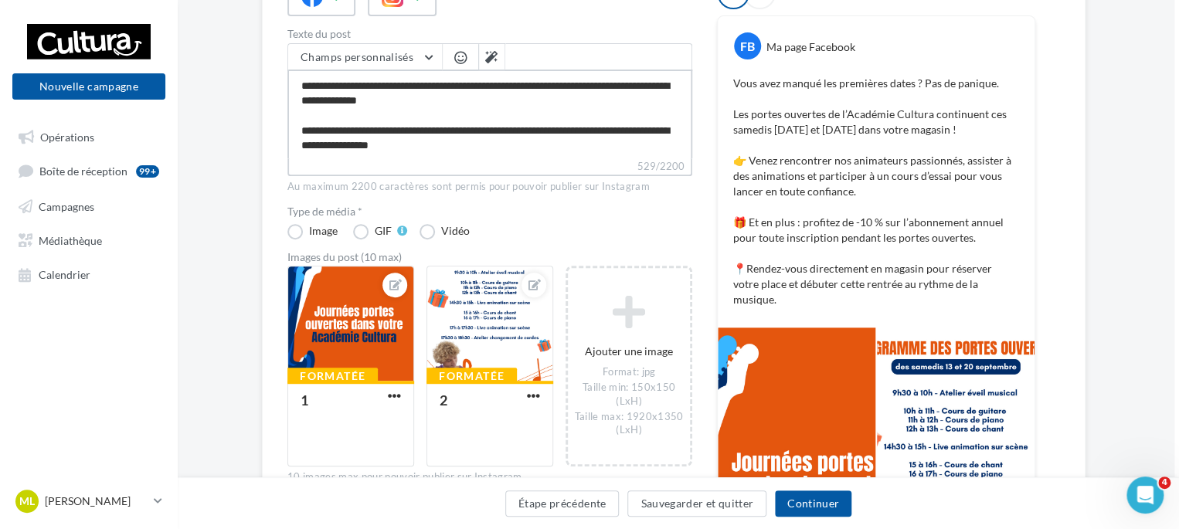
scroll to position [117, 0]
click at [301, 128] on textarea "**********" at bounding box center [489, 114] width 405 height 89
type textarea "**********"
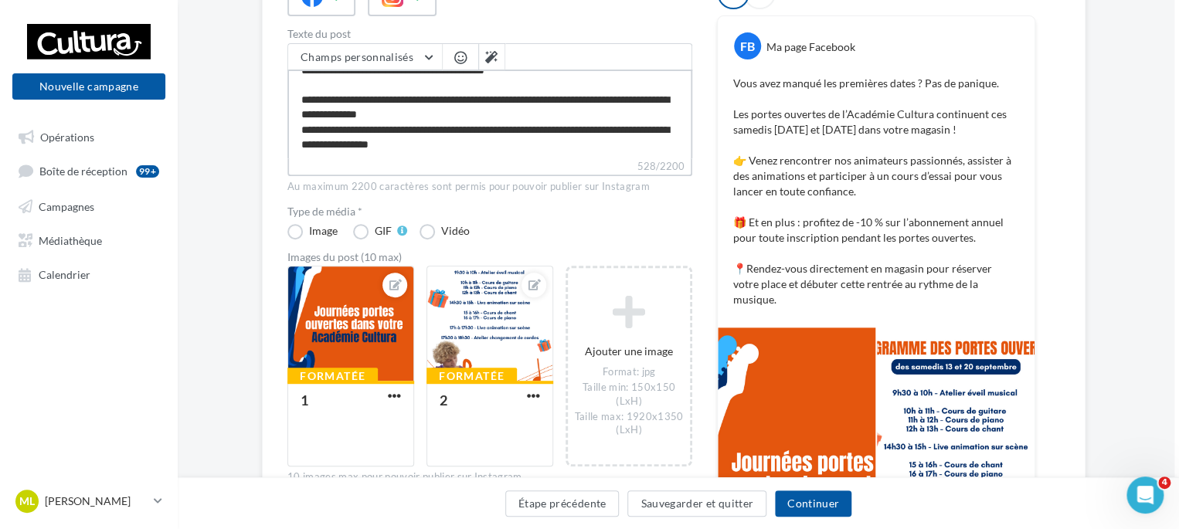
scroll to position [103, 0]
type textarea "**********"
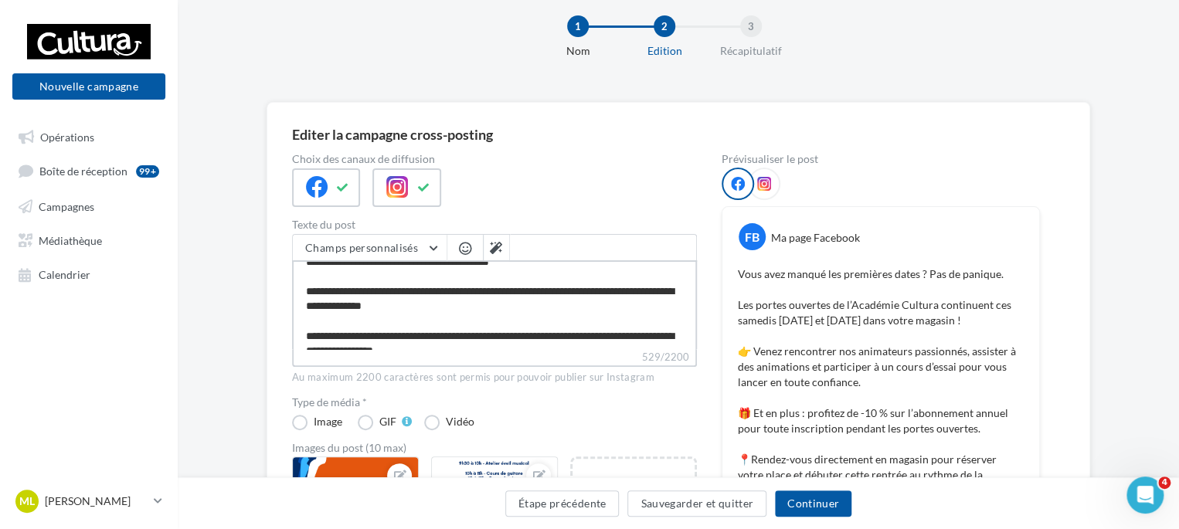
scroll to position [0, 0]
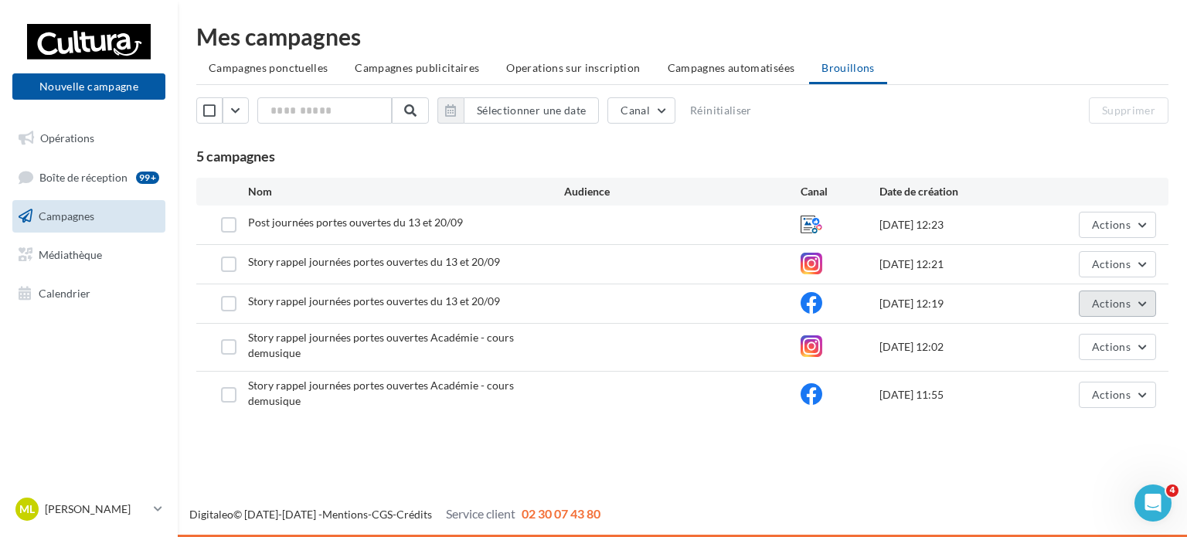
click at [1145, 301] on button "Actions" at bounding box center [1117, 304] width 77 height 26
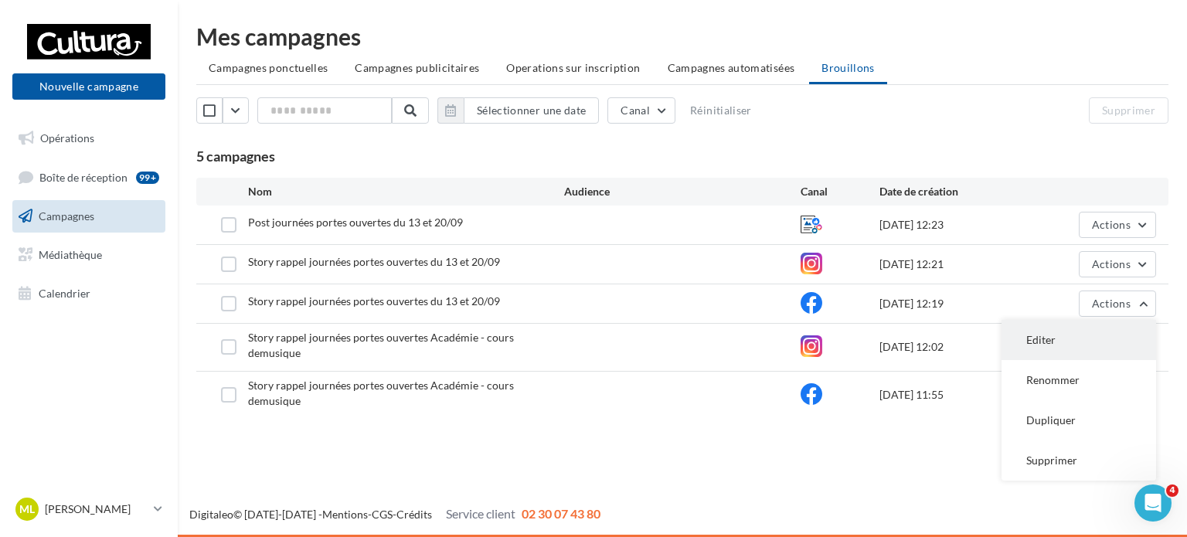
click at [1032, 338] on button "Editer" at bounding box center [1079, 340] width 155 height 40
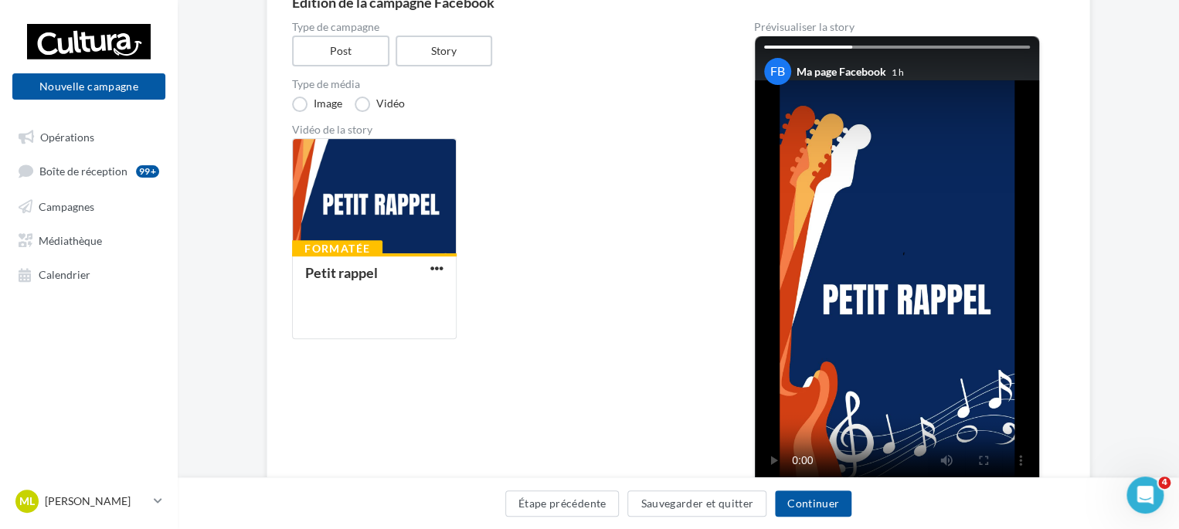
scroll to position [159, 0]
click at [763, 52] on div "FB Ma page Facebook 1 h" at bounding box center [897, 66] width 284 height 58
click at [774, 49] on div "FB Ma page Facebook 1 h" at bounding box center [897, 66] width 284 height 58
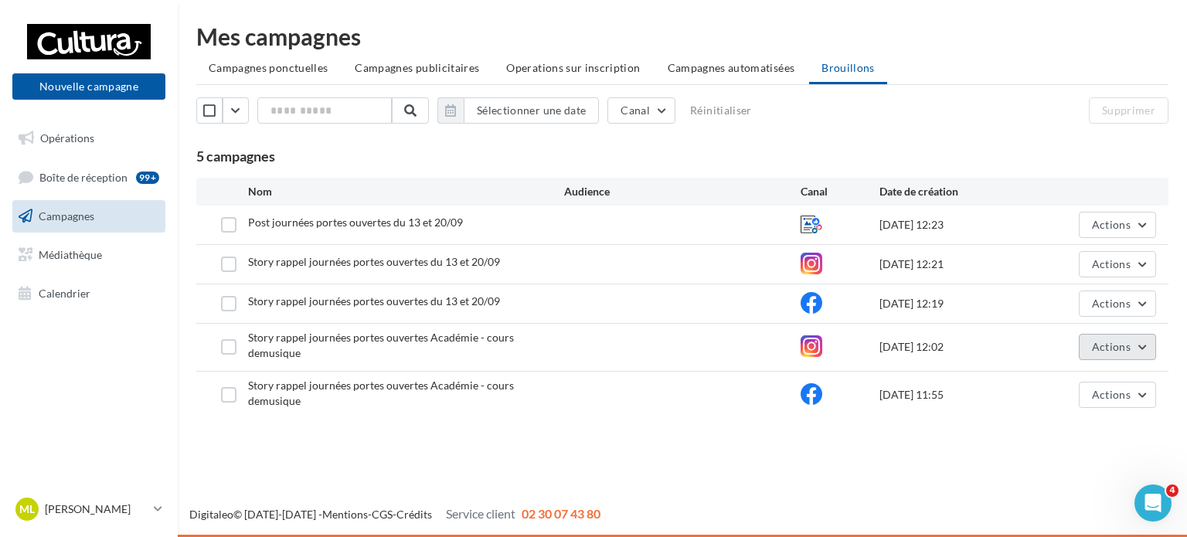
click at [1150, 342] on button "Actions" at bounding box center [1117, 347] width 77 height 26
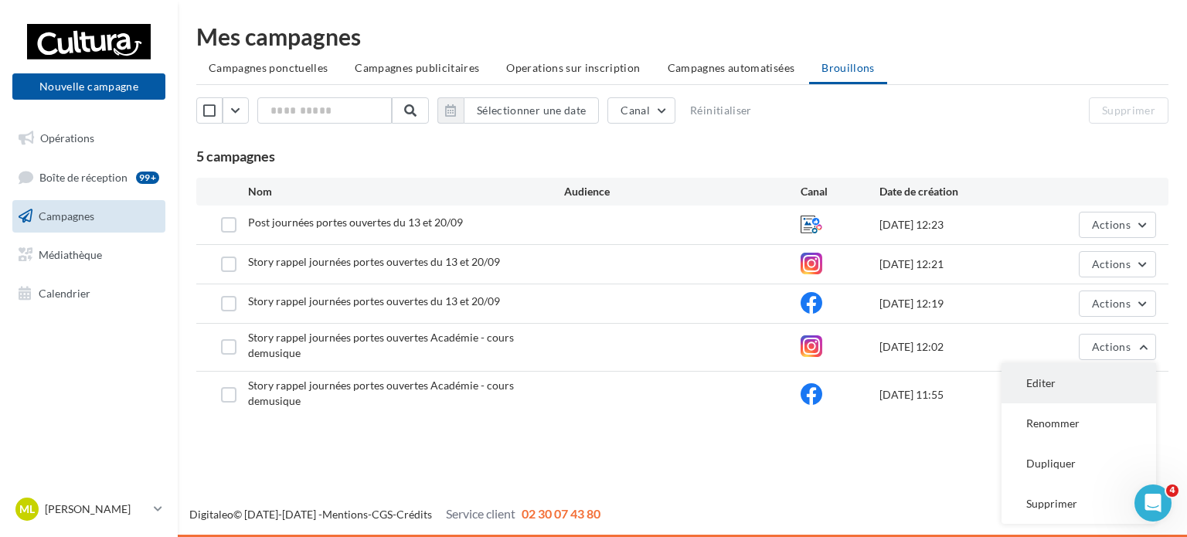
click at [1087, 373] on button "Editer" at bounding box center [1079, 383] width 155 height 40
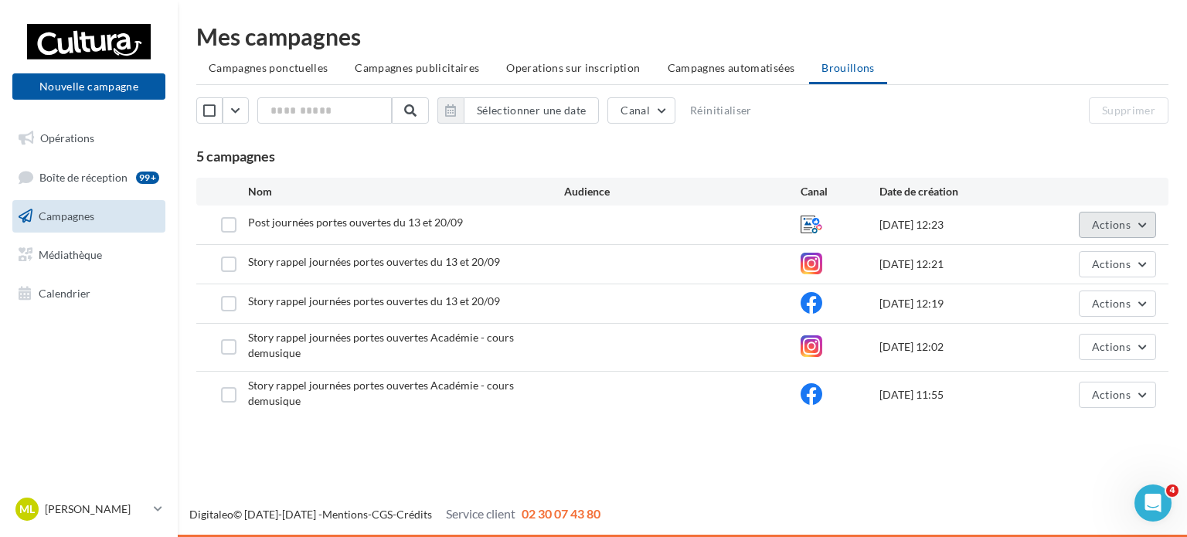
click at [1134, 222] on button "Actions" at bounding box center [1117, 225] width 77 height 26
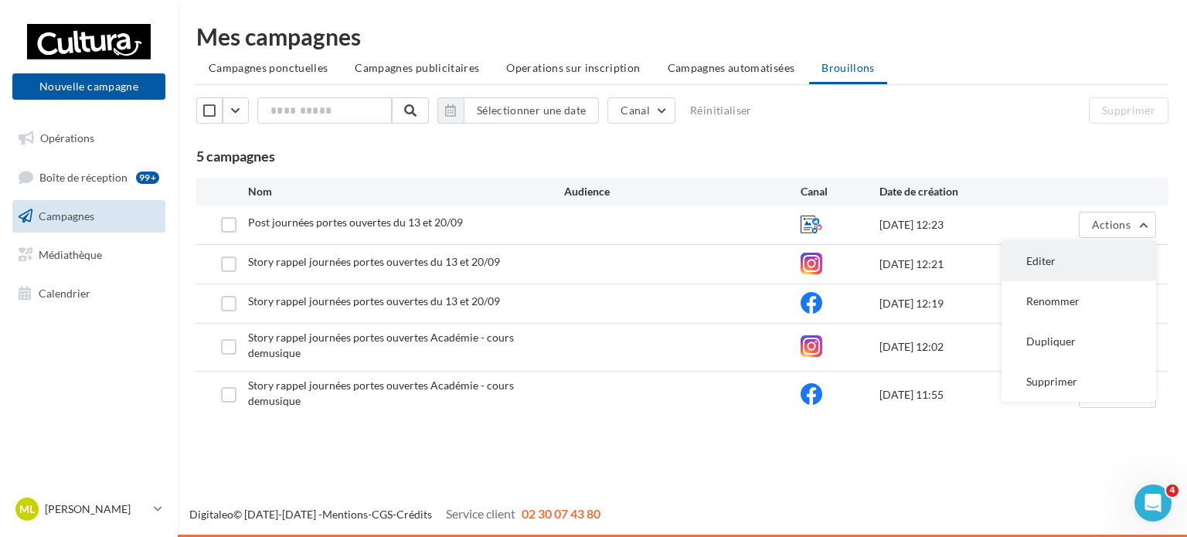
click at [1086, 261] on button "Editer" at bounding box center [1079, 261] width 155 height 40
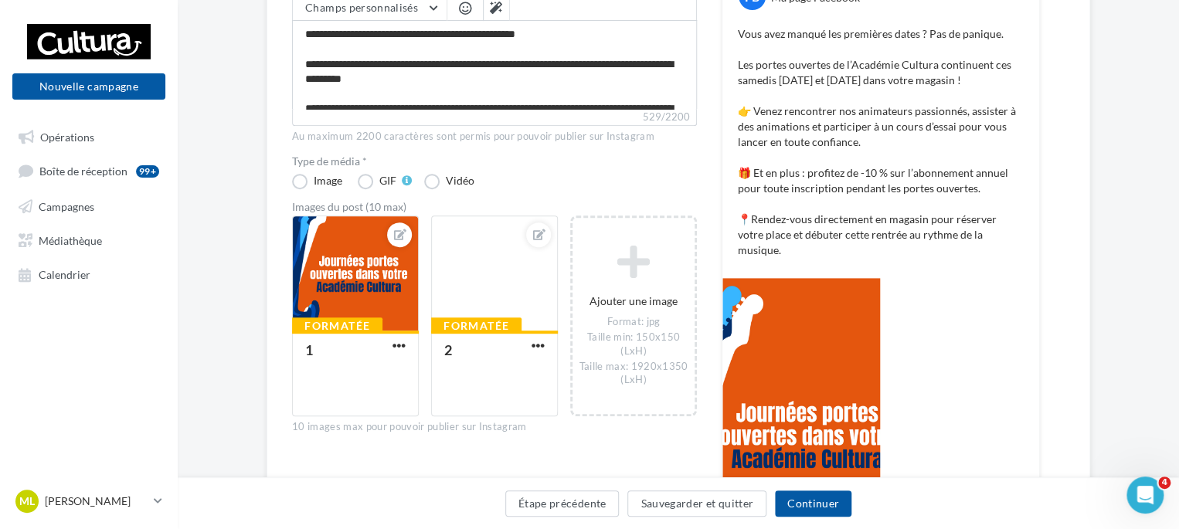
scroll to position [269, 0]
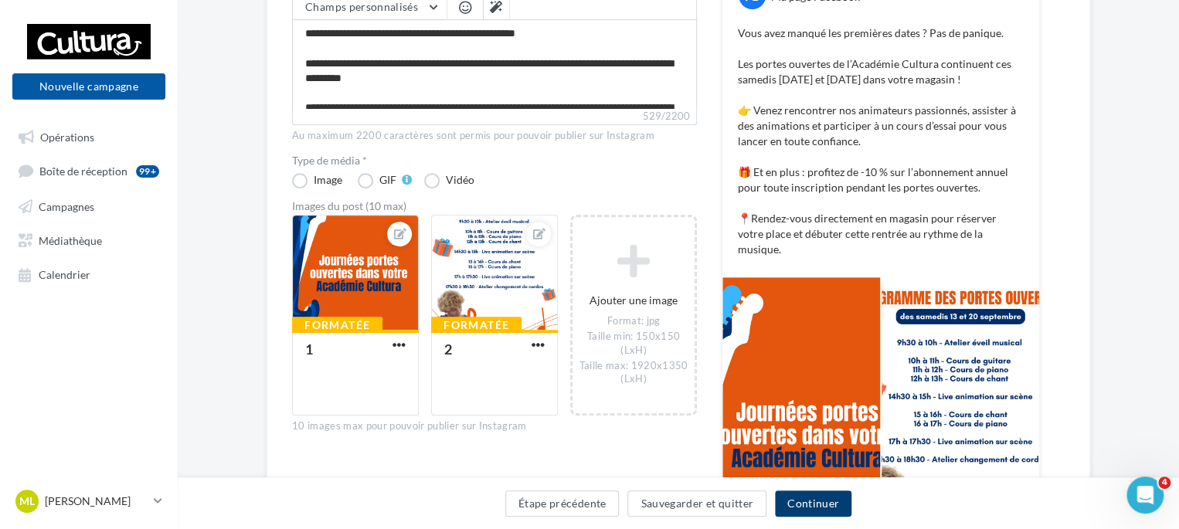
click at [804, 505] on button "Continuer" at bounding box center [813, 504] width 77 height 26
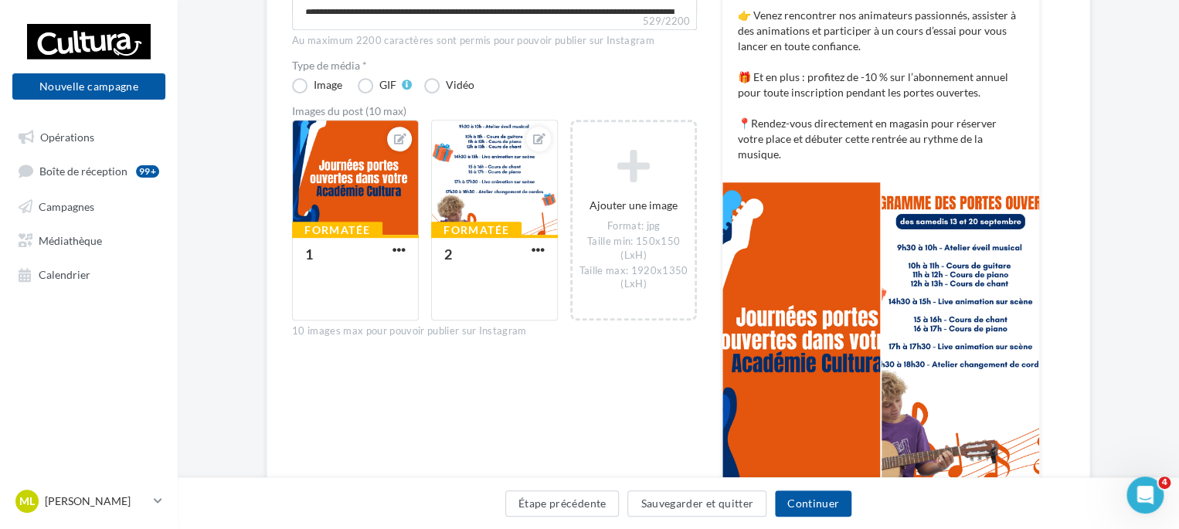
scroll to position [367, 0]
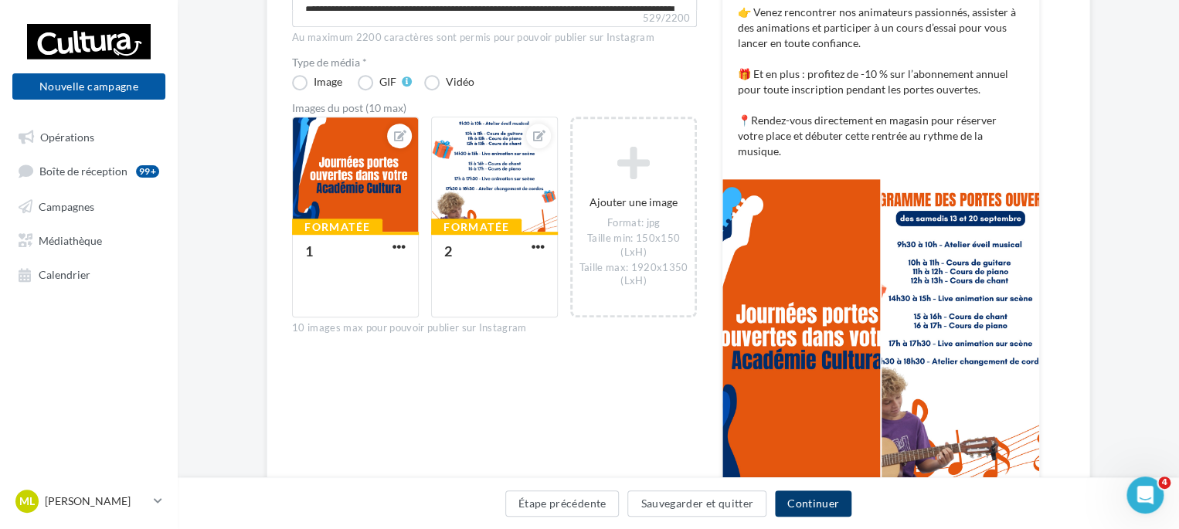
click at [809, 504] on button "Continuer" at bounding box center [813, 504] width 77 height 26
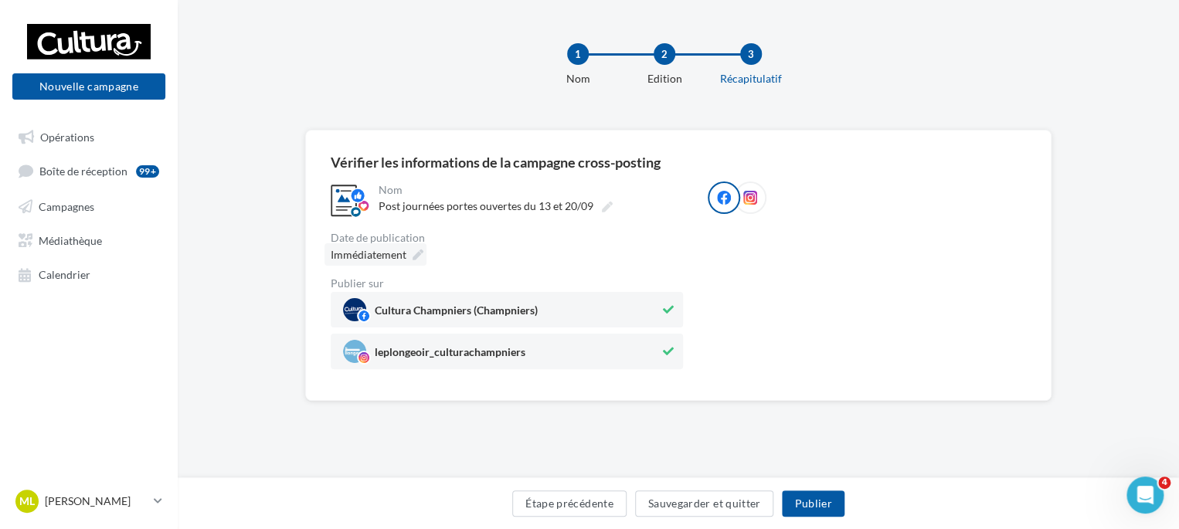
click at [418, 145] on div "**********" at bounding box center [678, 265] width 746 height 271
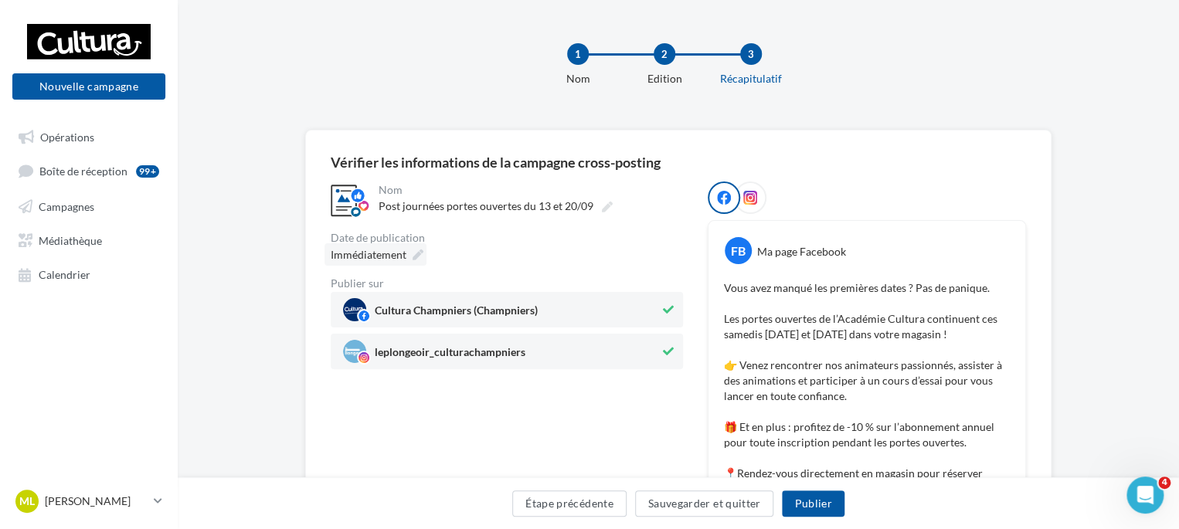
click at [416, 257] on icon at bounding box center [418, 255] width 11 height 11
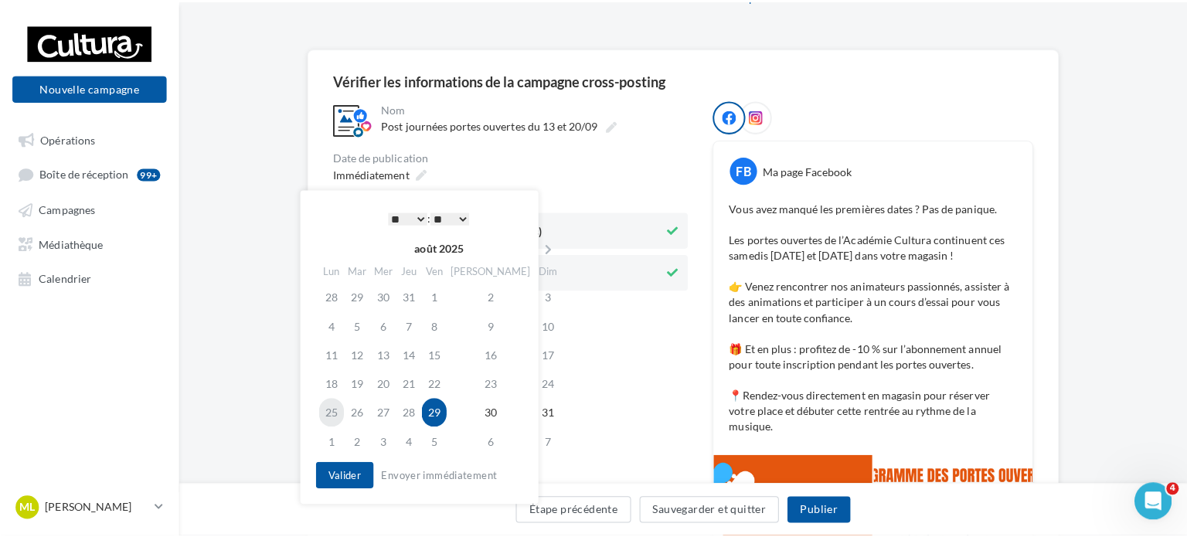
scroll to position [99, 0]
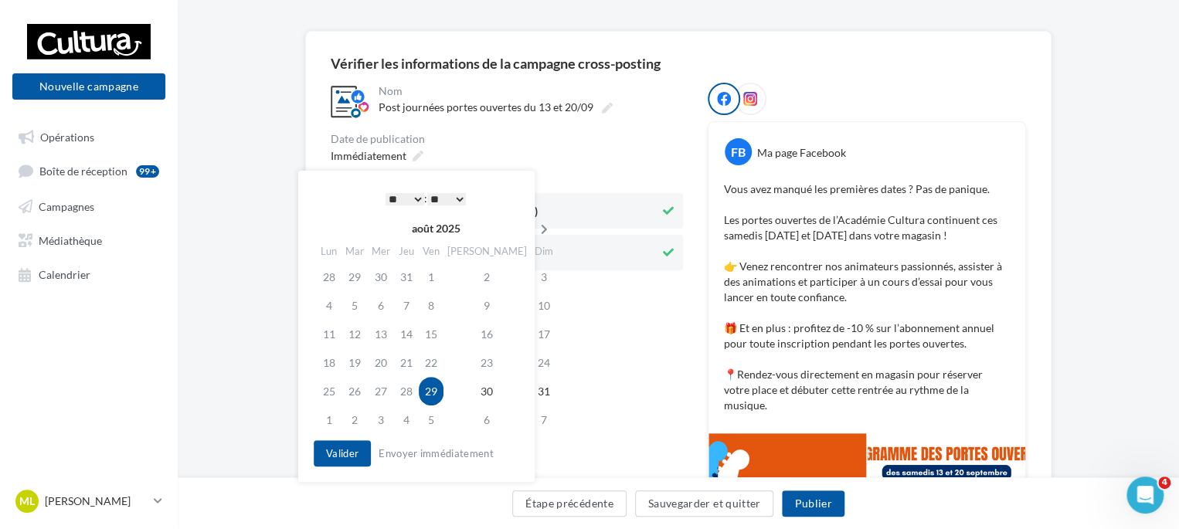
click at [535, 228] on icon at bounding box center [544, 229] width 19 height 11
click at [332, 333] on td "8" at bounding box center [330, 334] width 27 height 29
click at [410, 194] on select "* * * * * * * * * * ** ** ** ** ** ** ** ** ** ** ** ** ** **" at bounding box center [405, 199] width 39 height 12
click at [335, 457] on button "Valider" at bounding box center [342, 453] width 57 height 26
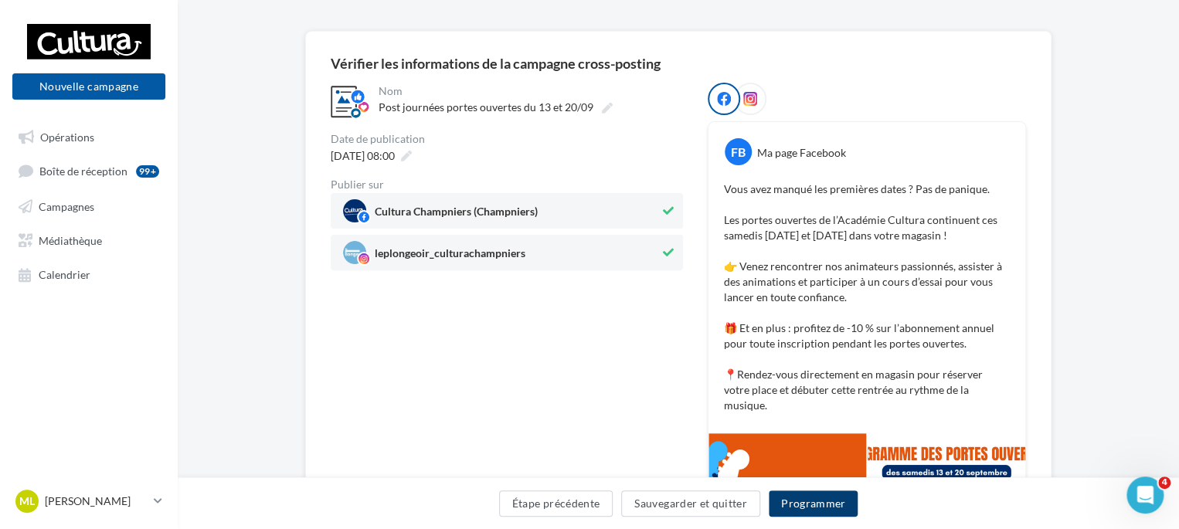
click at [810, 509] on button "Programmer" at bounding box center [814, 504] width 90 height 26
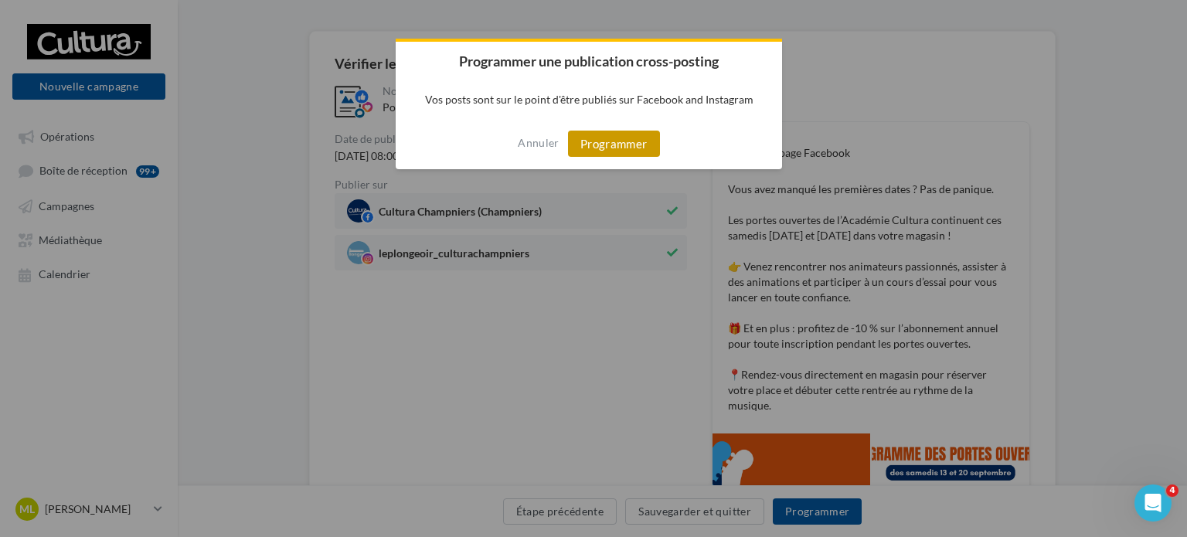
click at [600, 142] on button "Programmer" at bounding box center [614, 144] width 92 height 26
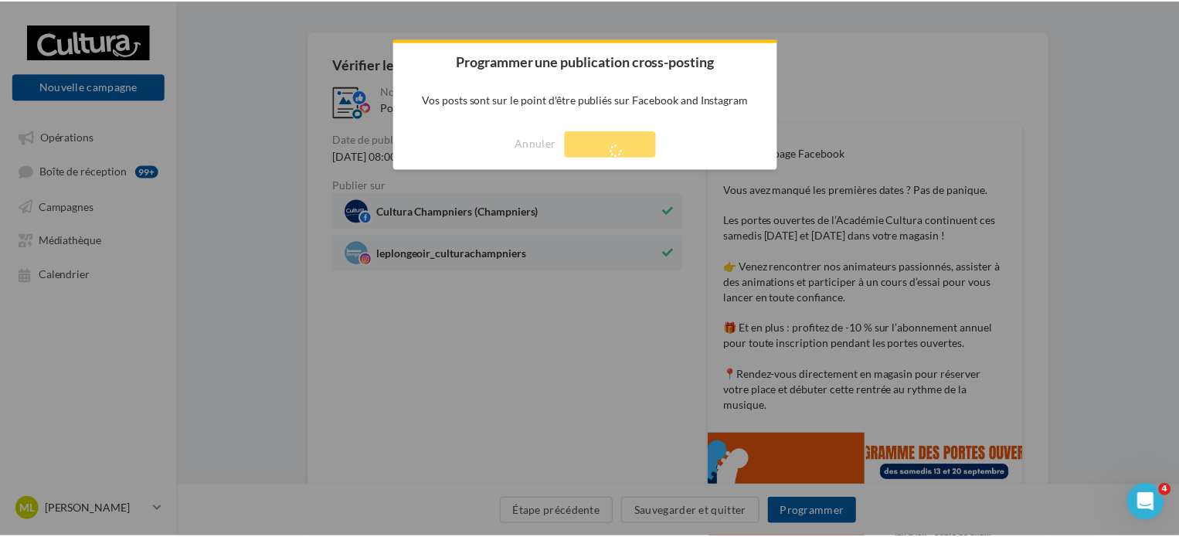
scroll to position [25, 0]
